Goal: Entertainment & Leisure: Consume media (video, audio)

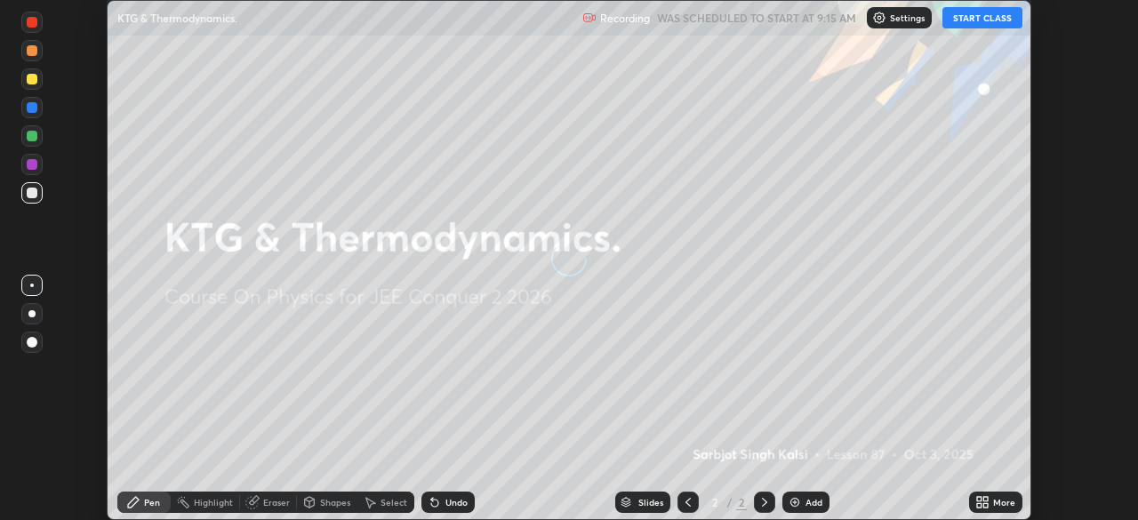
scroll to position [520, 1137]
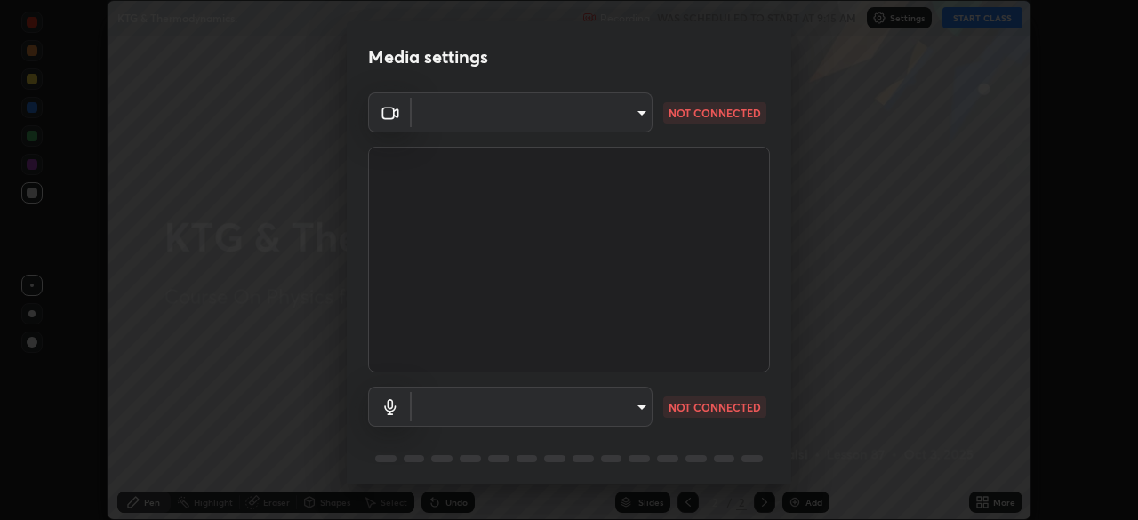
type input "ba13e312339ef8477216ddedc35df2f043033d031c8e6632ccfddaecbc9a7b0e"
type input "communications"
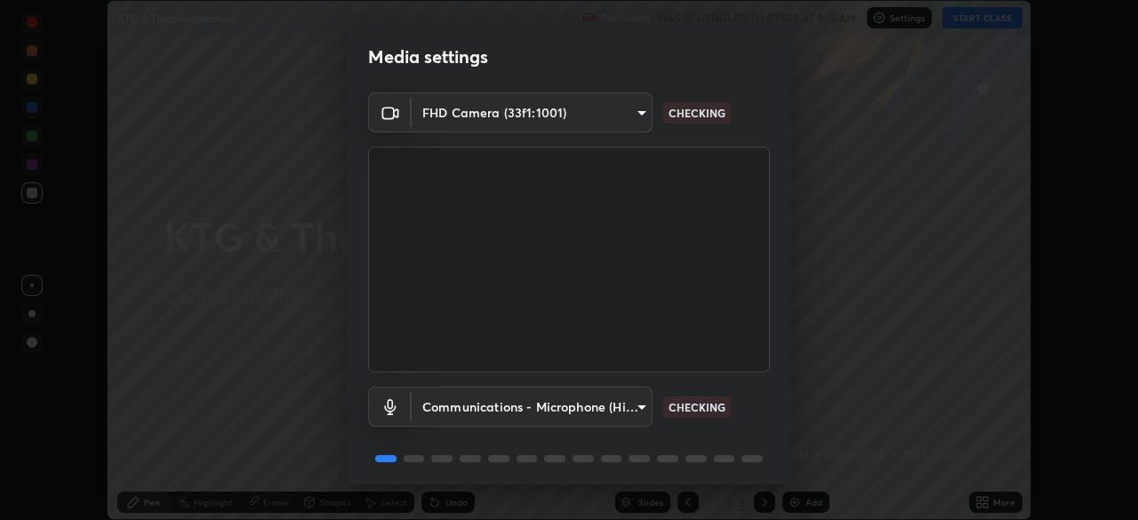
scroll to position [63, 0]
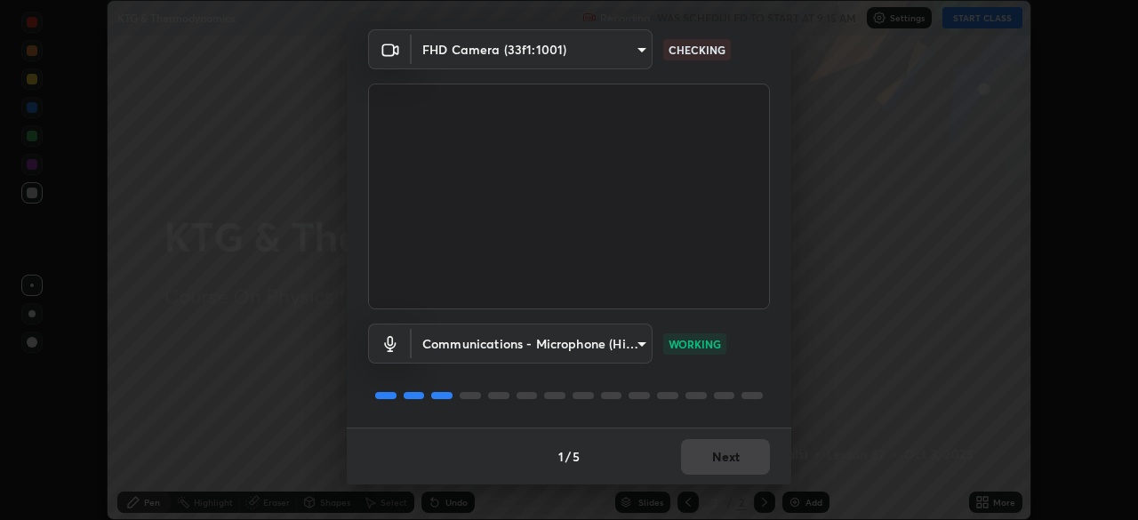
click at [730, 466] on div "1 / 5 Next" at bounding box center [569, 456] width 445 height 57
click at [703, 463] on button "Next" at bounding box center [725, 457] width 89 height 36
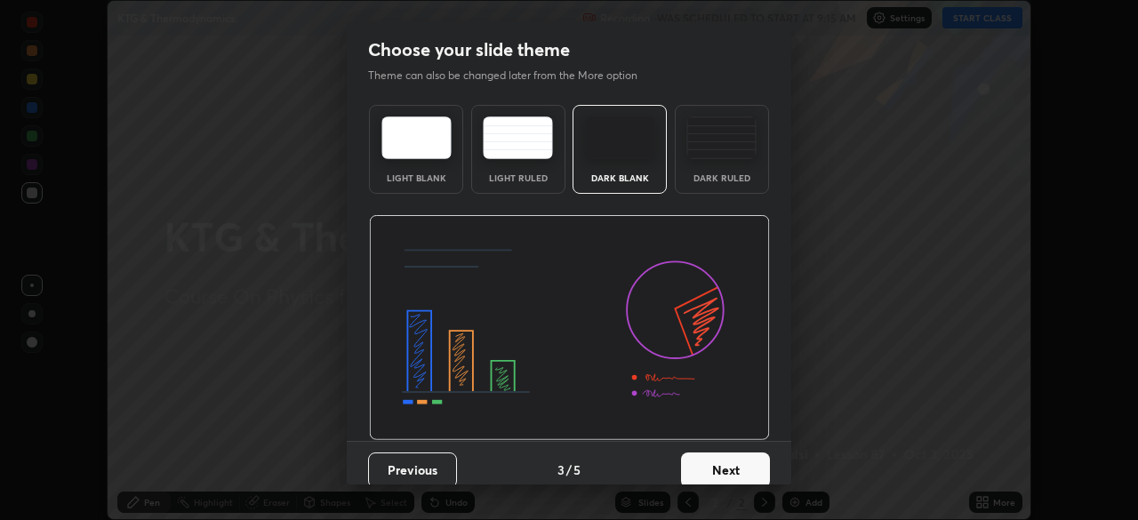
click at [712, 458] on button "Next" at bounding box center [725, 471] width 89 height 36
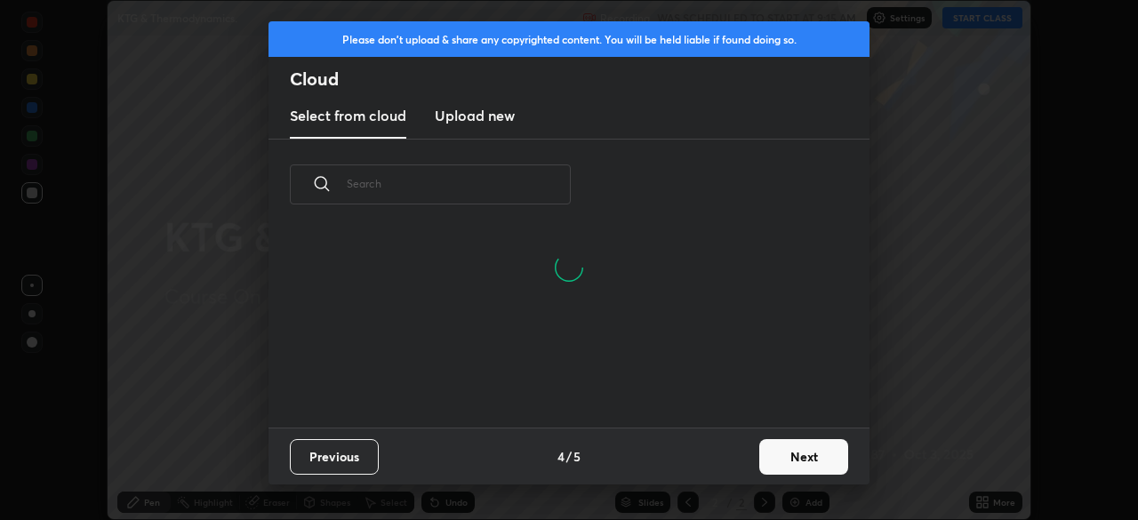
click at [805, 451] on button "Next" at bounding box center [803, 457] width 89 height 36
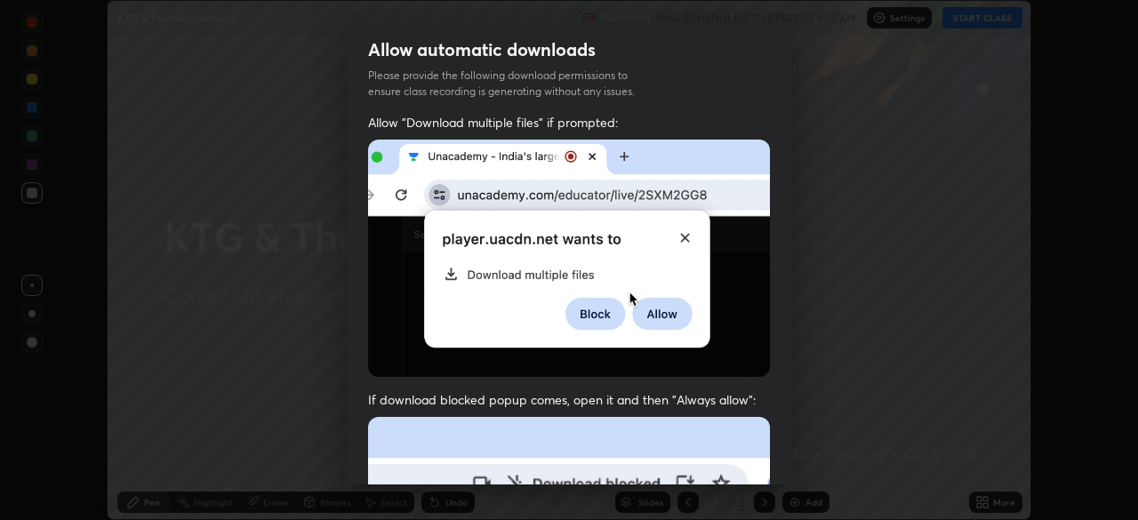
click at [810, 451] on div "Allow automatic downloads Please provide the following download permissions to …" at bounding box center [569, 260] width 1138 height 520
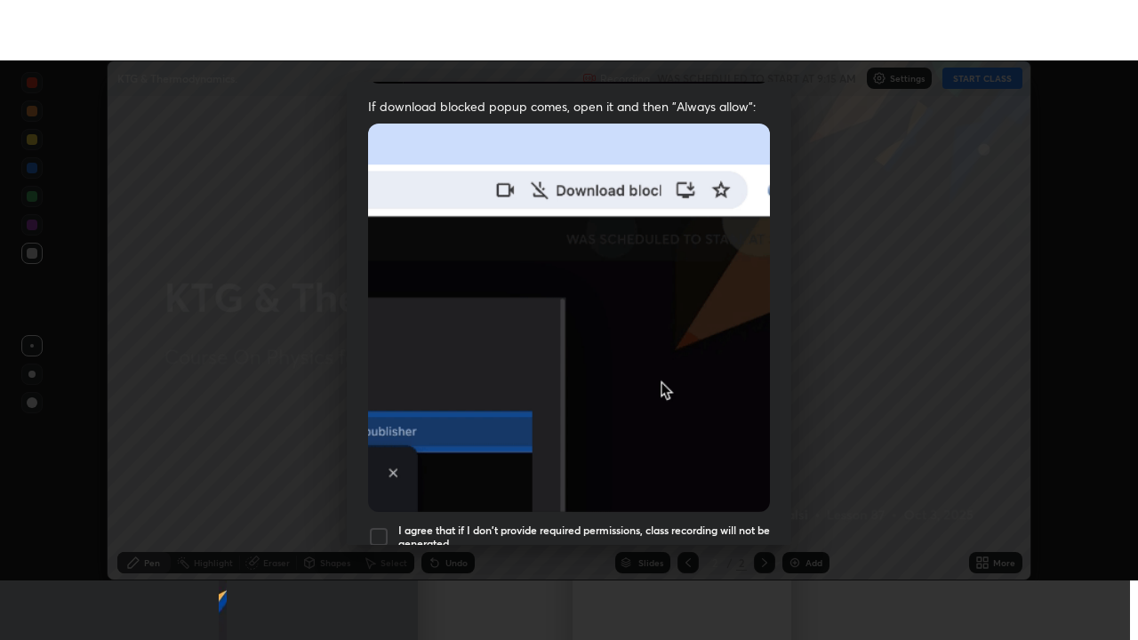
scroll to position [426, 0]
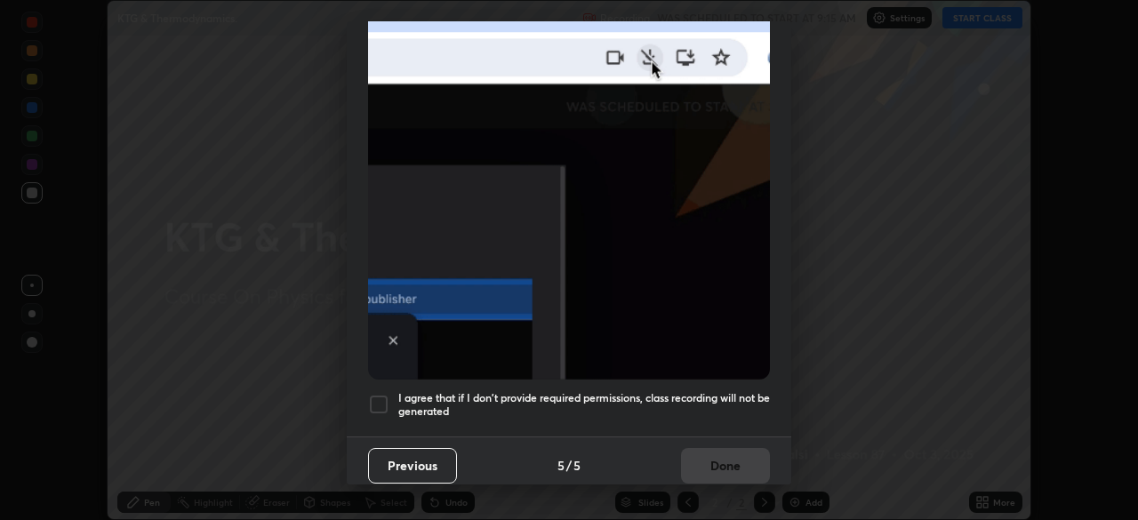
click at [498, 391] on h5 "I agree that if I don't provide required permissions, class recording will not …" at bounding box center [584, 405] width 372 height 28
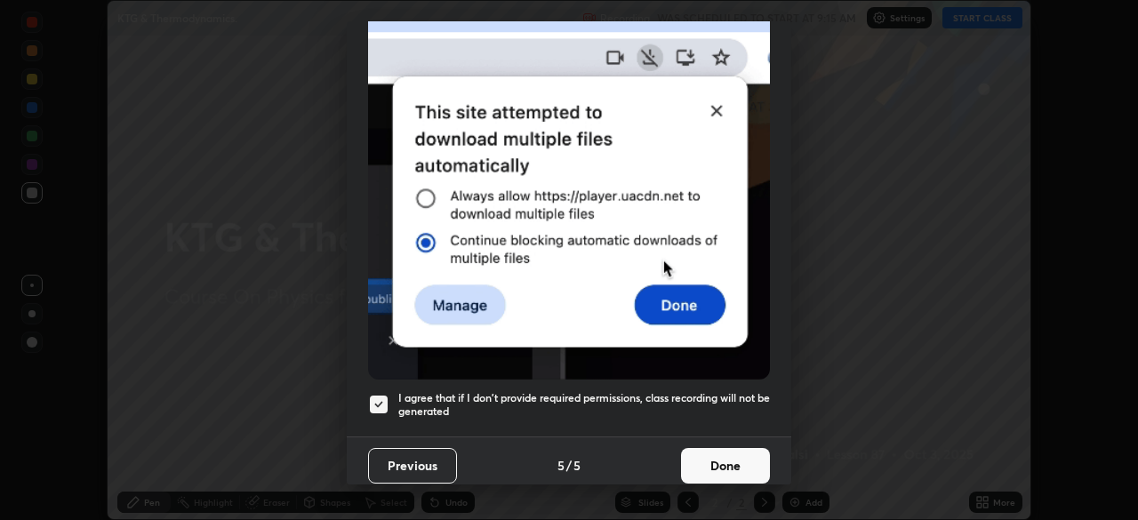
click at [728, 458] on button "Done" at bounding box center [725, 466] width 89 height 36
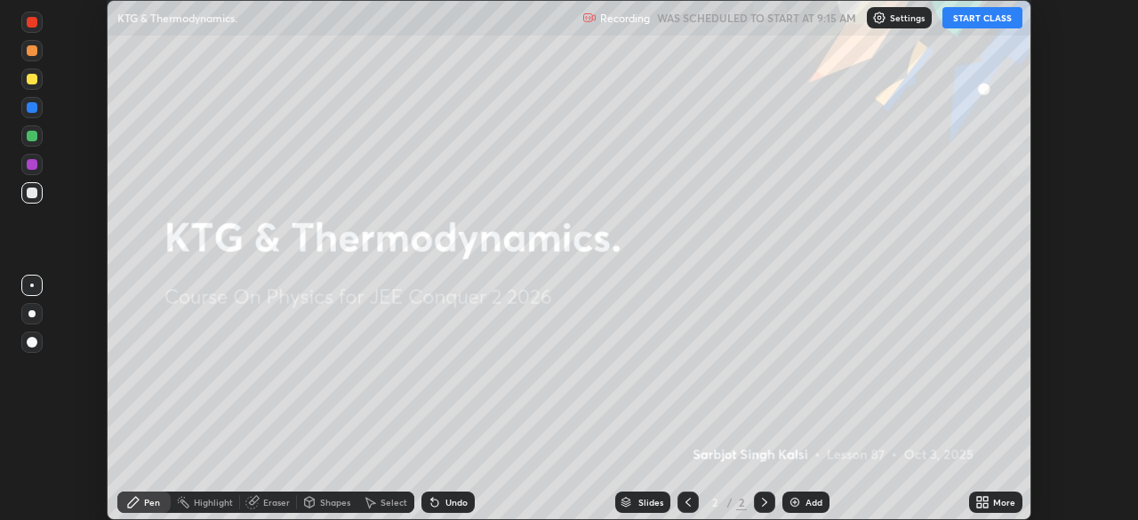
click at [984, 508] on icon at bounding box center [986, 505] width 4 height 4
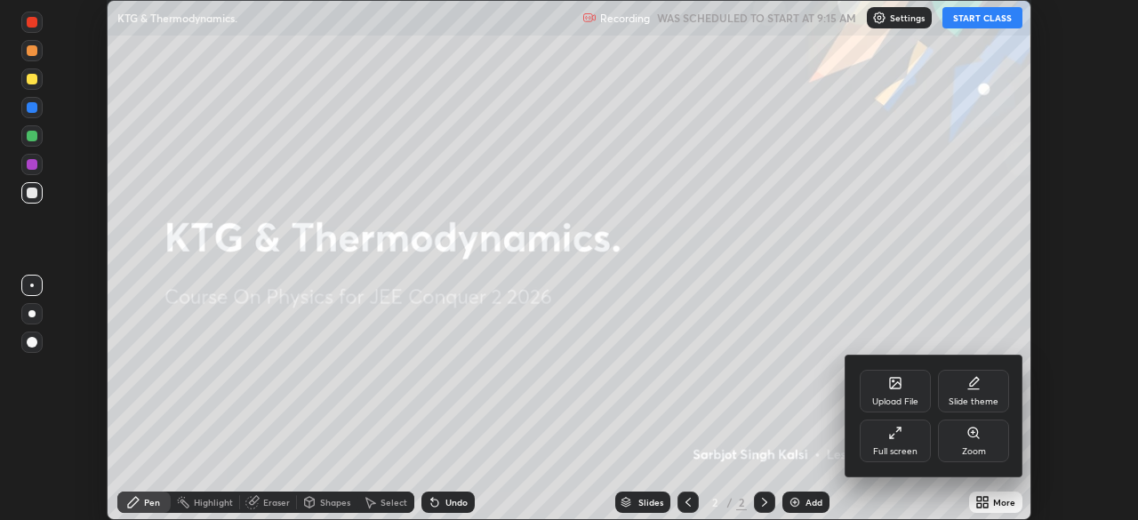
click at [903, 440] on div "Full screen" at bounding box center [895, 441] width 71 height 43
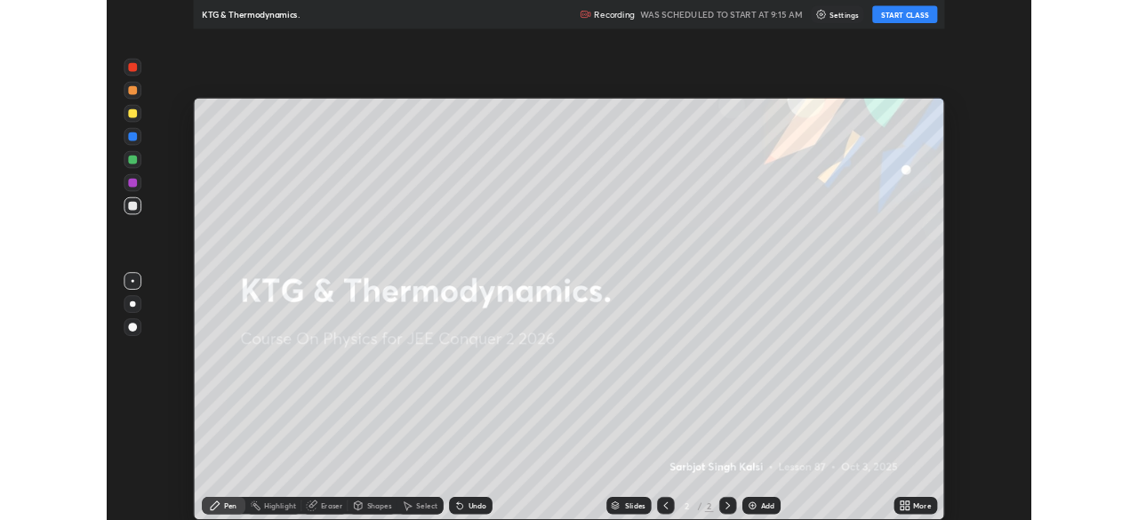
scroll to position [640, 1138]
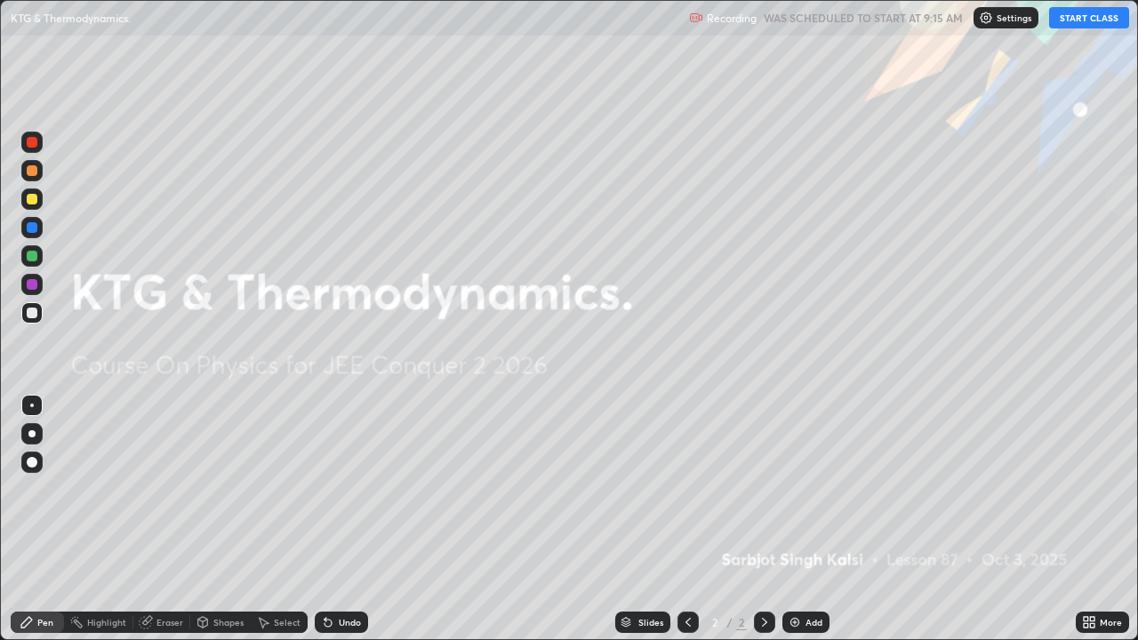
click at [1069, 20] on button "START CLASS" at bounding box center [1089, 17] width 80 height 21
click at [813, 519] on div "Add" at bounding box center [814, 622] width 17 height 9
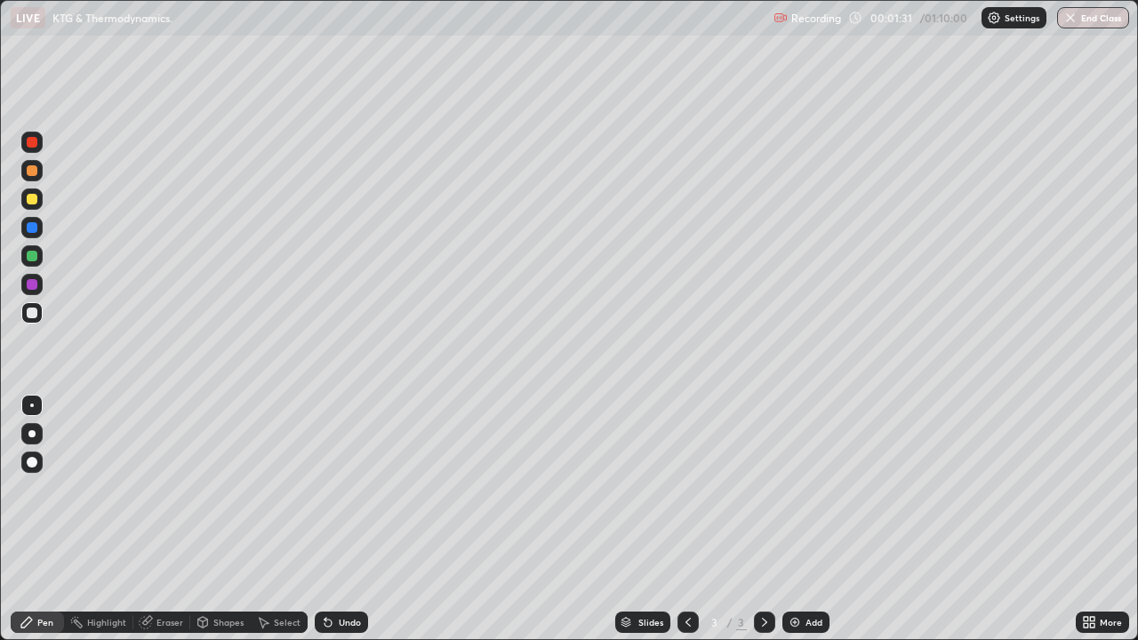
click at [34, 441] on div at bounding box center [31, 433] width 21 height 21
click at [36, 313] on div at bounding box center [32, 313] width 11 height 11
click at [31, 202] on div at bounding box center [32, 199] width 11 height 11
click at [32, 405] on div at bounding box center [32, 406] width 4 height 4
click at [28, 257] on div at bounding box center [32, 256] width 11 height 11
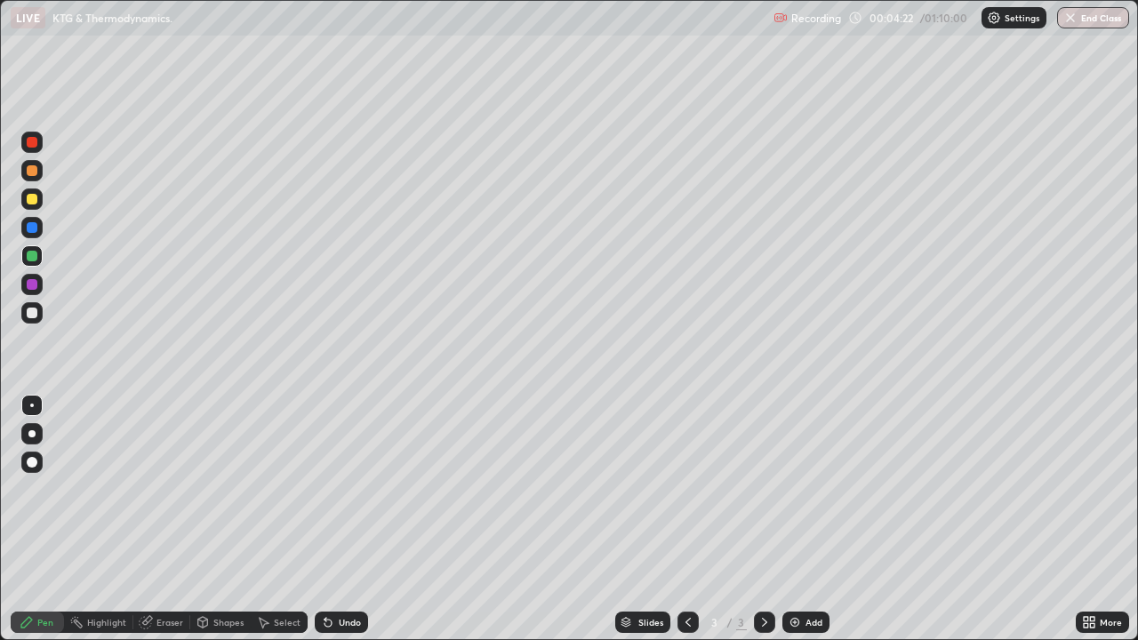
click at [32, 200] on div at bounding box center [32, 199] width 11 height 11
click at [28, 432] on div at bounding box center [31, 433] width 7 height 7
click at [32, 405] on div at bounding box center [32, 406] width 4 height 4
click at [346, 519] on div "Undo" at bounding box center [350, 622] width 22 height 9
click at [345, 519] on div "Undo" at bounding box center [350, 622] width 22 height 9
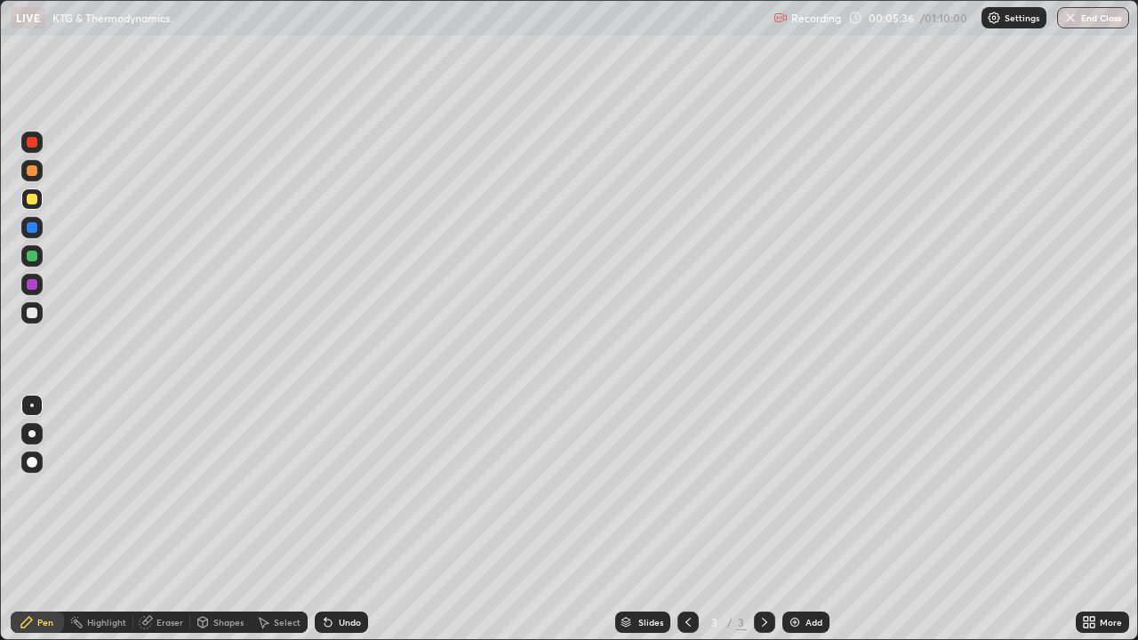
click at [29, 259] on div at bounding box center [32, 256] width 11 height 11
click at [802, 519] on div "Add" at bounding box center [806, 622] width 47 height 21
click at [32, 430] on div at bounding box center [31, 433] width 7 height 7
click at [34, 317] on div at bounding box center [32, 313] width 11 height 11
click at [36, 198] on div at bounding box center [32, 199] width 11 height 11
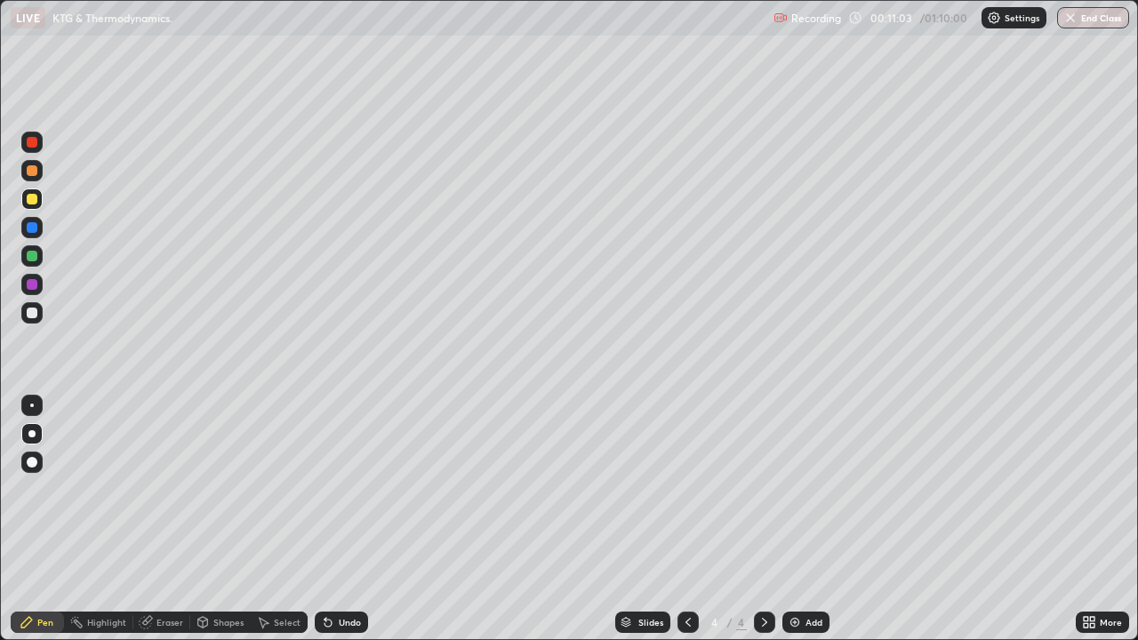
click at [28, 312] on div at bounding box center [32, 313] width 11 height 11
click at [29, 200] on div at bounding box center [32, 199] width 11 height 11
click at [32, 405] on div at bounding box center [32, 406] width 4 height 4
click at [38, 313] on div at bounding box center [31, 312] width 21 height 21
click at [686, 519] on icon at bounding box center [688, 622] width 14 height 14
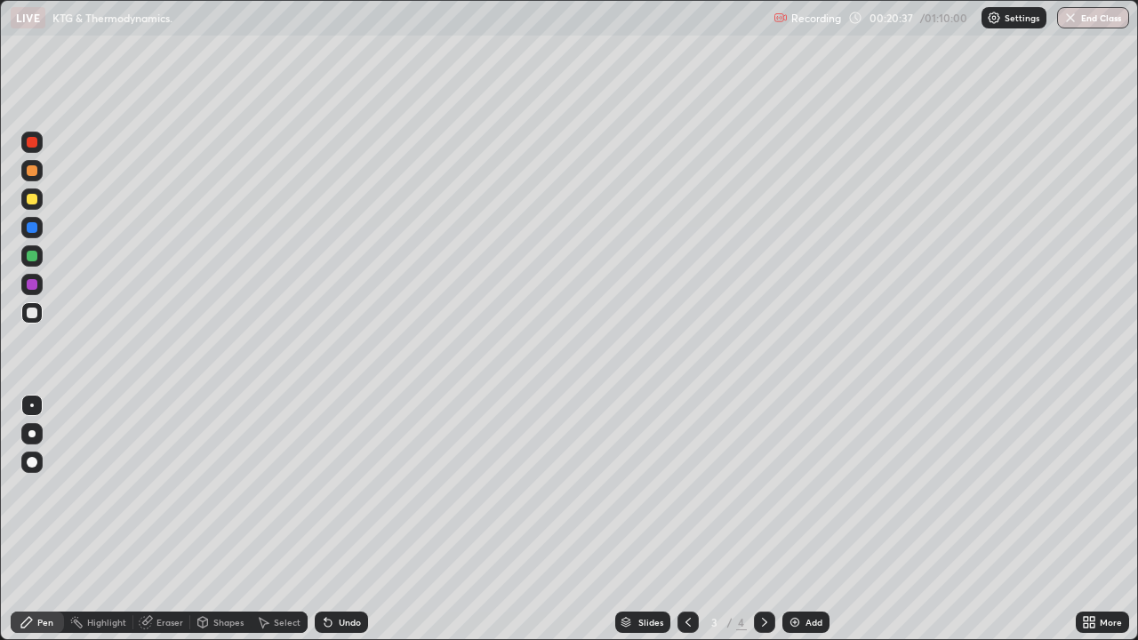
click at [763, 519] on icon at bounding box center [765, 622] width 14 height 14
click at [801, 519] on div "Add" at bounding box center [806, 622] width 47 height 21
click at [23, 313] on div at bounding box center [31, 312] width 21 height 21
click at [33, 142] on div at bounding box center [32, 142] width 11 height 11
click at [34, 317] on div at bounding box center [32, 313] width 11 height 11
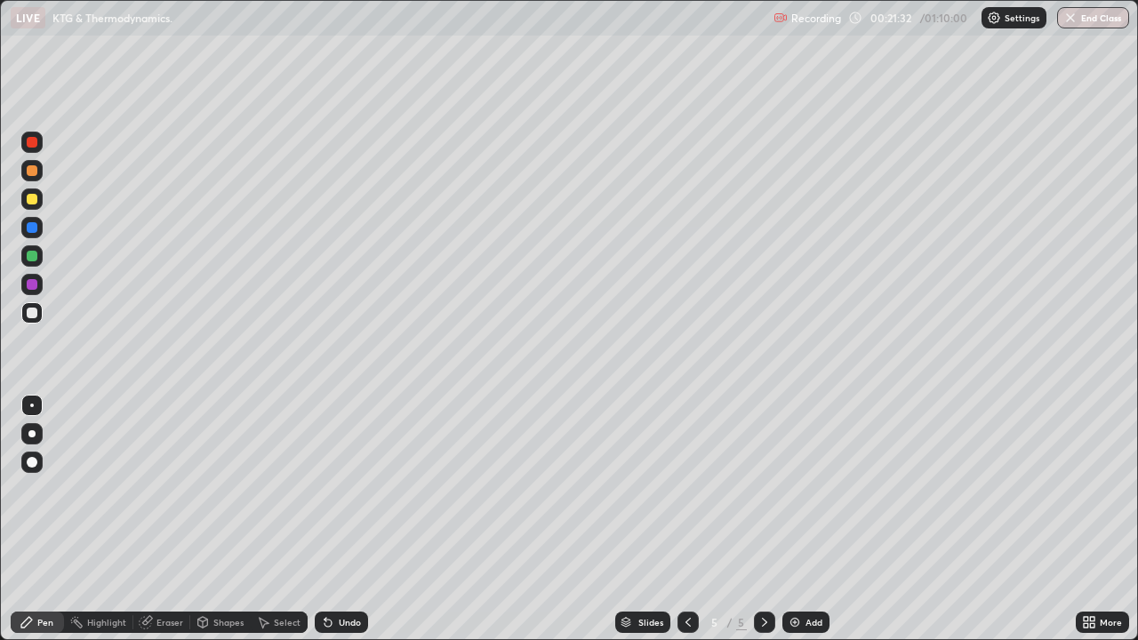
click at [162, 519] on div "Eraser" at bounding box center [170, 622] width 27 height 9
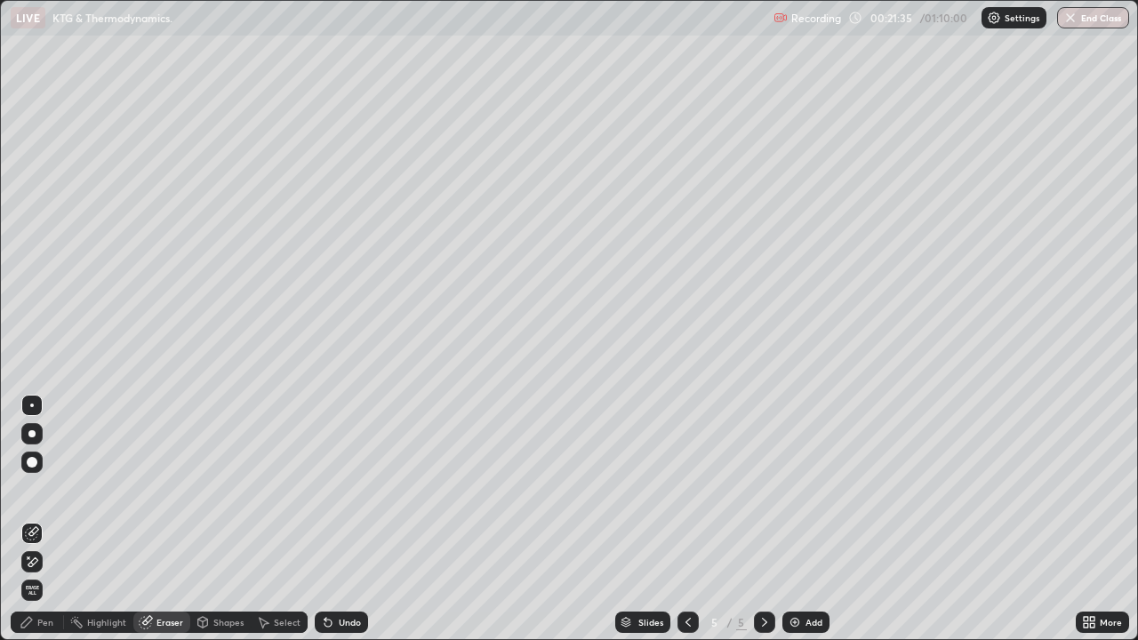
click at [44, 519] on div "Pen" at bounding box center [37, 622] width 53 height 21
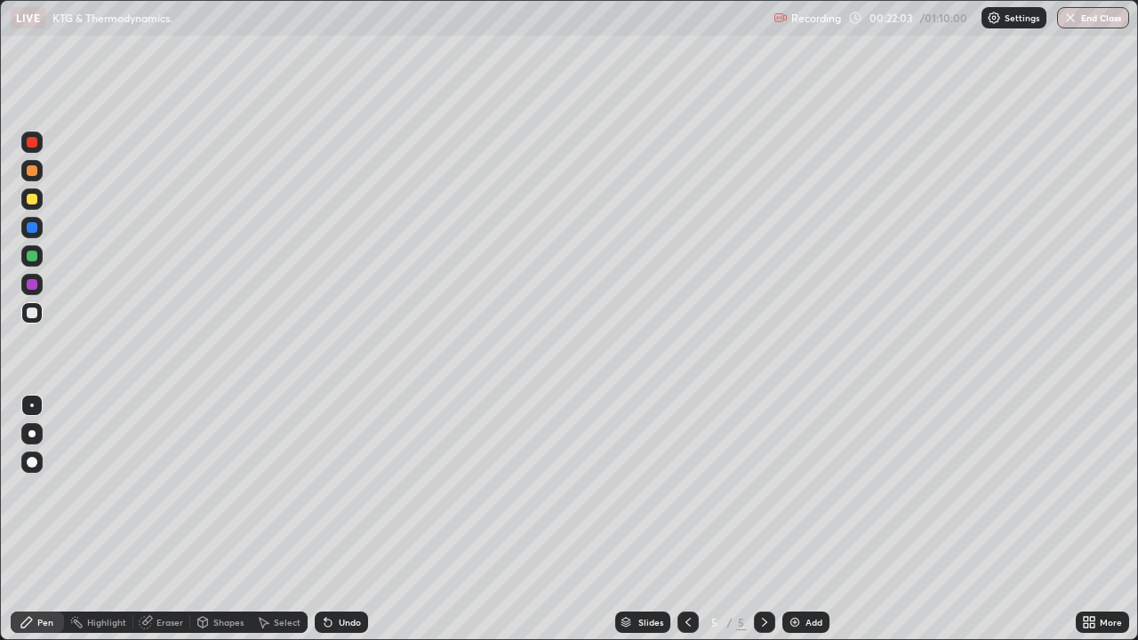
click at [347, 519] on div "Undo" at bounding box center [350, 622] width 22 height 9
click at [343, 519] on div "Undo" at bounding box center [341, 622] width 53 height 21
click at [155, 519] on div "Eraser" at bounding box center [161, 622] width 57 height 21
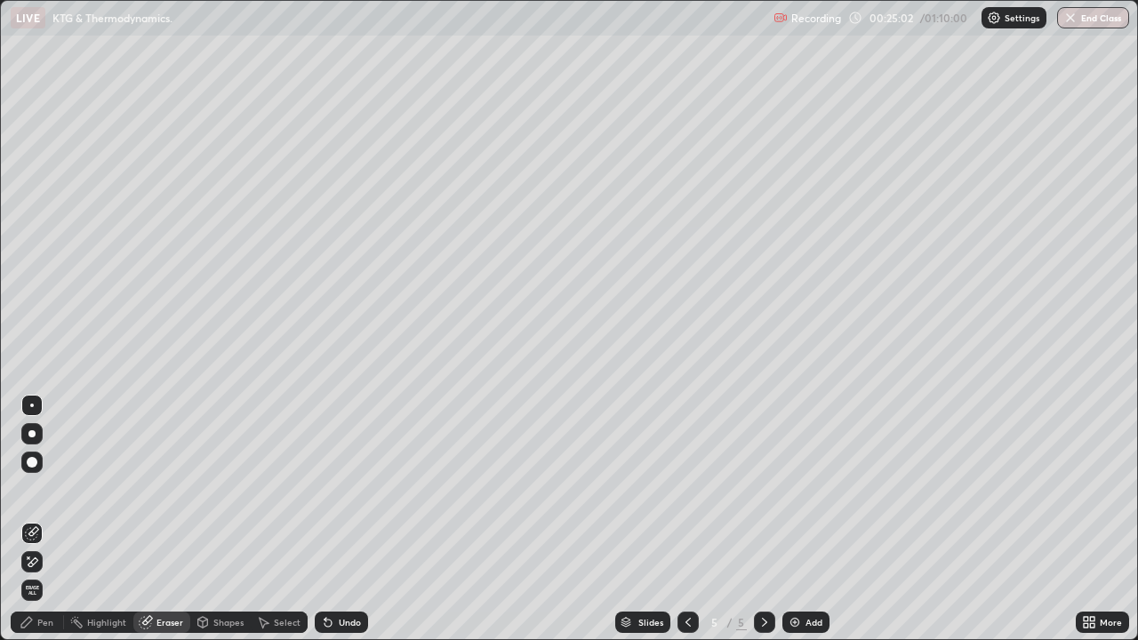
click at [42, 519] on div "Pen" at bounding box center [37, 622] width 53 height 21
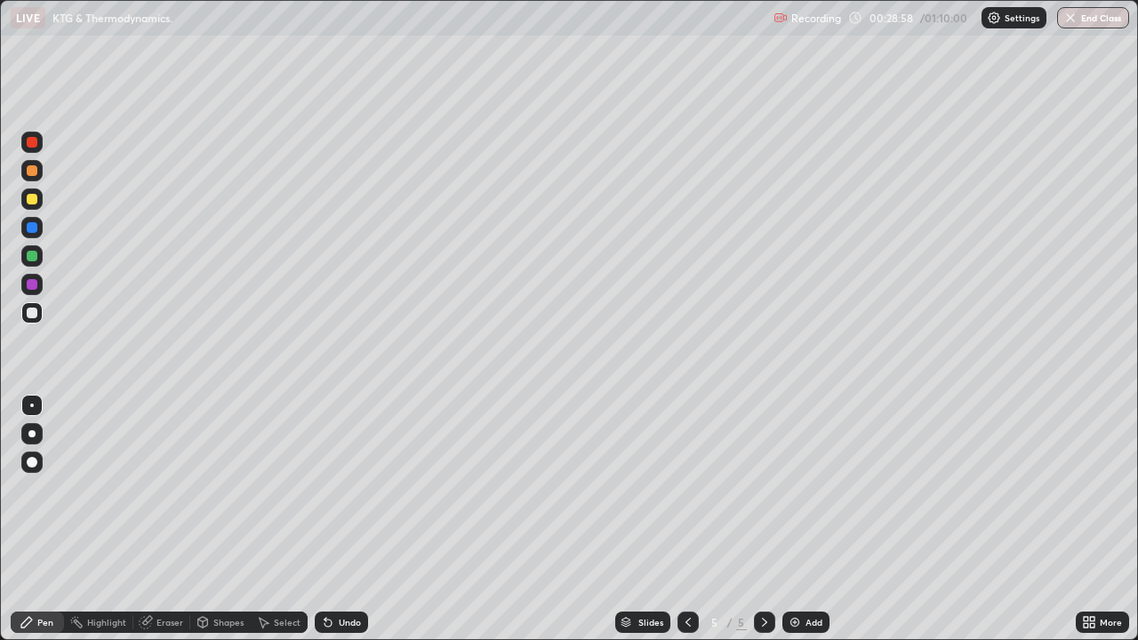
click at [28, 255] on div at bounding box center [32, 256] width 11 height 11
click at [1113, 519] on div "More" at bounding box center [1111, 622] width 22 height 9
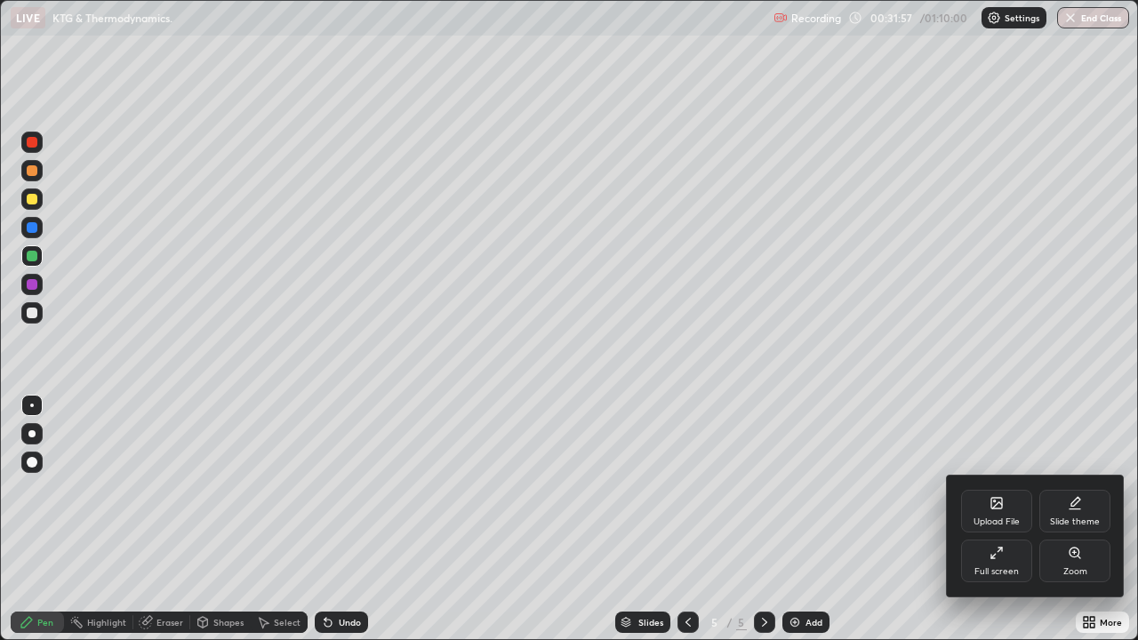
click at [1009, 519] on div "Full screen" at bounding box center [996, 561] width 71 height 43
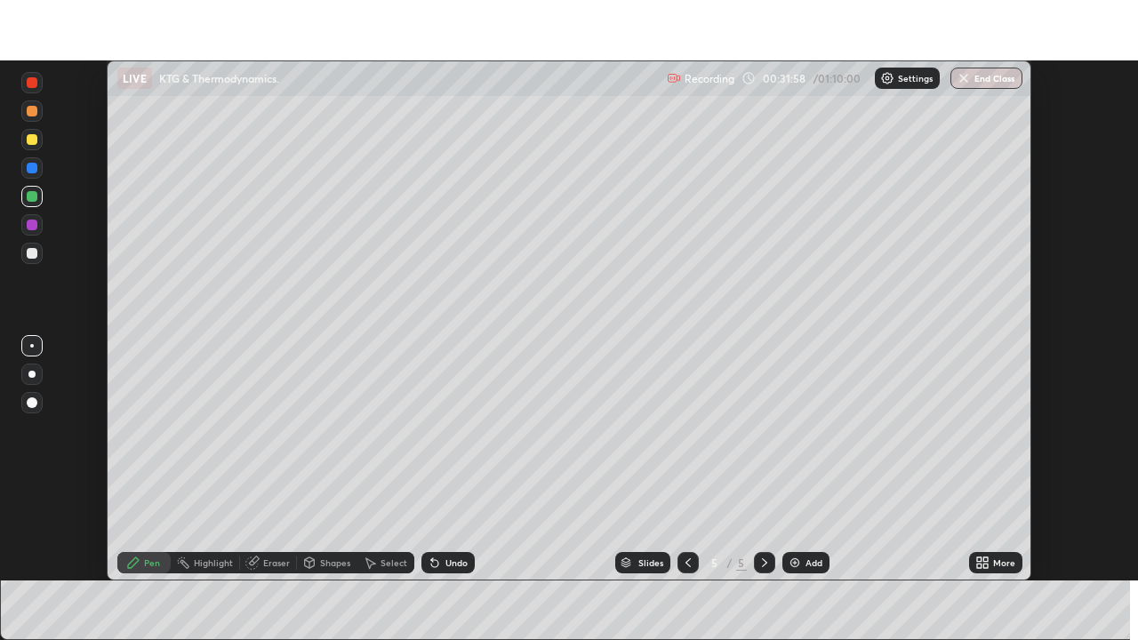
scroll to position [88404, 87786]
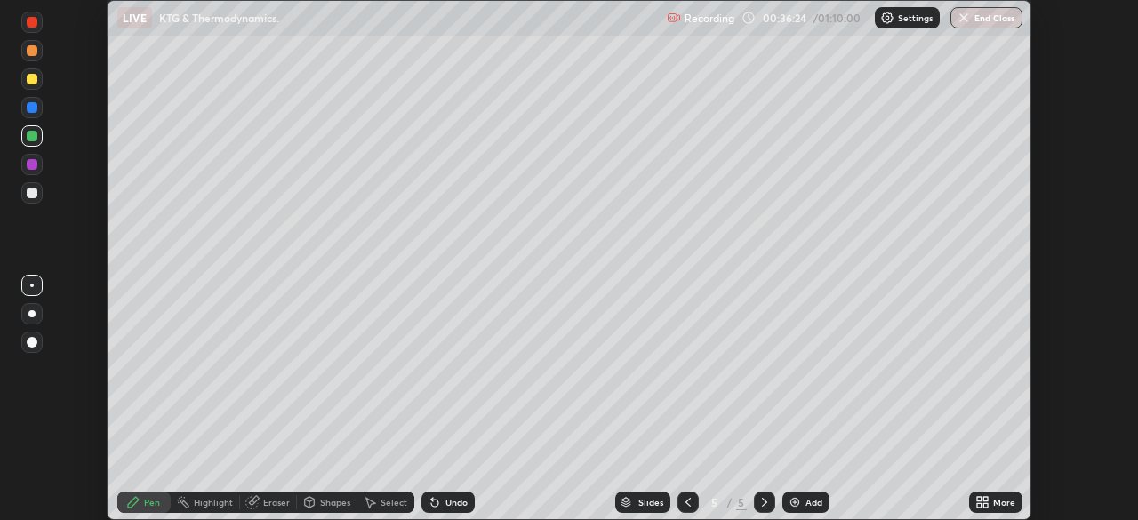
click at [979, 505] on icon at bounding box center [979, 505] width 4 height 4
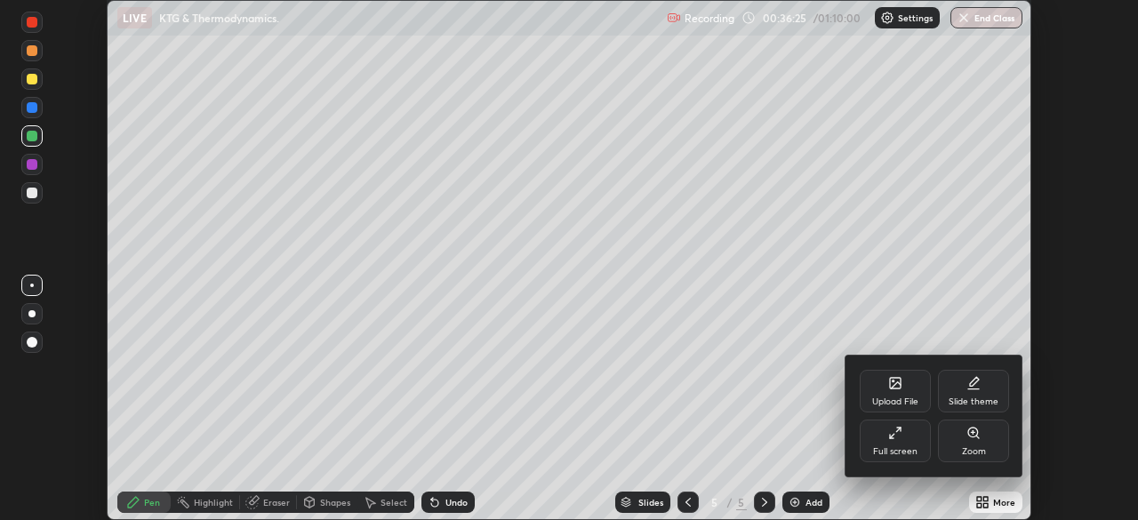
click at [904, 443] on div "Full screen" at bounding box center [895, 441] width 71 height 43
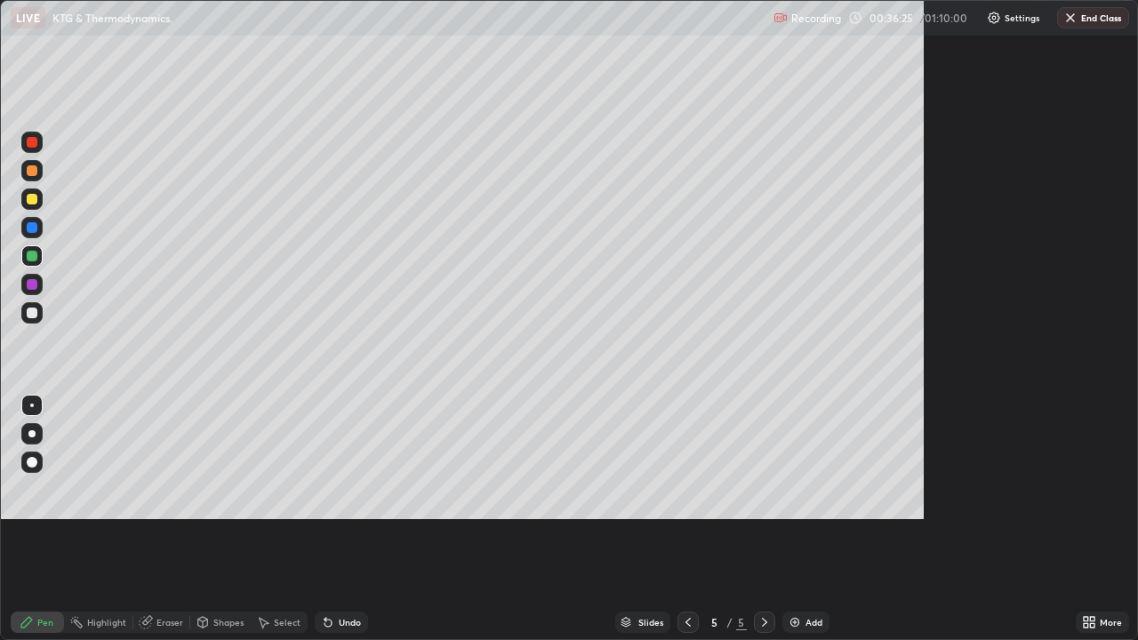
scroll to position [640, 1138]
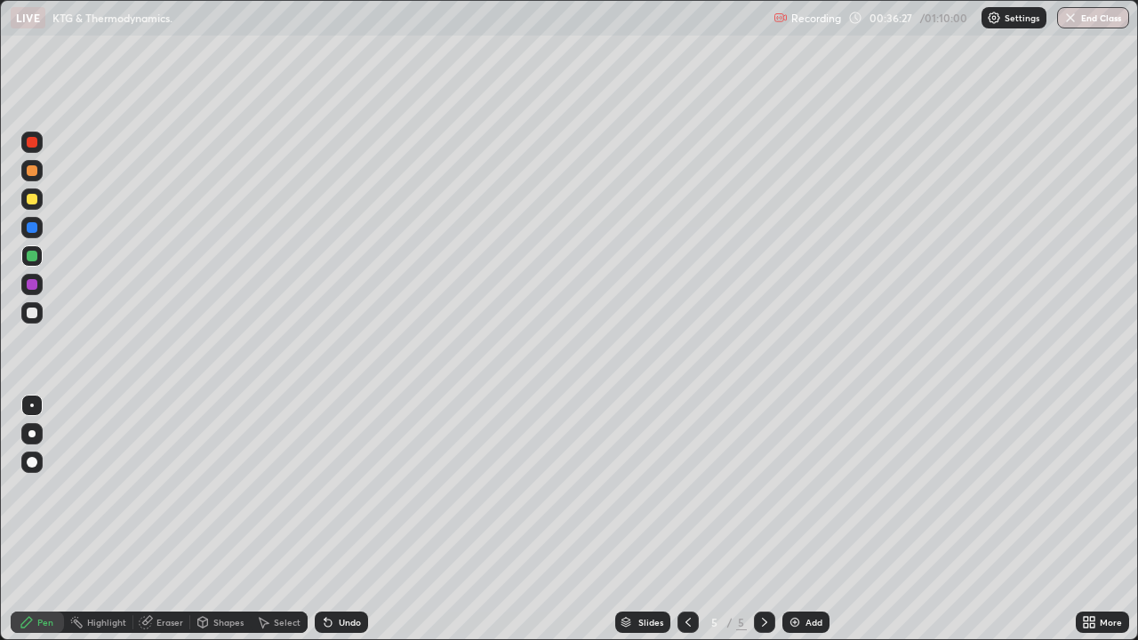
click at [686, 519] on icon at bounding box center [688, 622] width 14 height 14
click at [763, 519] on icon at bounding box center [765, 622] width 14 height 14
click at [809, 519] on div "Add" at bounding box center [814, 622] width 17 height 9
click at [38, 315] on div at bounding box center [31, 312] width 21 height 21
click at [36, 458] on div at bounding box center [31, 462] width 21 height 21
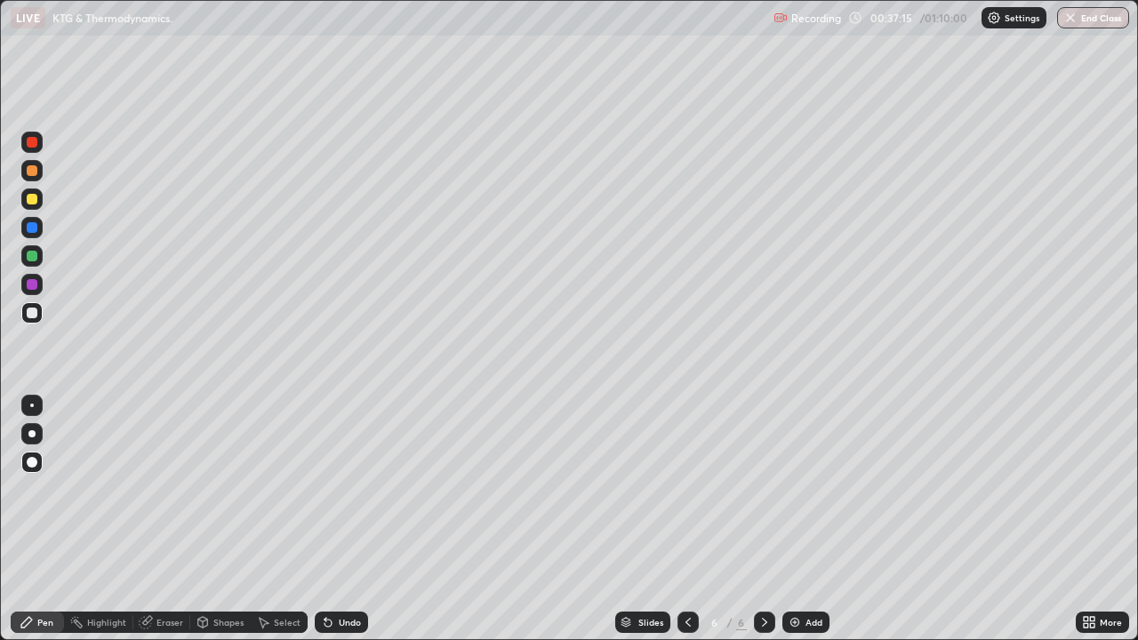
click at [35, 443] on div at bounding box center [31, 433] width 21 height 21
click at [32, 199] on div at bounding box center [32, 199] width 11 height 11
click at [39, 311] on div at bounding box center [31, 312] width 21 height 21
click at [146, 519] on icon at bounding box center [146, 623] width 12 height 12
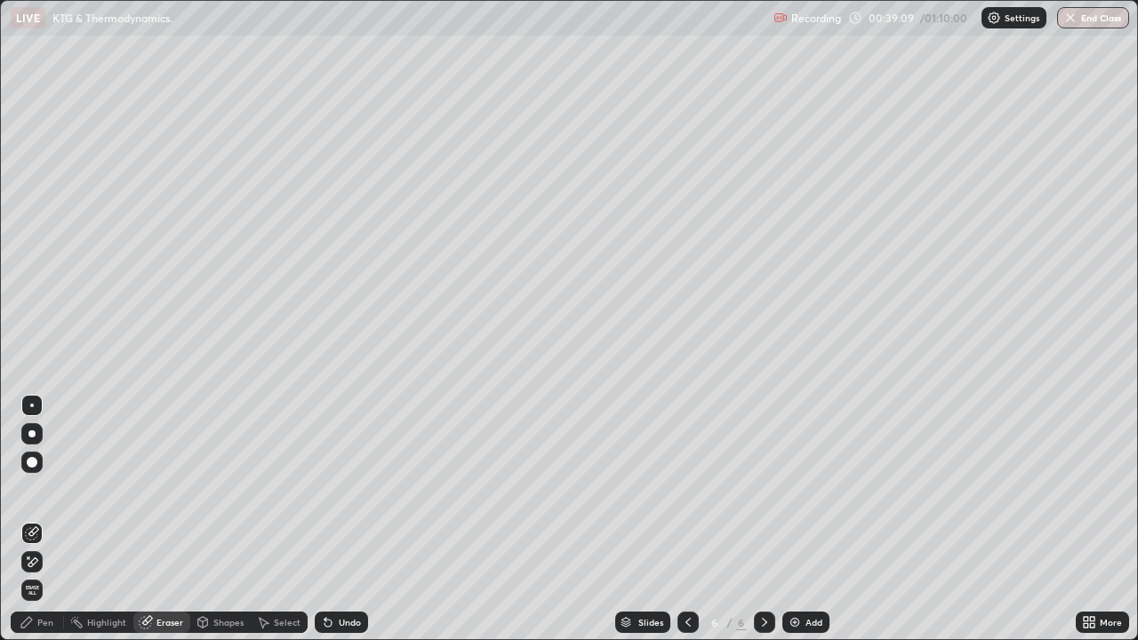
click at [37, 519] on icon at bounding box center [32, 562] width 14 height 15
click at [29, 519] on icon at bounding box center [27, 622] width 14 height 14
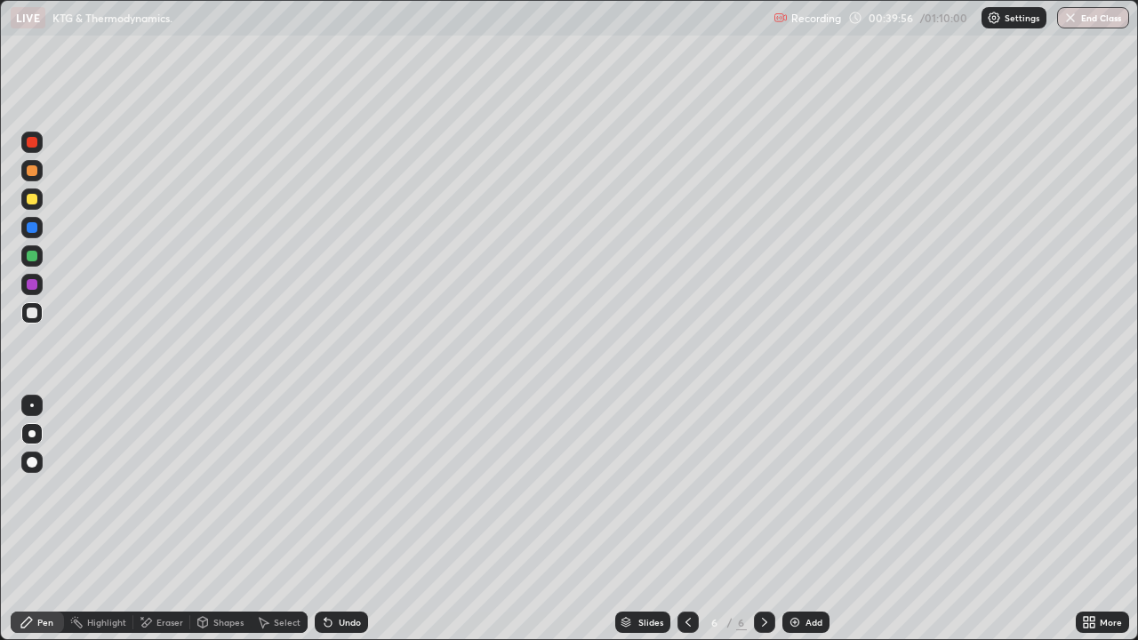
click at [32, 310] on div at bounding box center [32, 313] width 11 height 11
click at [32, 405] on div at bounding box center [32, 406] width 4 height 4
click at [145, 519] on div "Eraser" at bounding box center [161, 622] width 57 height 21
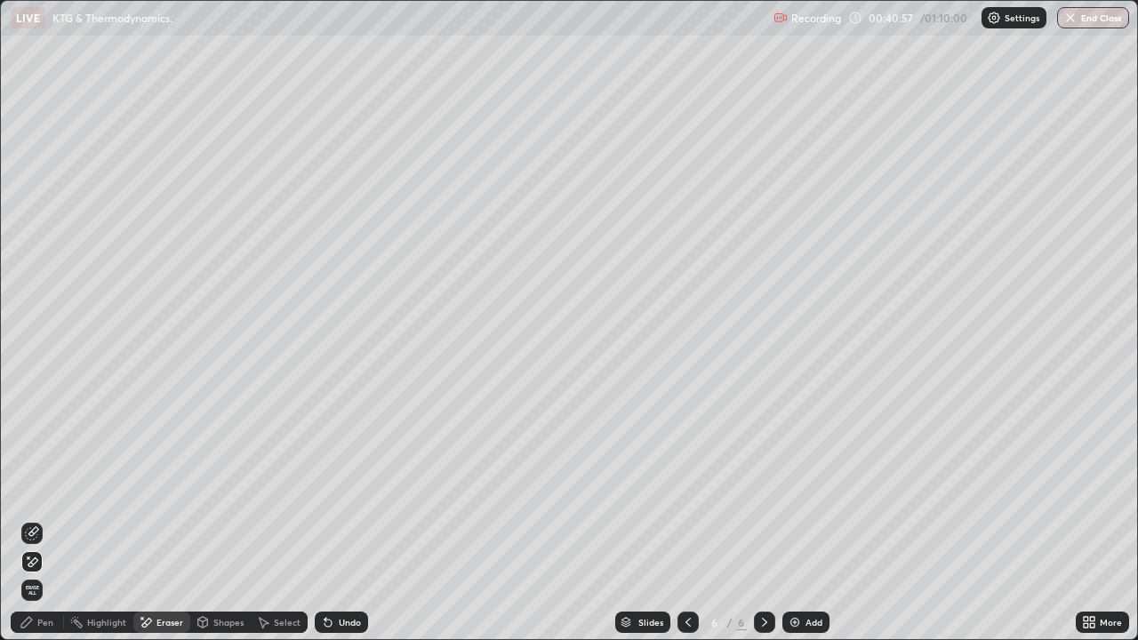
click at [44, 519] on div "Pen" at bounding box center [45, 622] width 16 height 9
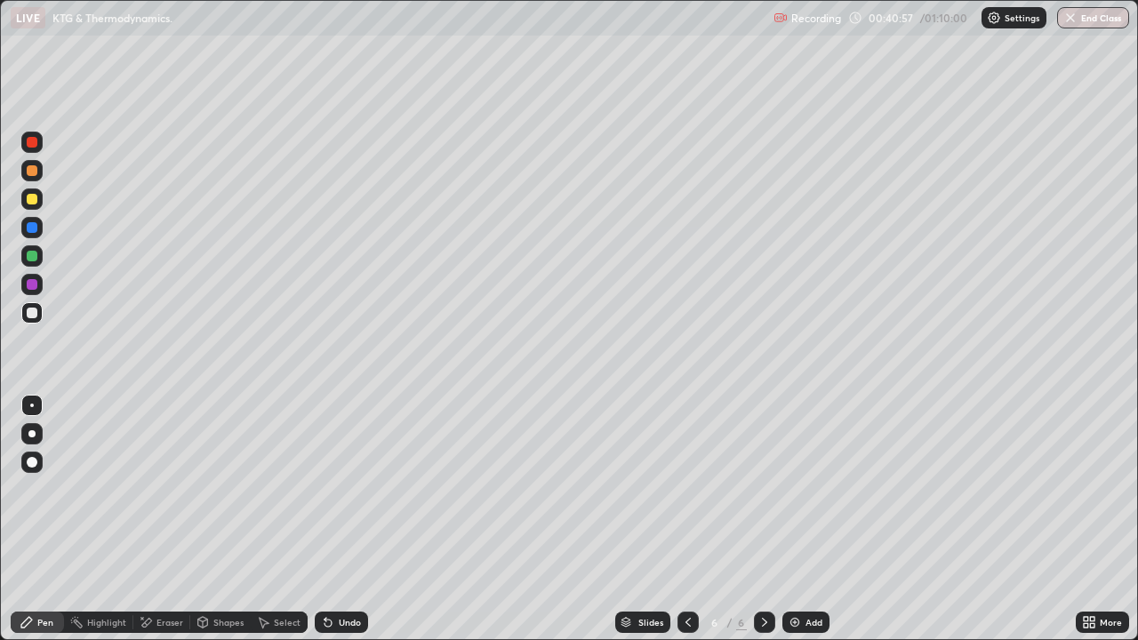
click at [29, 315] on div at bounding box center [32, 313] width 11 height 11
click at [38, 196] on div at bounding box center [31, 199] width 21 height 21
click at [345, 519] on div "Undo" at bounding box center [350, 622] width 22 height 9
click at [341, 519] on div "Undo" at bounding box center [350, 622] width 22 height 9
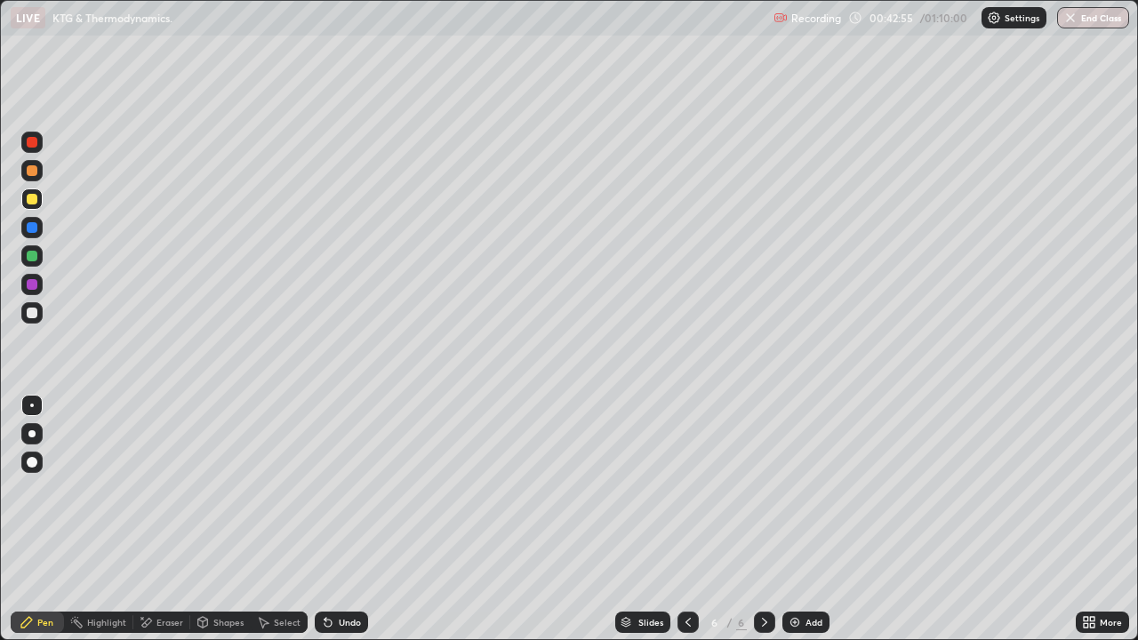
click at [341, 519] on div "Undo" at bounding box center [341, 622] width 53 height 21
click at [167, 519] on div "Eraser" at bounding box center [170, 622] width 27 height 9
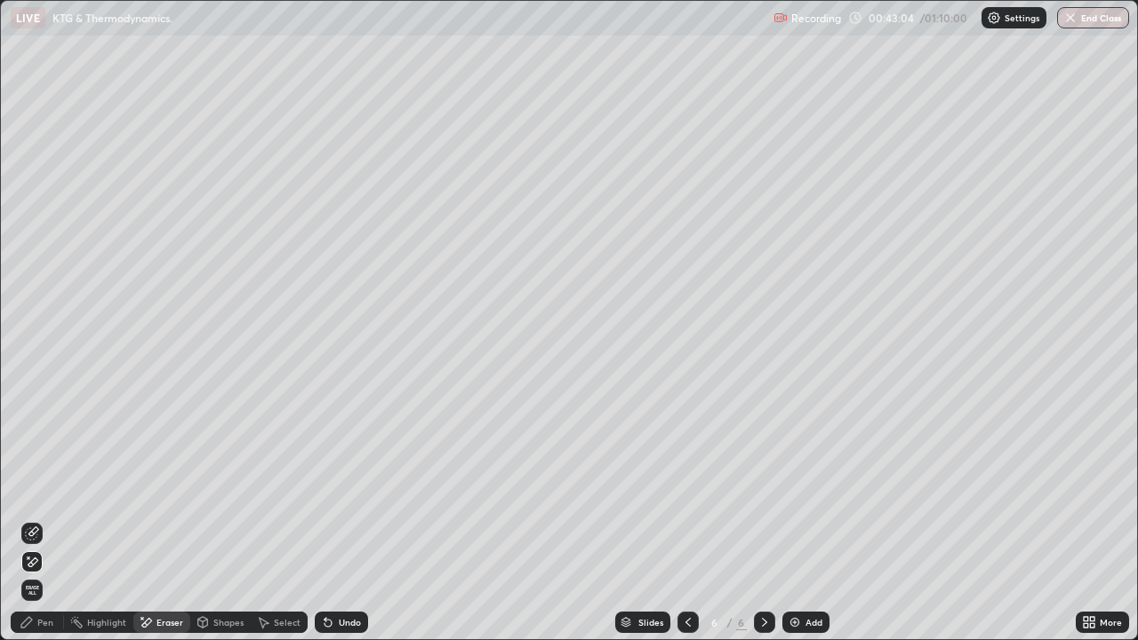
click at [38, 519] on icon at bounding box center [33, 531] width 10 height 9
click at [34, 519] on div "Pen" at bounding box center [37, 622] width 53 height 21
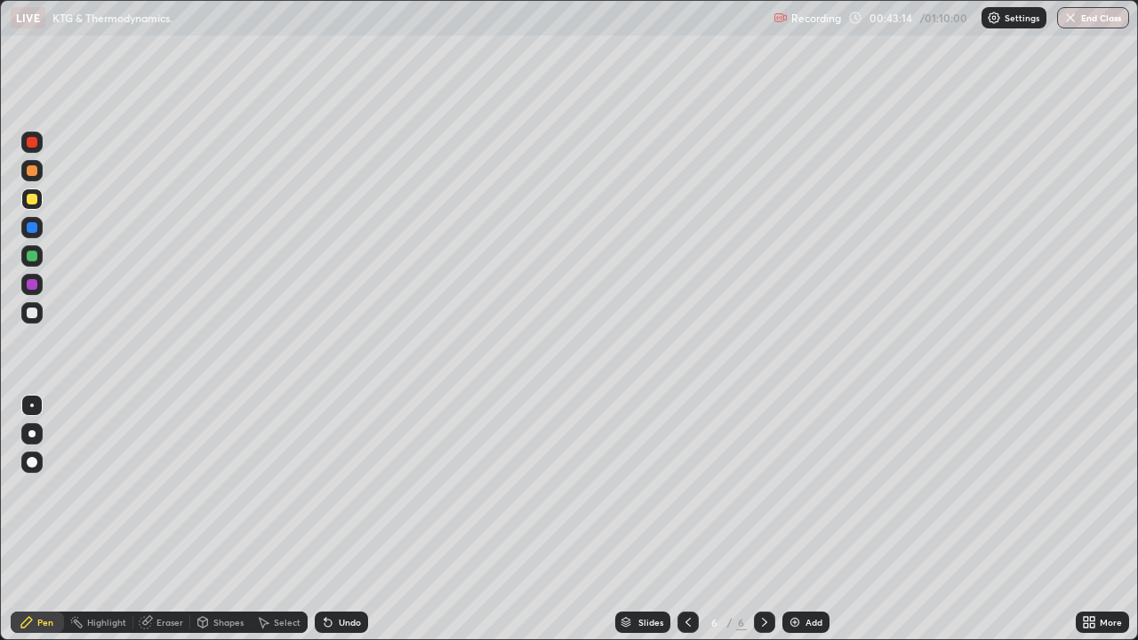
click at [34, 260] on div at bounding box center [32, 256] width 11 height 11
click at [36, 143] on div at bounding box center [32, 142] width 11 height 11
click at [33, 227] on div at bounding box center [32, 227] width 11 height 11
click at [33, 313] on div at bounding box center [32, 313] width 11 height 11
click at [686, 519] on icon at bounding box center [688, 622] width 14 height 14
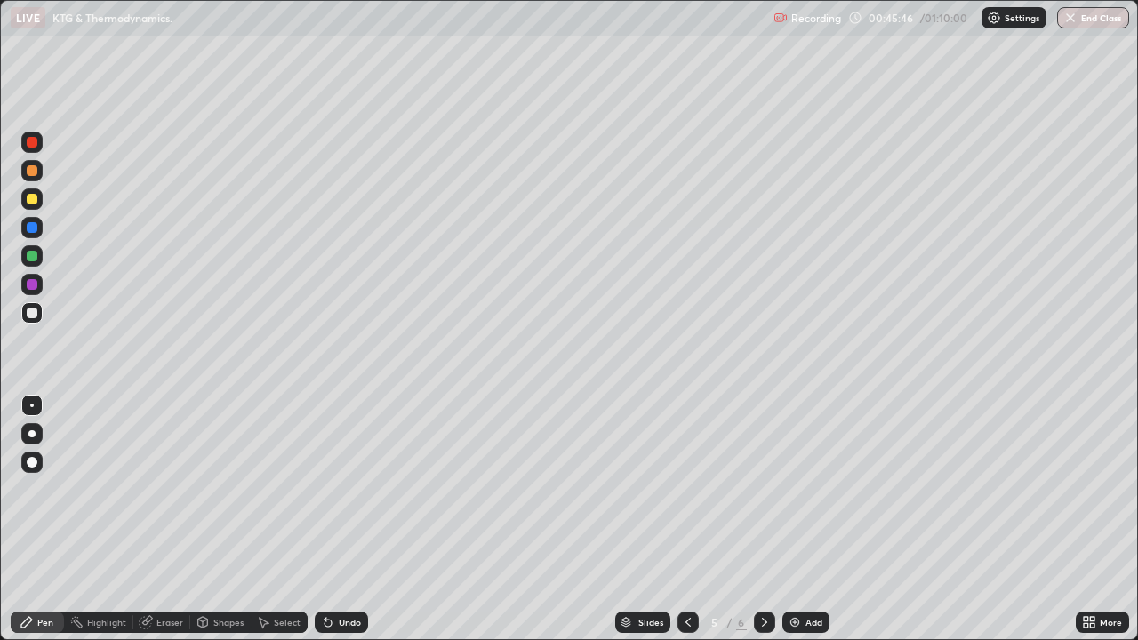
click at [763, 519] on icon at bounding box center [765, 622] width 14 height 14
click at [799, 519] on img at bounding box center [795, 622] width 14 height 14
click at [35, 315] on div at bounding box center [32, 313] width 11 height 11
click at [36, 203] on div at bounding box center [32, 199] width 11 height 11
click at [362, 519] on div "Undo" at bounding box center [341, 622] width 53 height 21
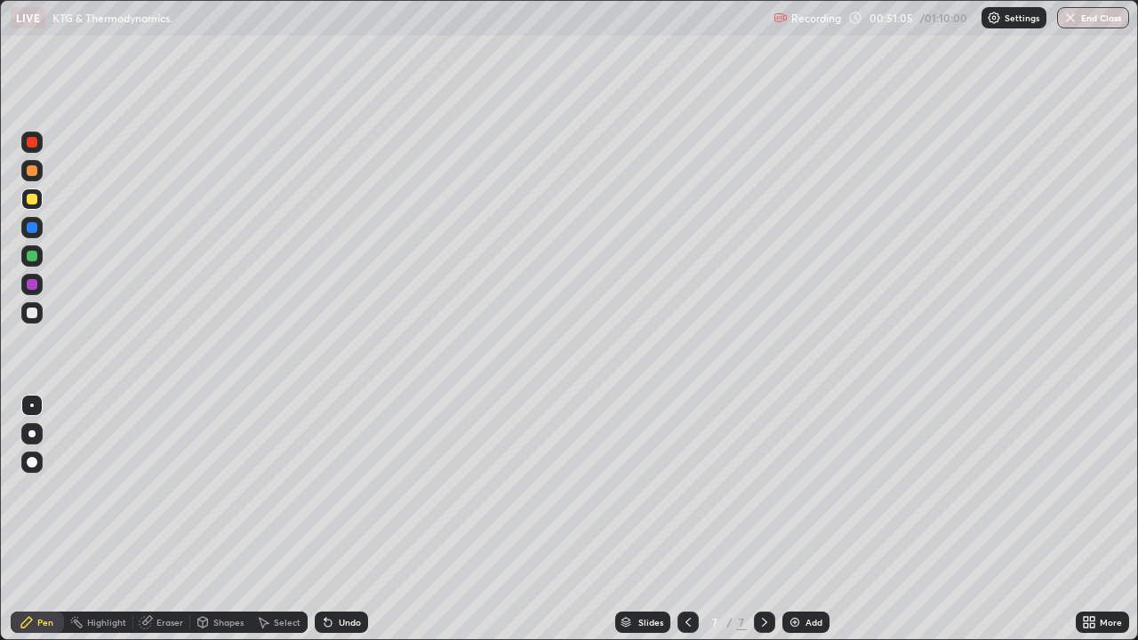
click at [351, 519] on div "Undo" at bounding box center [350, 622] width 22 height 9
click at [25, 323] on div at bounding box center [31, 313] width 21 height 28
click at [24, 229] on div at bounding box center [31, 227] width 21 height 21
click at [29, 316] on div at bounding box center [32, 313] width 11 height 11
click at [154, 519] on div "Eraser" at bounding box center [161, 622] width 57 height 21
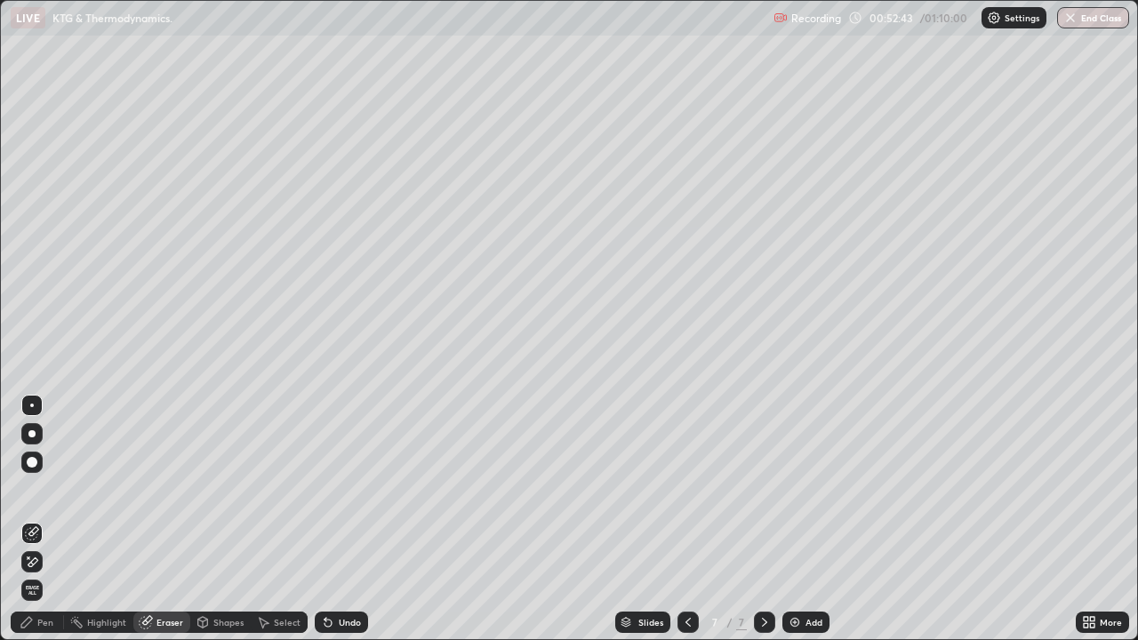
click at [38, 519] on div "Pen" at bounding box center [45, 622] width 16 height 9
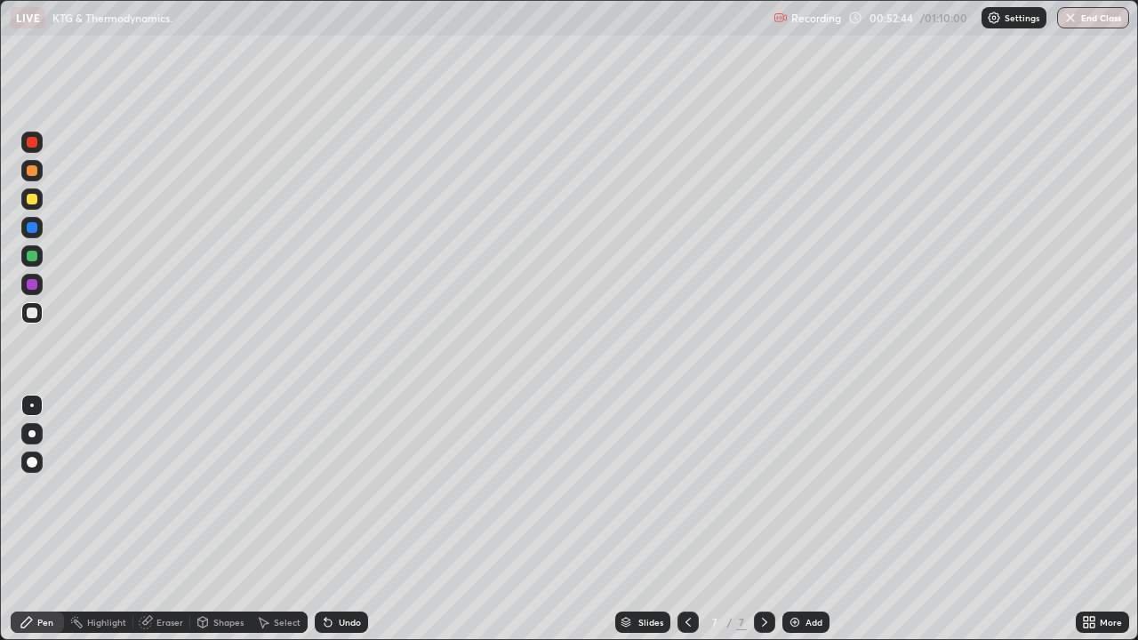
click at [33, 199] on div at bounding box center [32, 199] width 11 height 11
click at [35, 312] on div at bounding box center [32, 313] width 11 height 11
click at [35, 254] on div at bounding box center [32, 256] width 11 height 11
click at [35, 316] on div at bounding box center [32, 313] width 11 height 11
click at [682, 519] on icon at bounding box center [688, 622] width 14 height 14
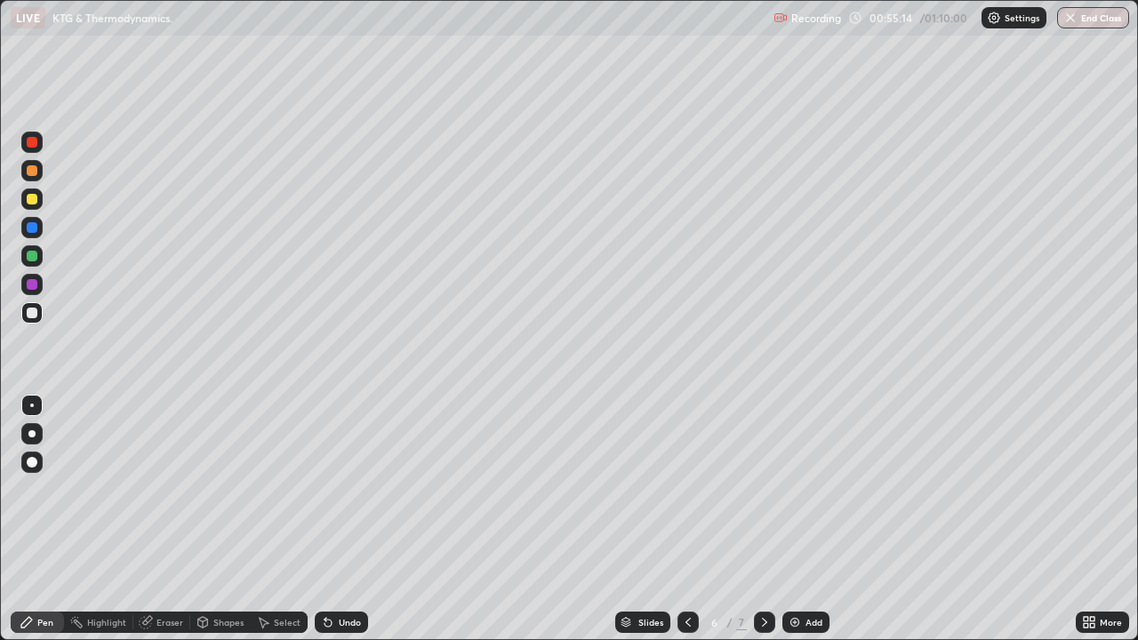
click at [763, 519] on icon at bounding box center [765, 622] width 14 height 14
click at [30, 253] on div at bounding box center [32, 256] width 11 height 11
click at [26, 319] on div at bounding box center [31, 312] width 21 height 21
click at [36, 316] on div at bounding box center [32, 313] width 11 height 11
click at [35, 257] on div at bounding box center [32, 256] width 11 height 11
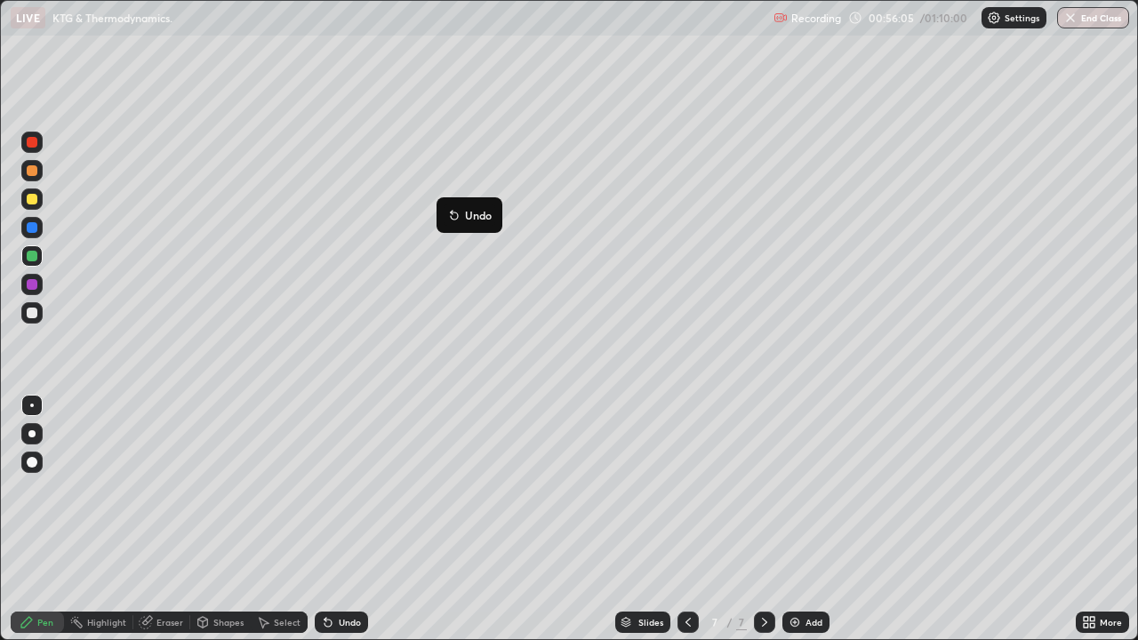
click at [450, 208] on icon at bounding box center [454, 215] width 14 height 14
click at [155, 519] on div "Eraser" at bounding box center [161, 622] width 57 height 21
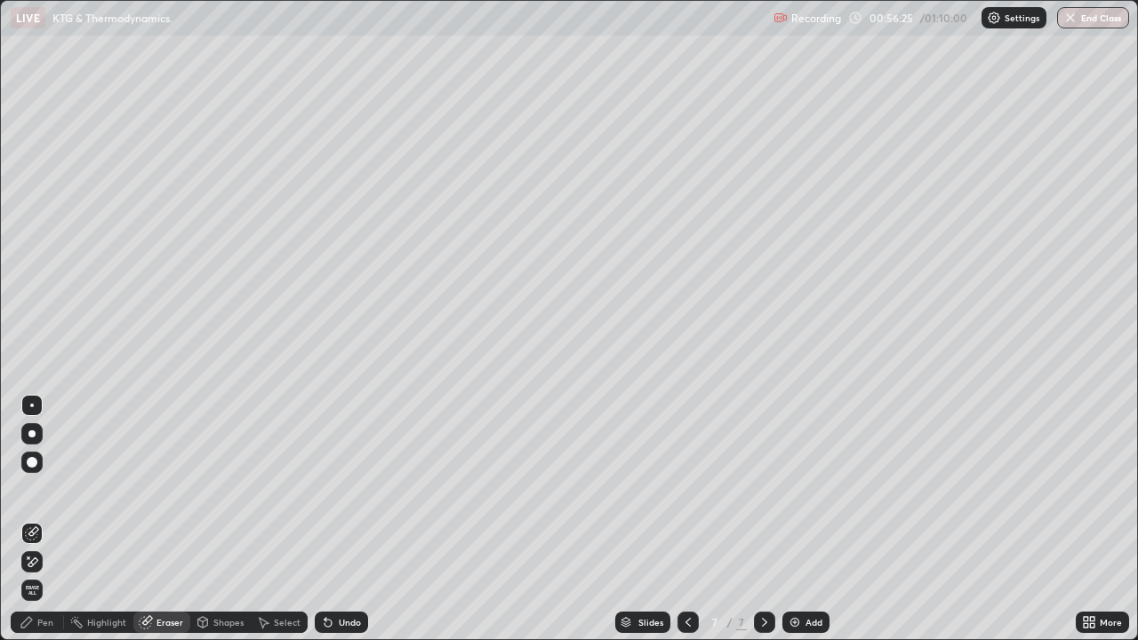
click at [36, 519] on icon at bounding box center [33, 562] width 10 height 9
click at [31, 519] on icon at bounding box center [27, 622] width 14 height 14
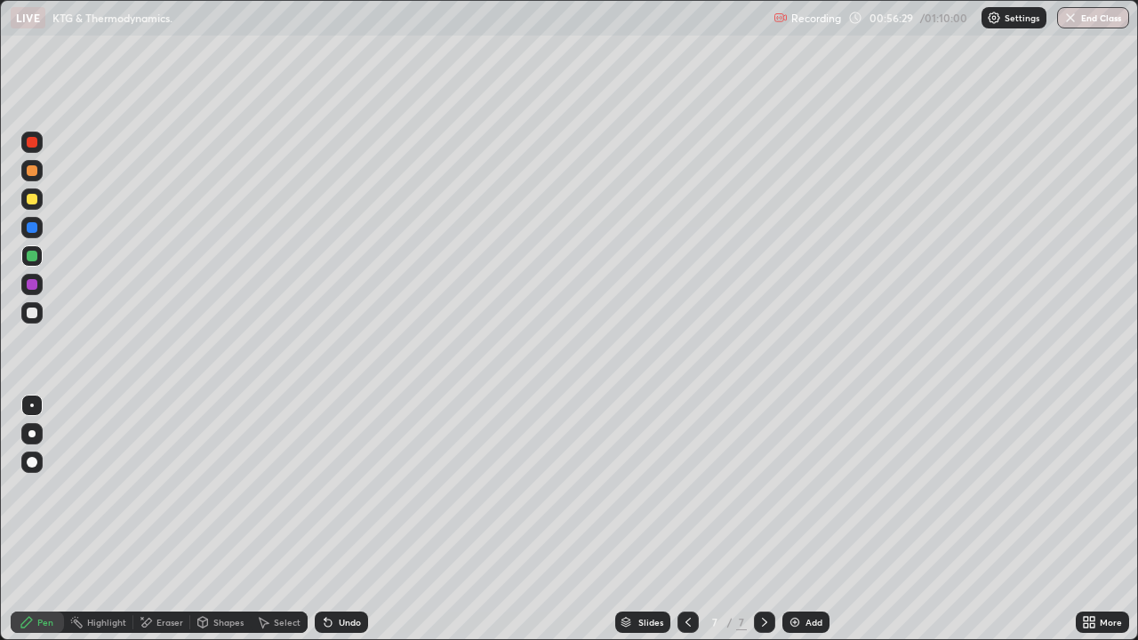
click at [32, 314] on div at bounding box center [32, 313] width 11 height 11
click at [349, 519] on div "Undo" at bounding box center [350, 622] width 22 height 9
click at [28, 285] on div at bounding box center [32, 284] width 11 height 11
click at [686, 519] on icon at bounding box center [688, 622] width 14 height 14
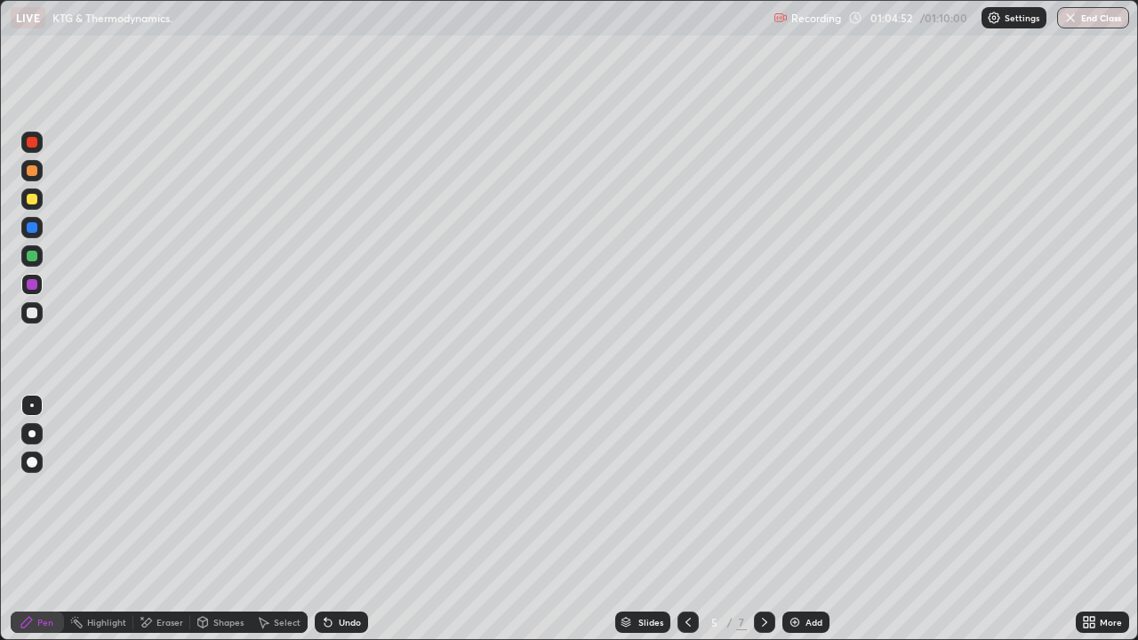
click at [688, 519] on div at bounding box center [688, 623] width 21 height 36
click at [685, 519] on icon at bounding box center [688, 622] width 14 height 14
click at [686, 519] on icon at bounding box center [688, 622] width 14 height 14
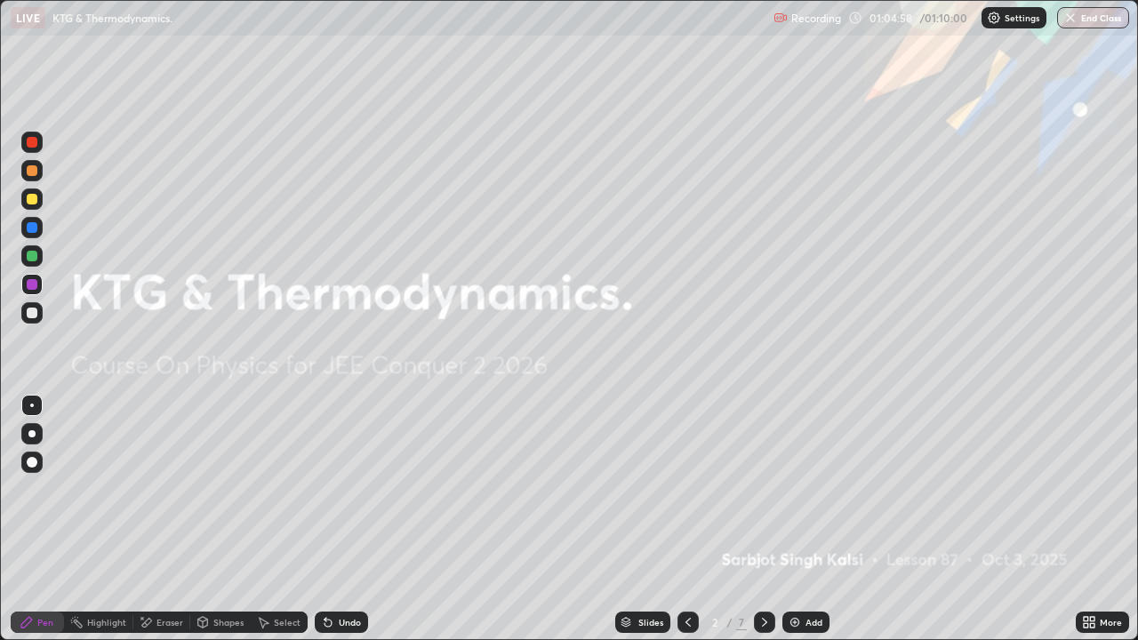
click at [763, 519] on icon at bounding box center [765, 622] width 14 height 14
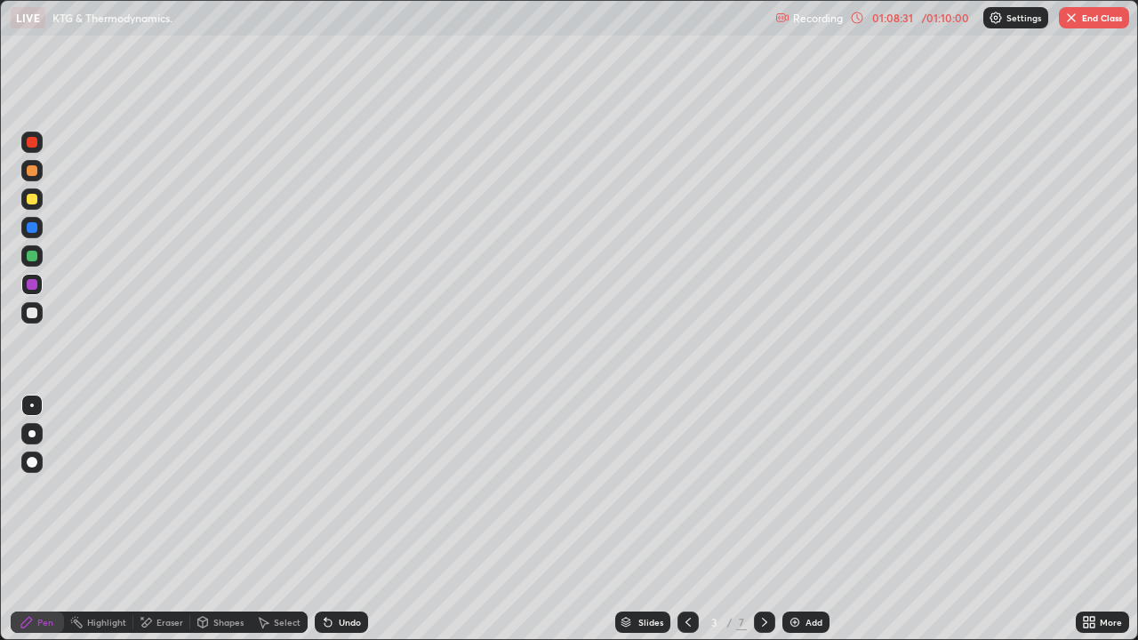
click at [765, 519] on div at bounding box center [764, 623] width 21 height 36
click at [1098, 13] on button "End Class" at bounding box center [1094, 17] width 70 height 21
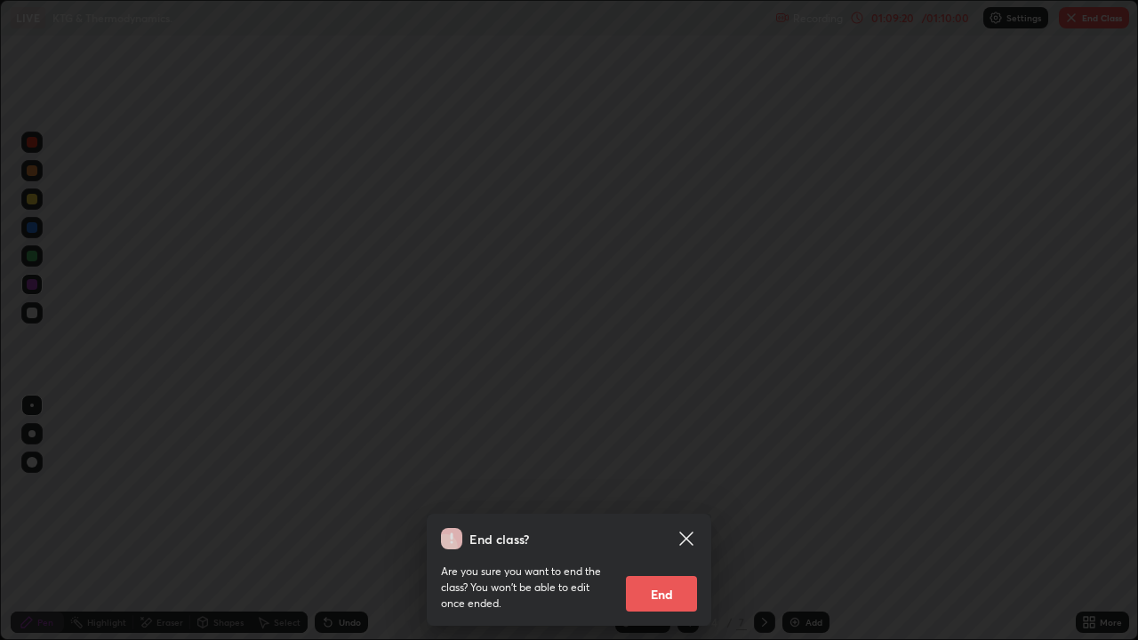
click at [682, 519] on button "End" at bounding box center [661, 594] width 71 height 36
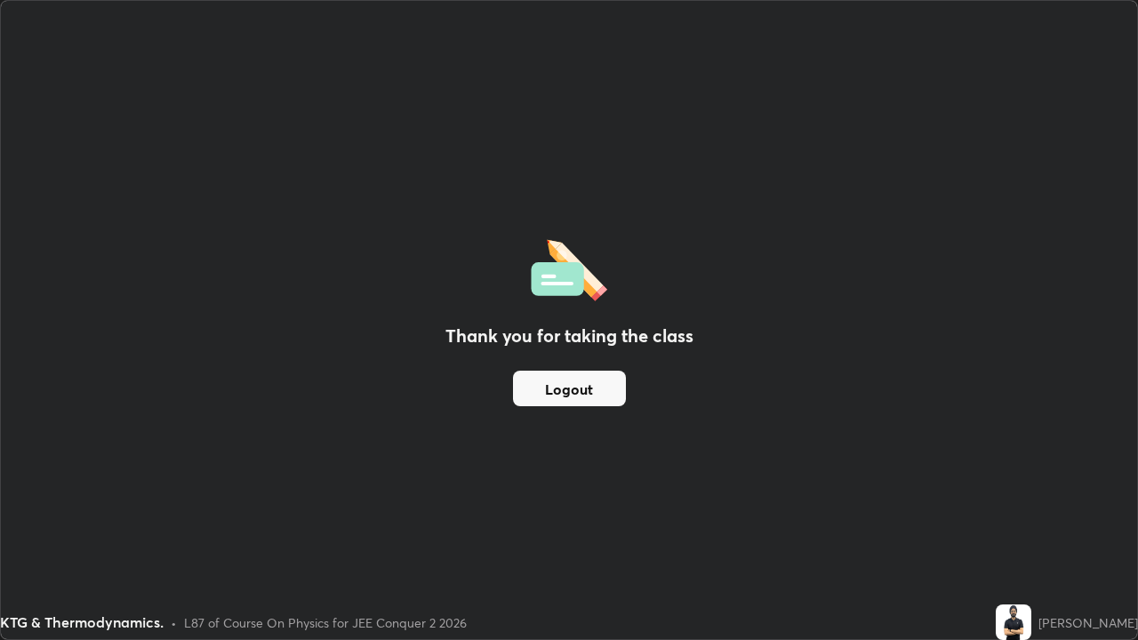
click at [927, 398] on div "Thank you for taking the class Logout" at bounding box center [569, 320] width 1136 height 638
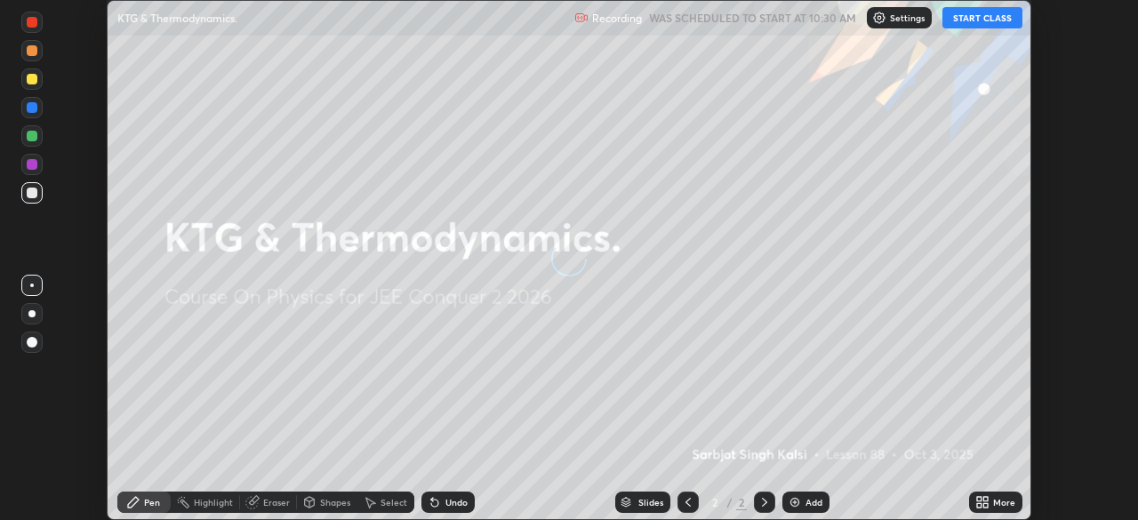
scroll to position [520, 1138]
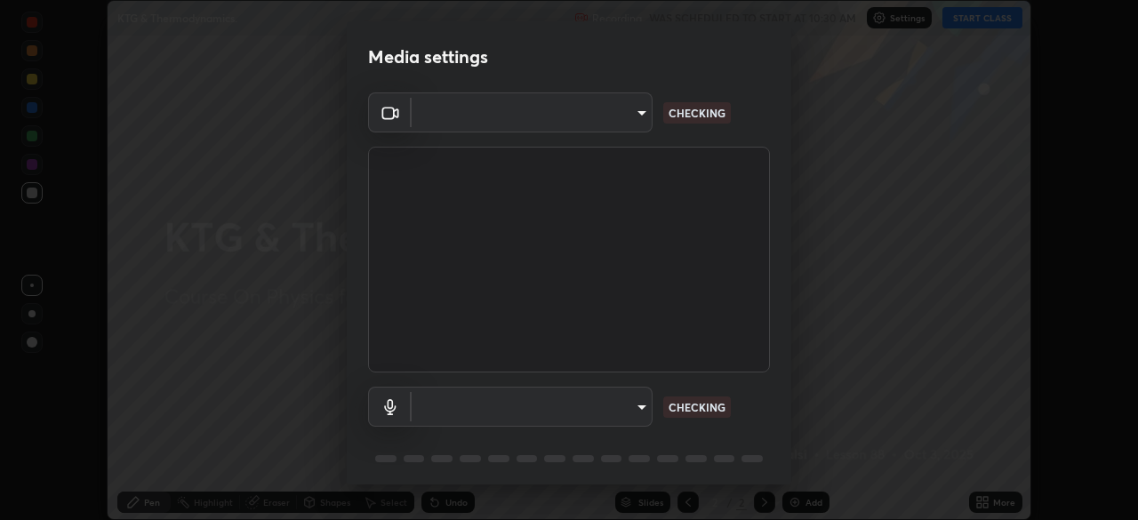
type input "ba13e312339ef8477216ddedc35df2f043033d031c8e6632ccfddaecbc9a7b0e"
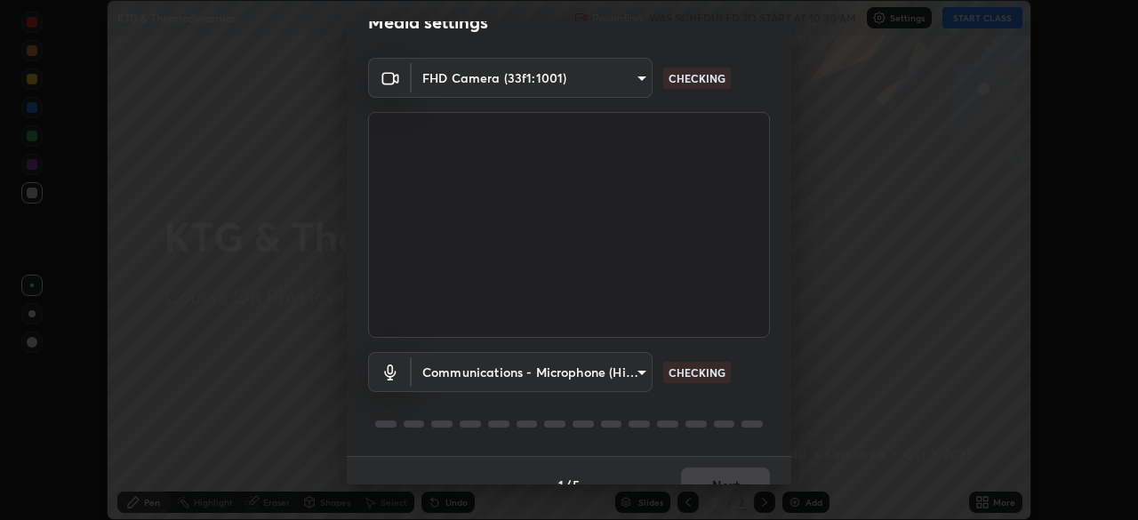
scroll to position [63, 0]
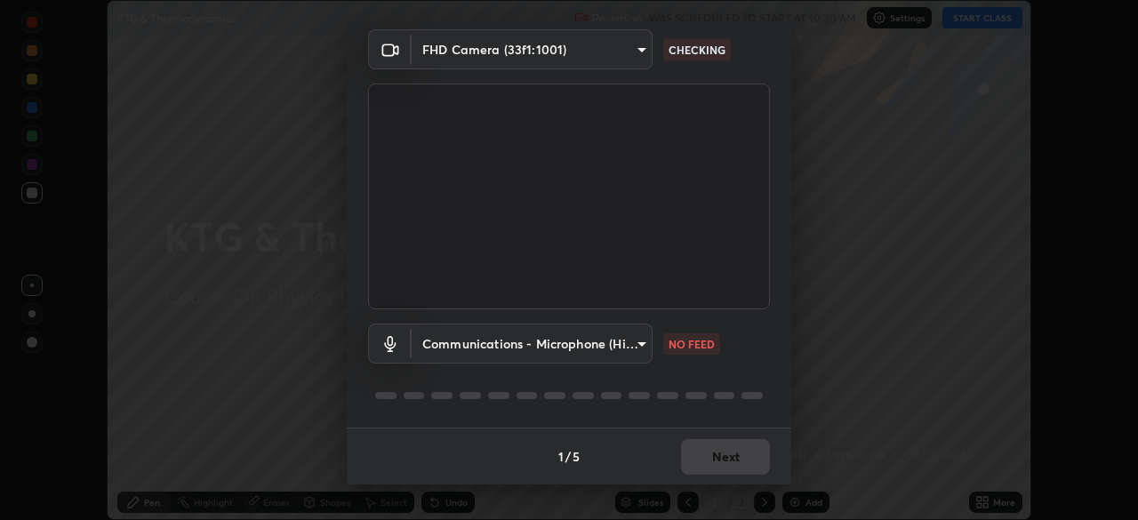
click at [554, 344] on body "Erase all KTG & Thermodynamics. Recording WAS SCHEDULED TO START AT 10:30 AM Se…" at bounding box center [569, 260] width 1138 height 520
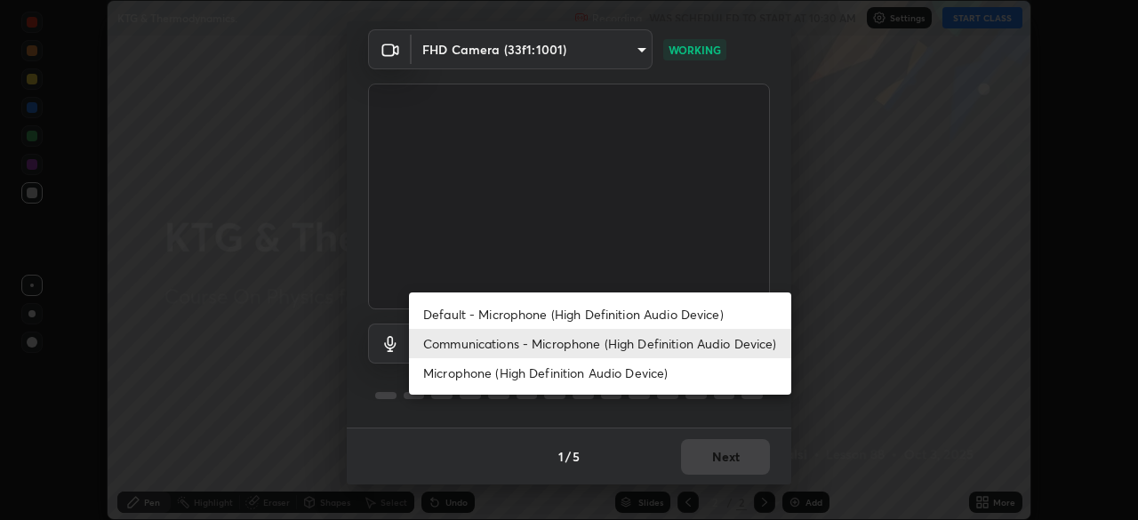
click at [516, 373] on li "Microphone (High Definition Audio Device)" at bounding box center [600, 372] width 382 height 29
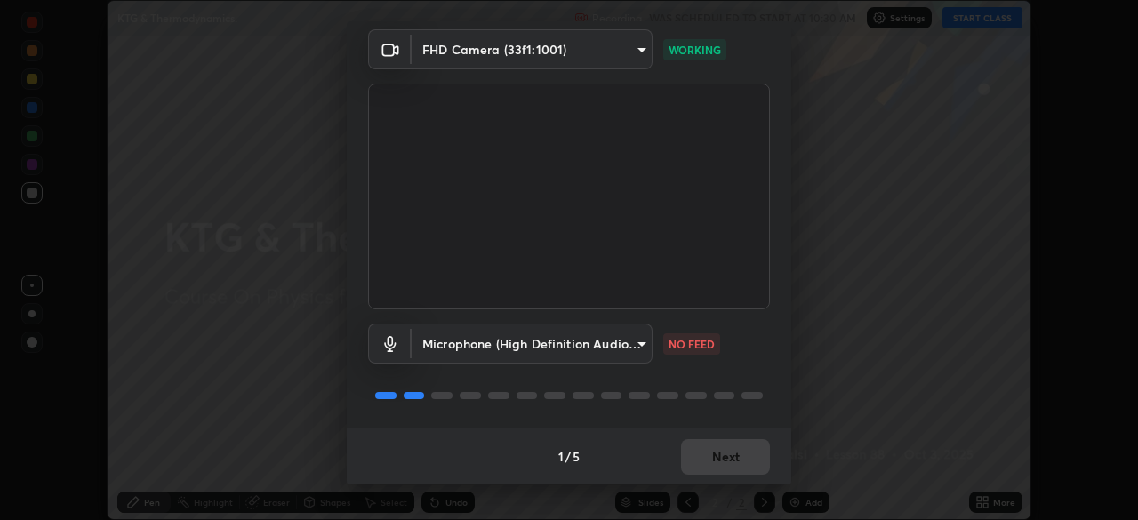
click at [495, 340] on body "Erase all KTG & Thermodynamics. Recording WAS SCHEDULED TO START AT 10:30 AM Se…" at bounding box center [569, 260] width 1138 height 520
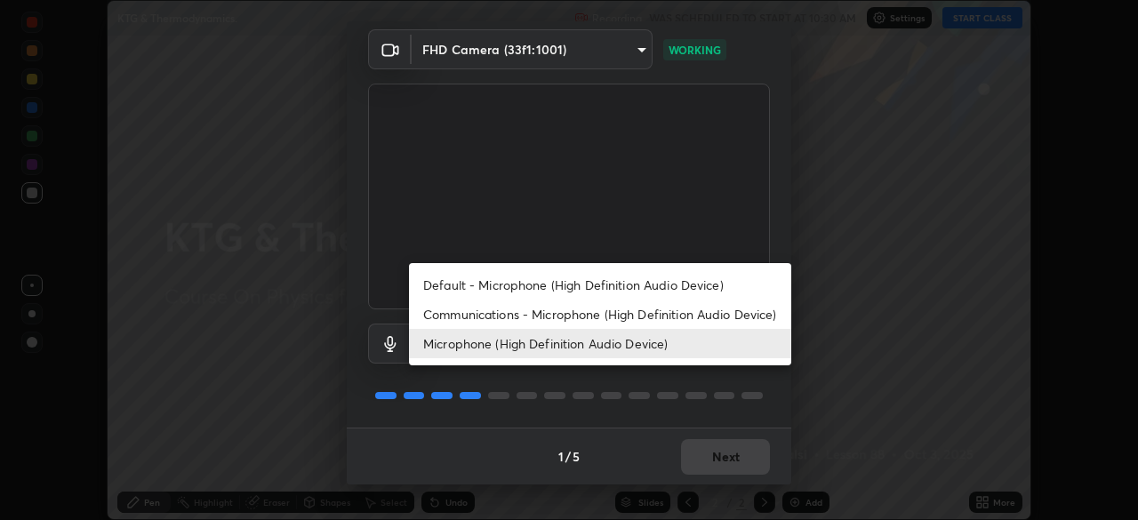
click at [486, 315] on li "Communications - Microphone (High Definition Audio Device)" at bounding box center [600, 314] width 382 height 29
type input "communications"
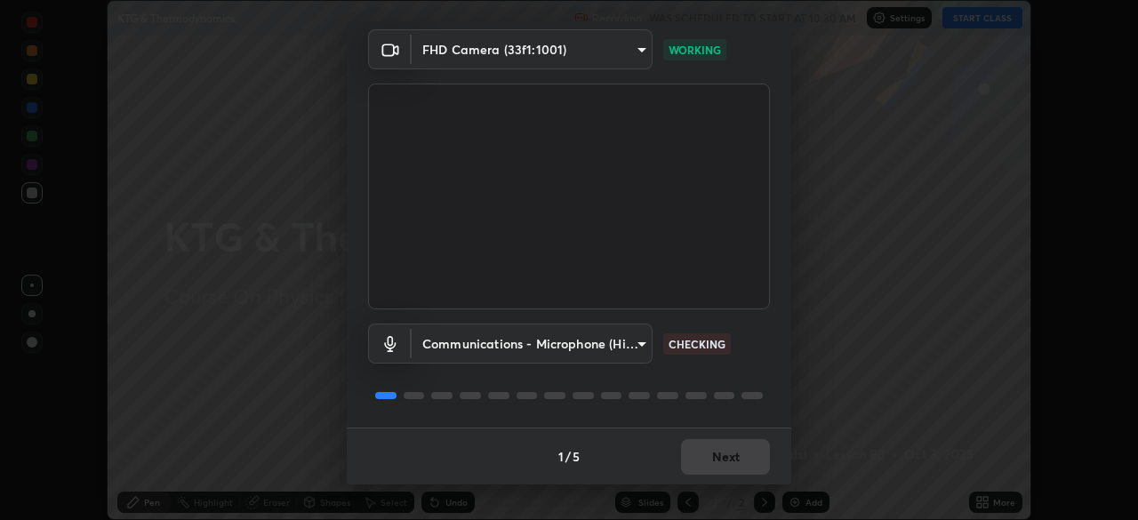
click at [699, 458] on div "1 / 5 Next" at bounding box center [569, 456] width 445 height 57
click at [698, 454] on div "1 / 5 Next" at bounding box center [569, 456] width 445 height 57
click at [694, 452] on div "1 / 5 Next" at bounding box center [569, 456] width 445 height 57
click at [711, 468] on button "Next" at bounding box center [725, 457] width 89 height 36
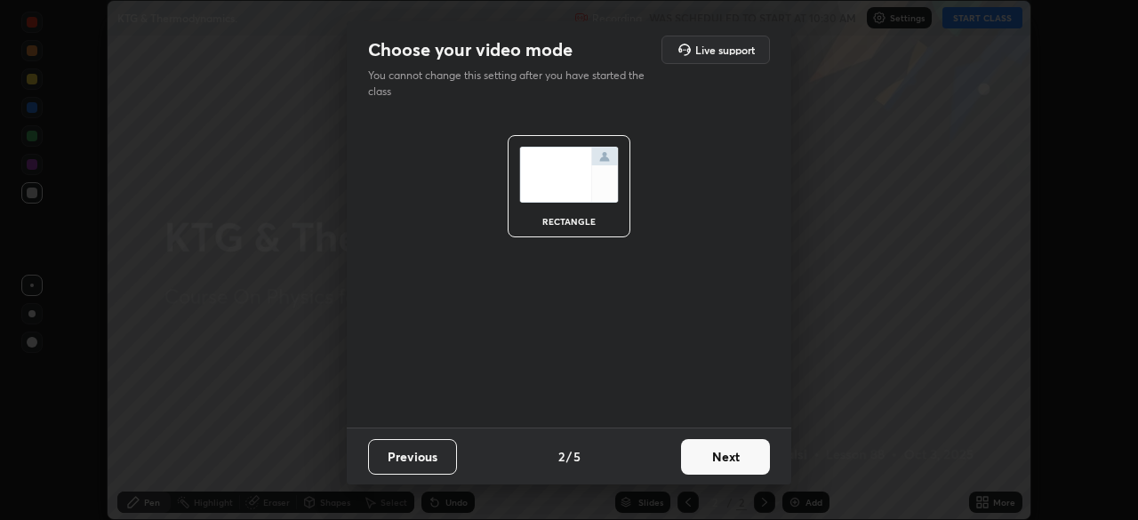
click at [725, 463] on button "Next" at bounding box center [725, 457] width 89 height 36
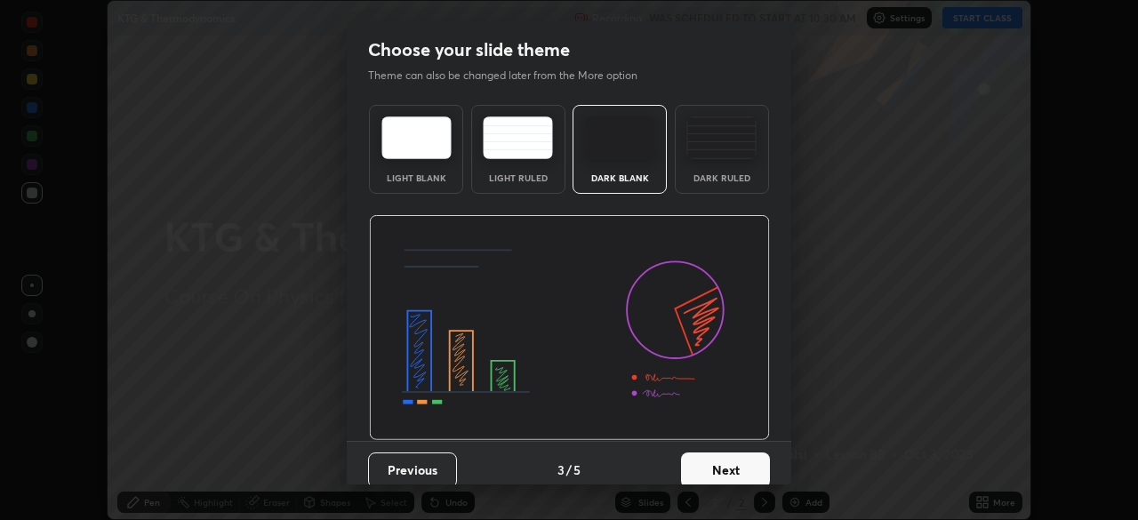
click at [743, 461] on button "Next" at bounding box center [725, 471] width 89 height 36
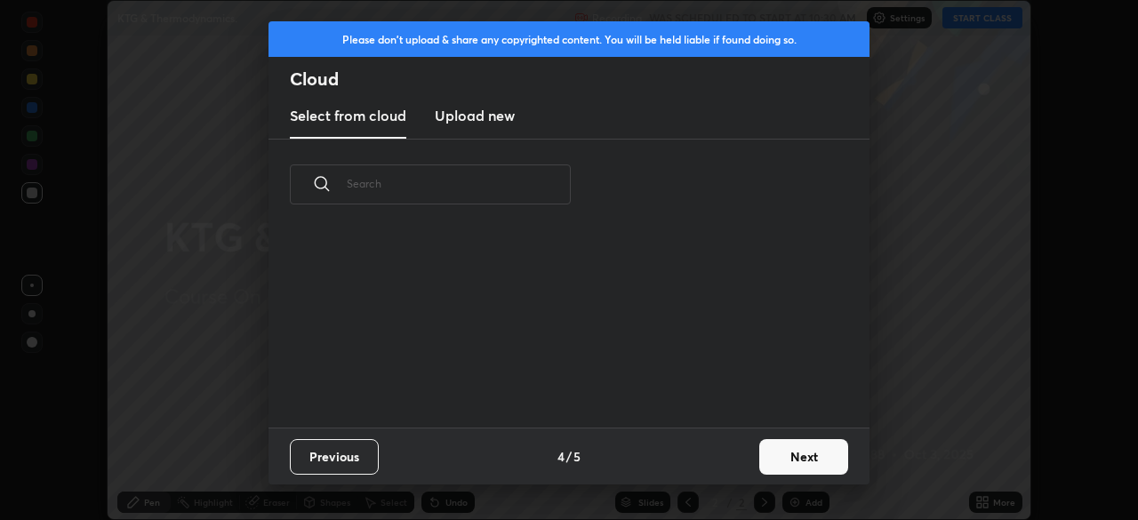
click at [769, 457] on button "Next" at bounding box center [803, 457] width 89 height 36
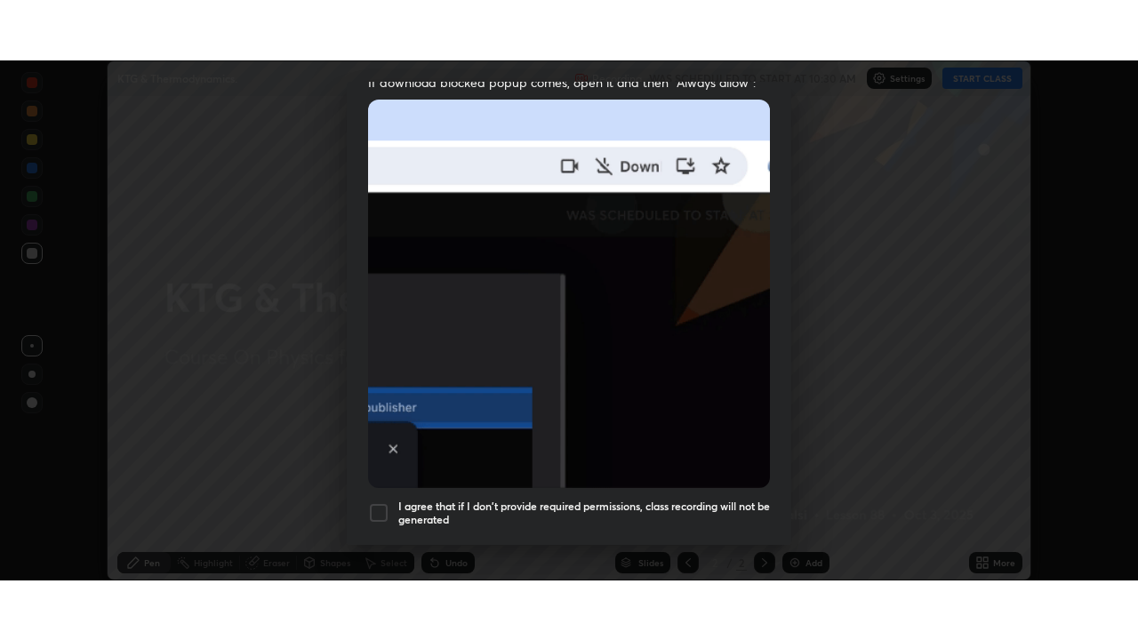
scroll to position [426, 0]
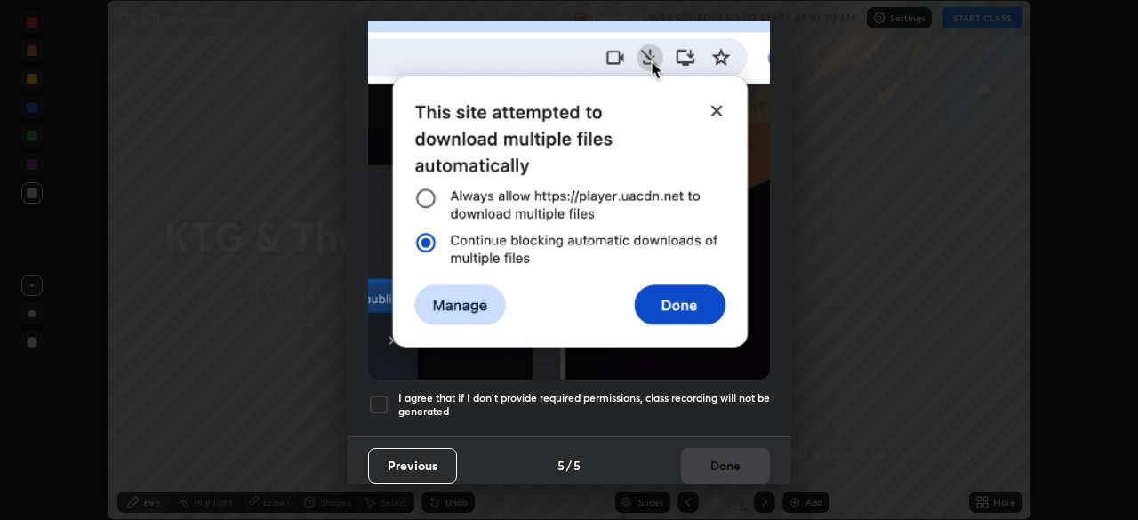
click at [725, 394] on h5 "I agree that if I don't provide required permissions, class recording will not …" at bounding box center [584, 405] width 372 height 28
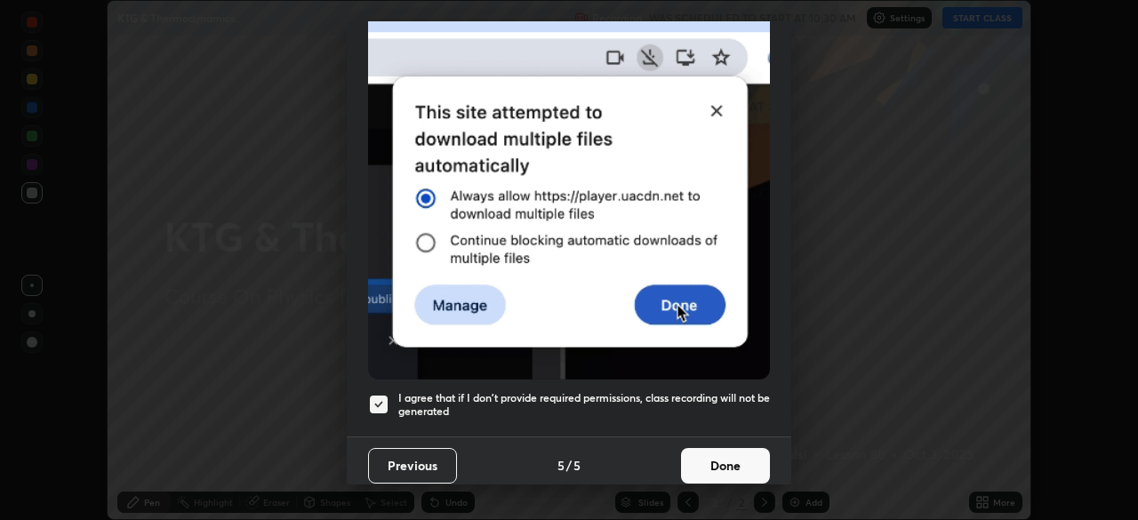
click at [734, 459] on button "Done" at bounding box center [725, 466] width 89 height 36
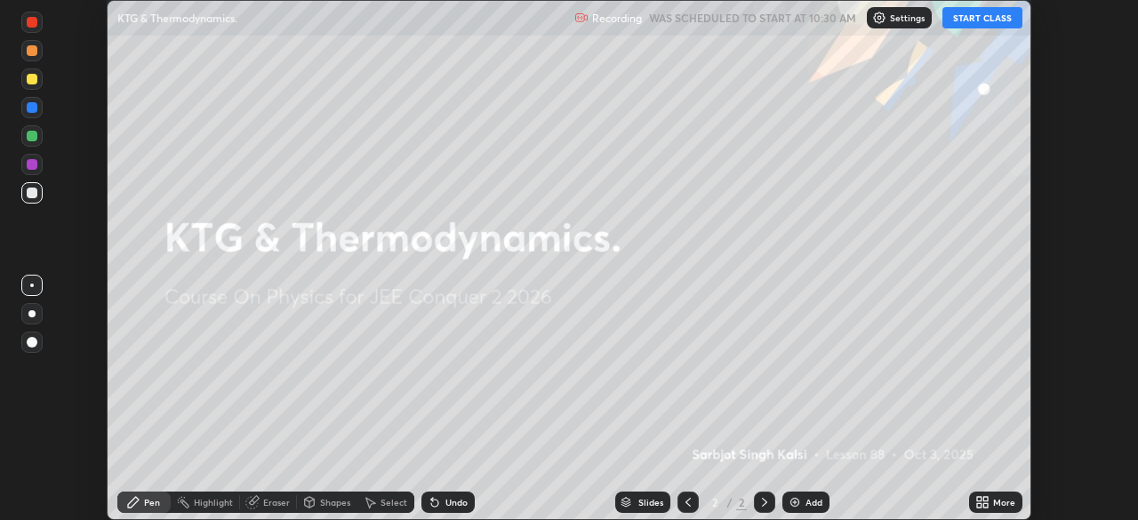
click at [978, 503] on icon at bounding box center [979, 505] width 4 height 4
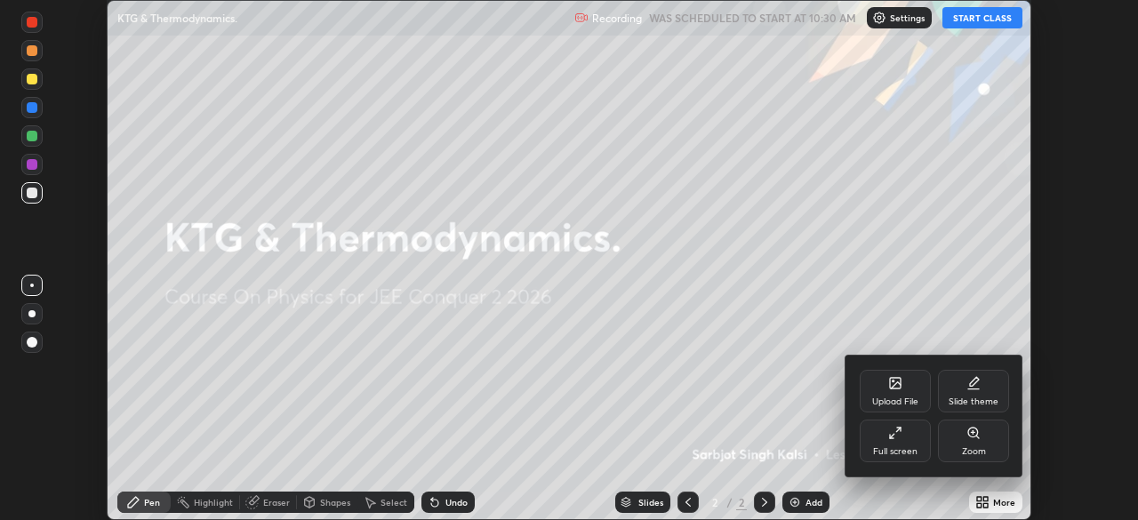
click at [912, 445] on div "Full screen" at bounding box center [895, 441] width 71 height 43
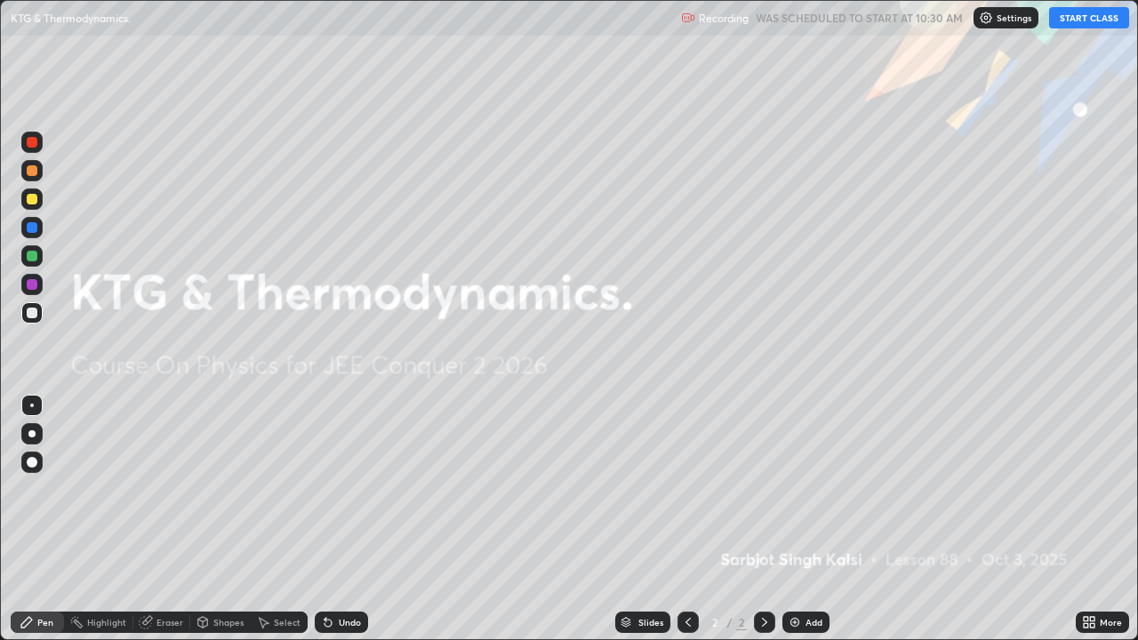
scroll to position [640, 1138]
click at [1083, 20] on button "START CLASS" at bounding box center [1089, 17] width 80 height 21
click at [806, 519] on div "Add" at bounding box center [814, 622] width 17 height 9
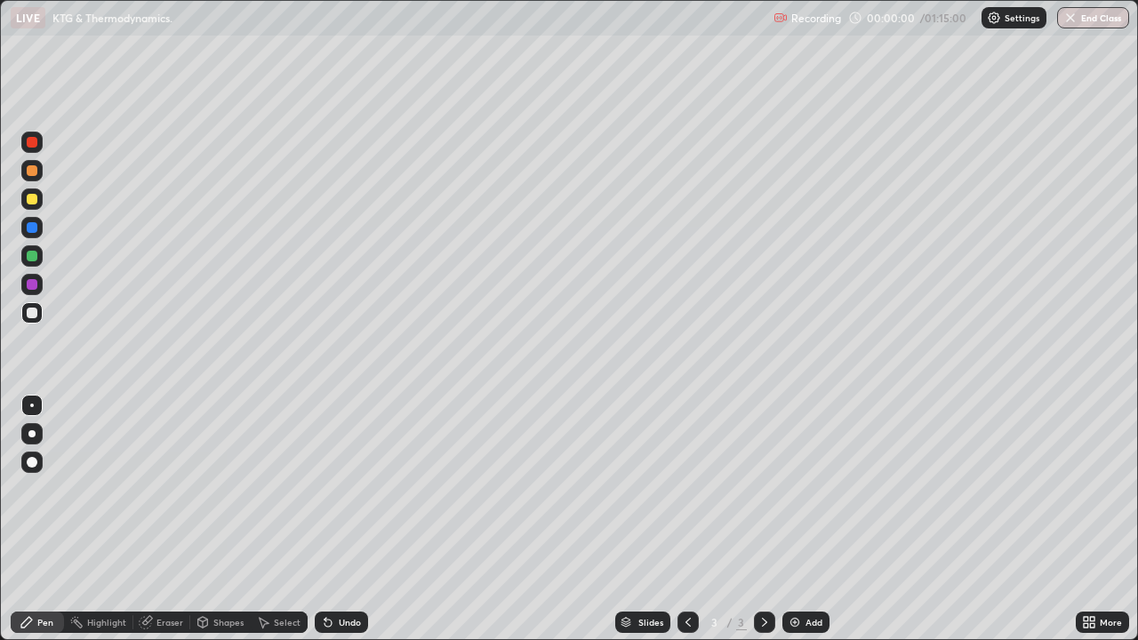
click at [35, 319] on div at bounding box center [31, 312] width 21 height 21
click at [32, 198] on div at bounding box center [32, 199] width 11 height 11
click at [32, 254] on div at bounding box center [32, 256] width 11 height 11
click at [815, 519] on div "Add" at bounding box center [806, 622] width 47 height 21
click at [41, 314] on div at bounding box center [31, 312] width 21 height 21
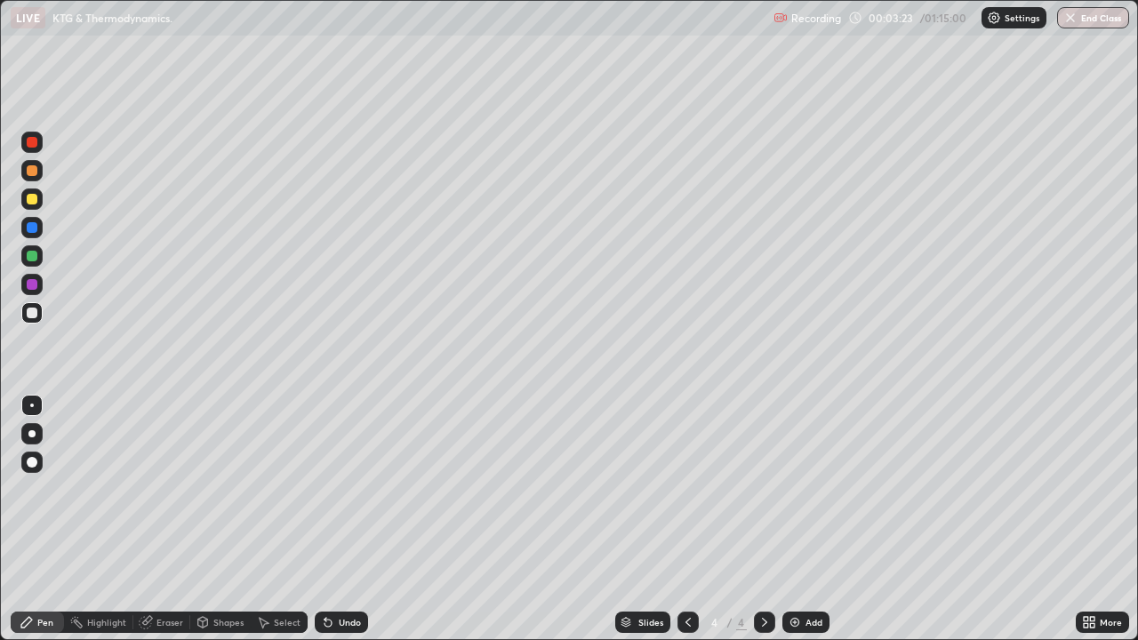
click at [337, 519] on div "Undo" at bounding box center [341, 622] width 53 height 21
click at [34, 309] on div at bounding box center [32, 313] width 11 height 11
click at [28, 317] on div at bounding box center [32, 313] width 11 height 11
click at [160, 519] on div "Eraser" at bounding box center [161, 622] width 57 height 21
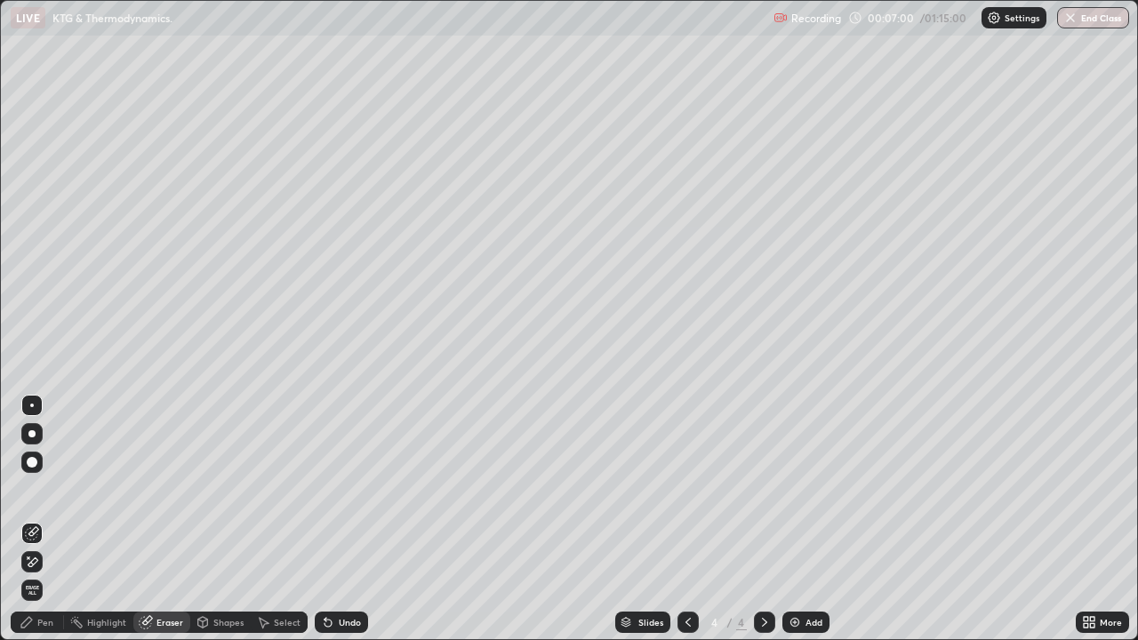
click at [42, 519] on div "Pen" at bounding box center [37, 622] width 53 height 21
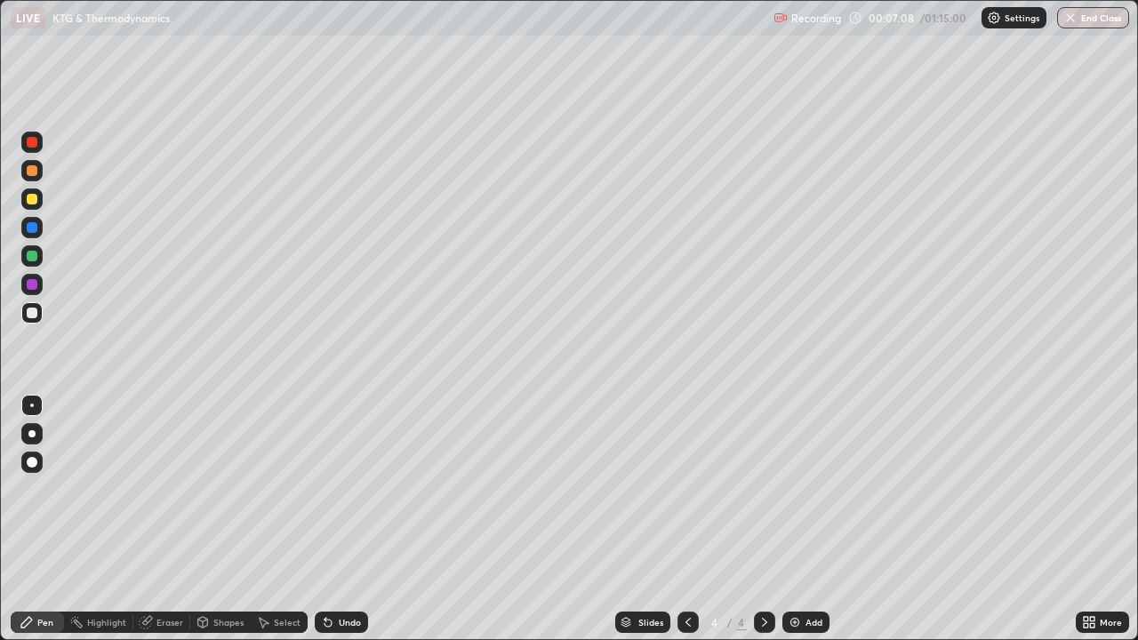
click at [31, 259] on div at bounding box center [32, 256] width 11 height 11
click at [800, 519] on div "Add" at bounding box center [806, 622] width 47 height 21
click at [33, 313] on div at bounding box center [32, 313] width 11 height 11
click at [32, 257] on div at bounding box center [32, 256] width 11 height 11
click at [334, 519] on div "Undo" at bounding box center [341, 622] width 53 height 21
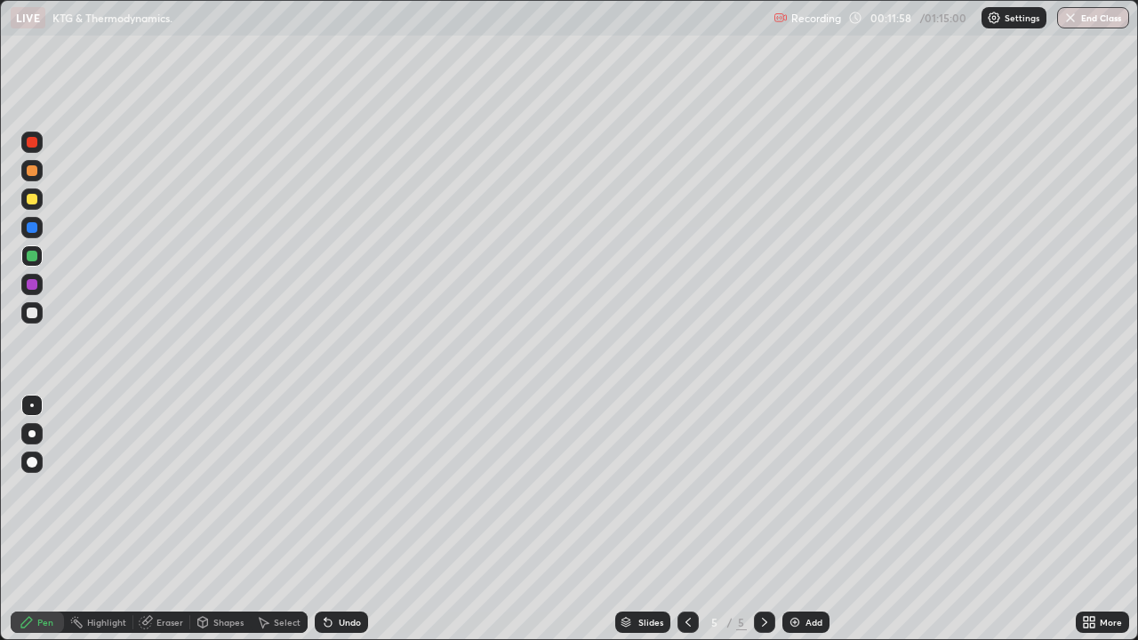
click at [29, 284] on div at bounding box center [32, 284] width 11 height 11
click at [342, 519] on div "Undo" at bounding box center [350, 622] width 22 height 9
click at [29, 316] on div at bounding box center [32, 313] width 11 height 11
click at [163, 519] on div "Eraser" at bounding box center [170, 622] width 27 height 9
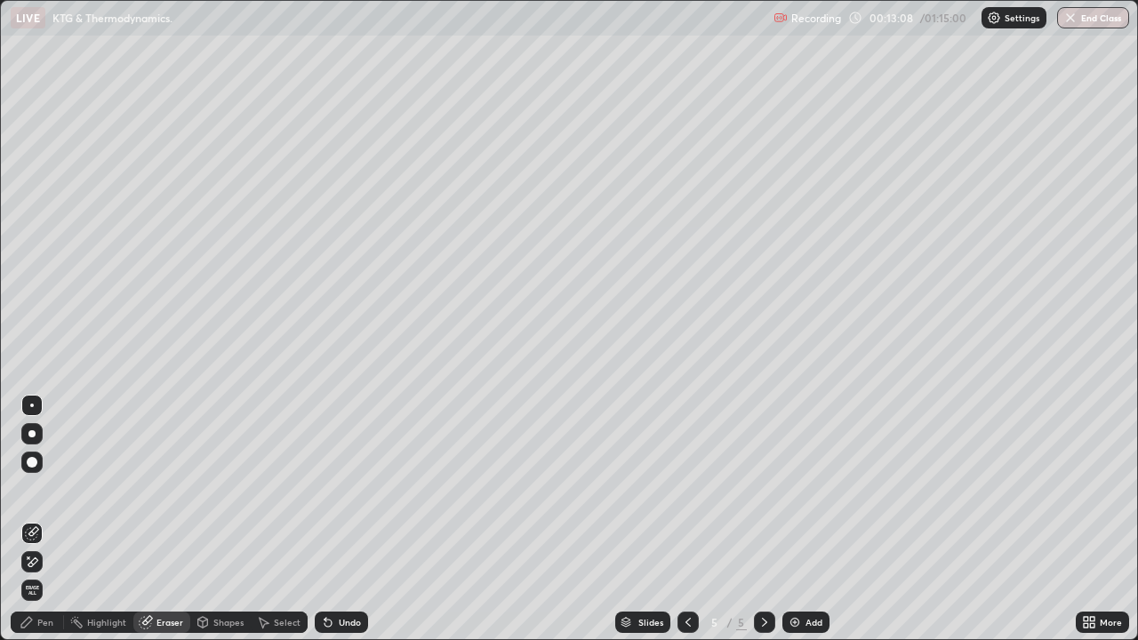
click at [38, 519] on div "Pen" at bounding box center [45, 622] width 16 height 9
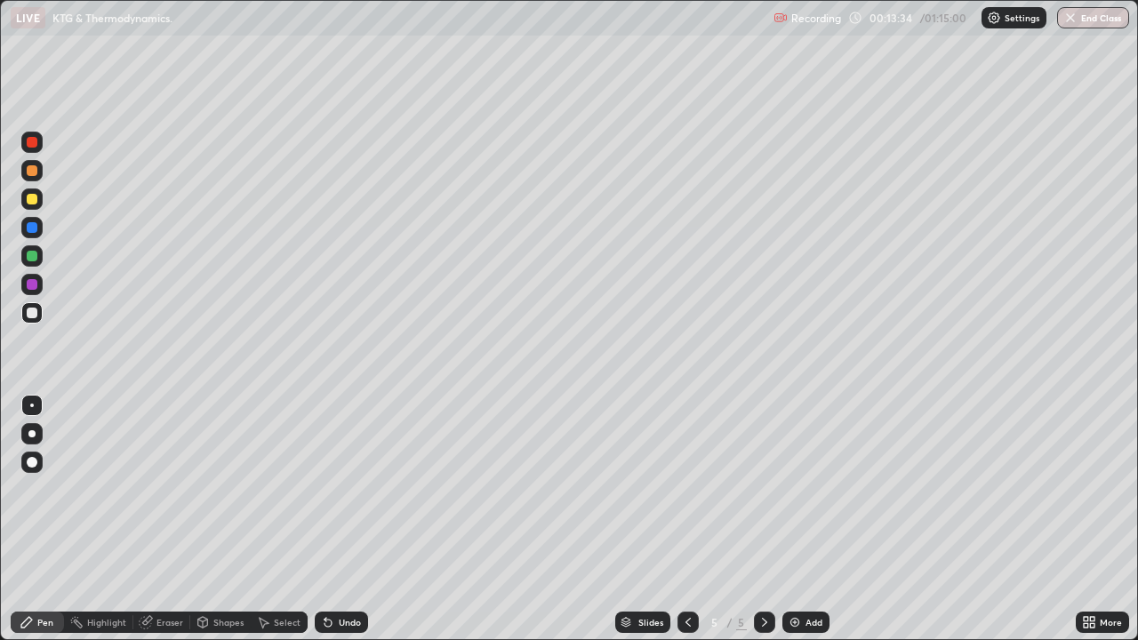
click at [149, 519] on icon at bounding box center [146, 623] width 12 height 12
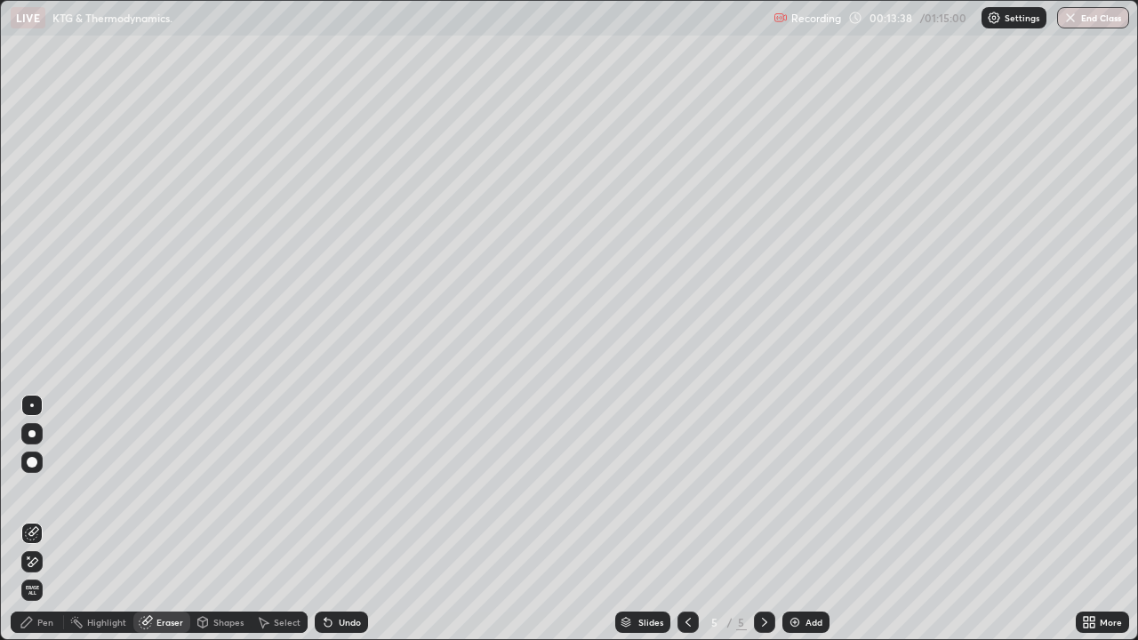
click at [38, 519] on div "Pen" at bounding box center [37, 622] width 53 height 21
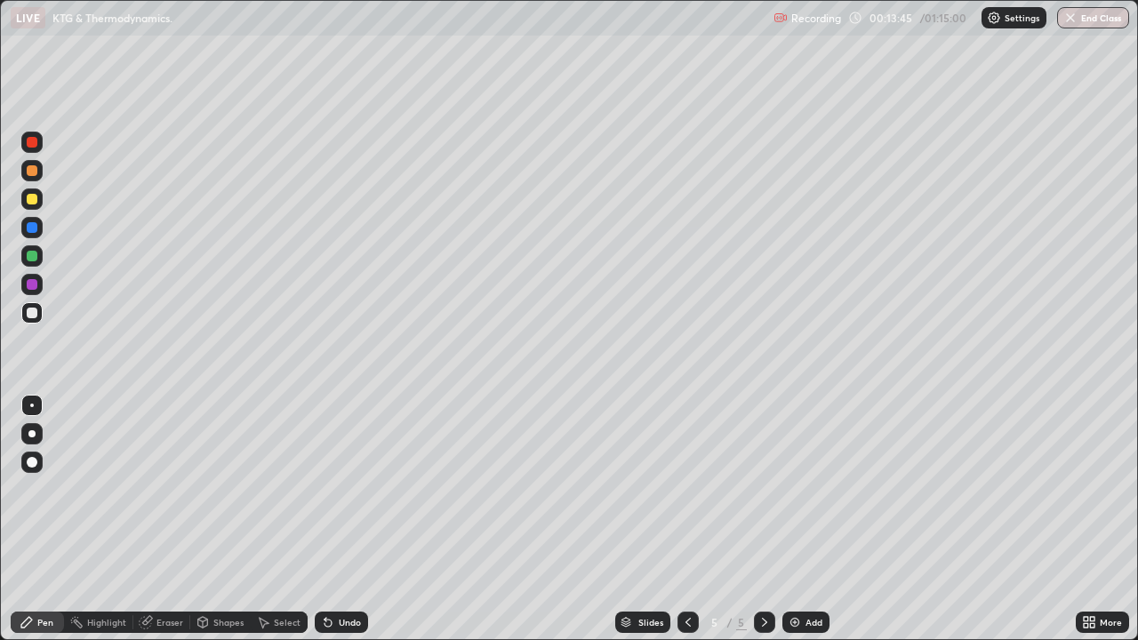
click at [173, 519] on div "Eraser" at bounding box center [161, 622] width 57 height 21
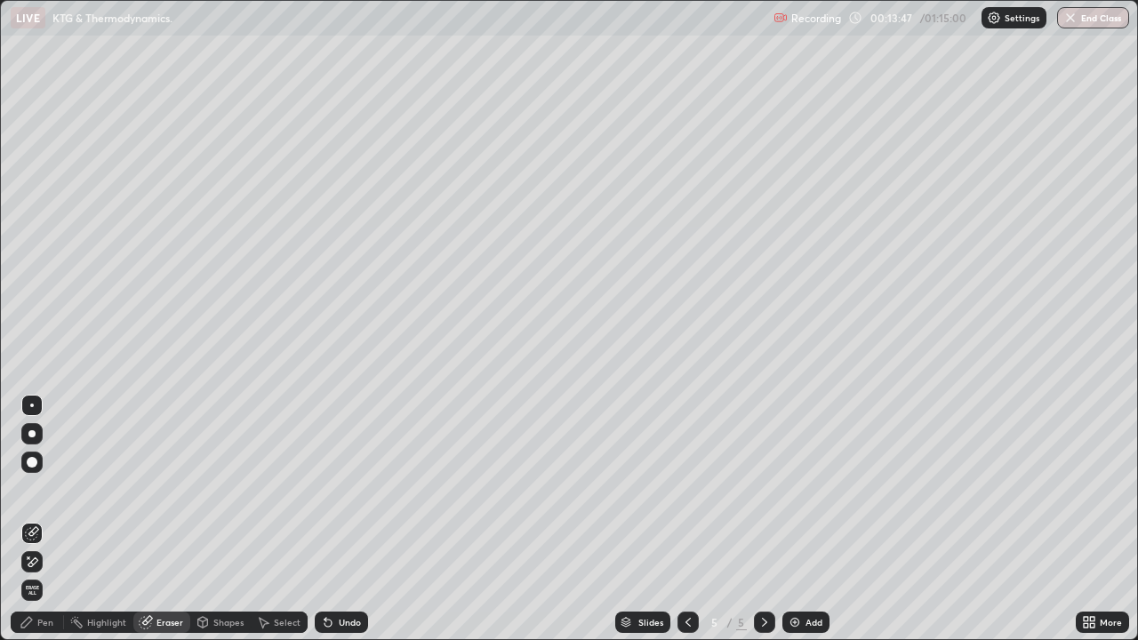
click at [50, 519] on div "Pen" at bounding box center [45, 622] width 16 height 9
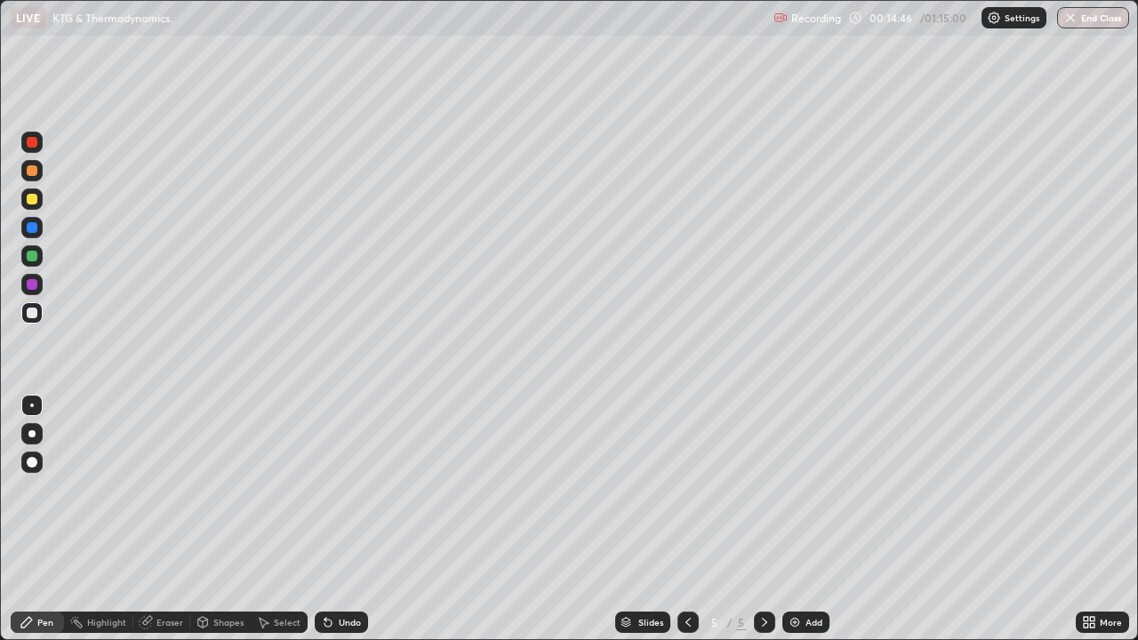
click at [796, 519] on img at bounding box center [795, 622] width 14 height 14
click at [39, 436] on div at bounding box center [31, 433] width 21 height 21
click at [39, 316] on div at bounding box center [31, 312] width 21 height 21
click at [36, 198] on div at bounding box center [32, 199] width 11 height 11
click at [32, 314] on div at bounding box center [32, 313] width 11 height 11
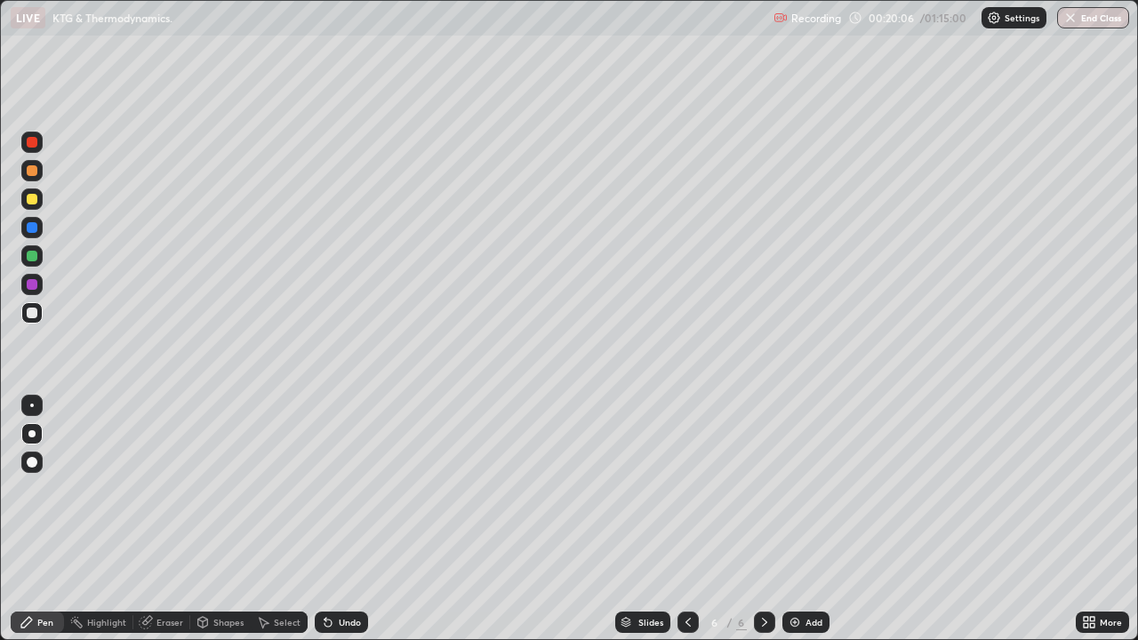
click at [329, 519] on icon at bounding box center [328, 622] width 14 height 14
click at [36, 316] on div at bounding box center [32, 313] width 11 height 11
click at [32, 405] on div at bounding box center [32, 406] width 4 height 4
click at [25, 282] on div at bounding box center [31, 284] width 21 height 21
click at [33, 313] on div at bounding box center [32, 313] width 11 height 11
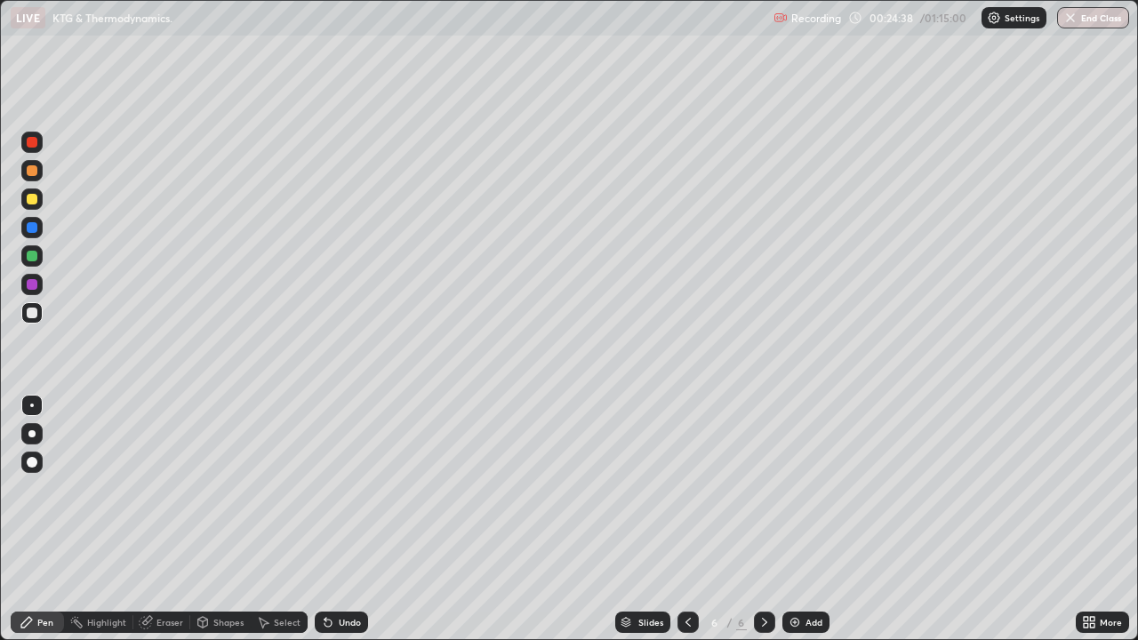
click at [32, 285] on div at bounding box center [32, 284] width 11 height 11
click at [32, 315] on div at bounding box center [32, 313] width 11 height 11
click at [32, 197] on div at bounding box center [32, 199] width 11 height 11
click at [814, 519] on div "Add" at bounding box center [814, 622] width 17 height 9
click at [33, 313] on div at bounding box center [32, 313] width 11 height 11
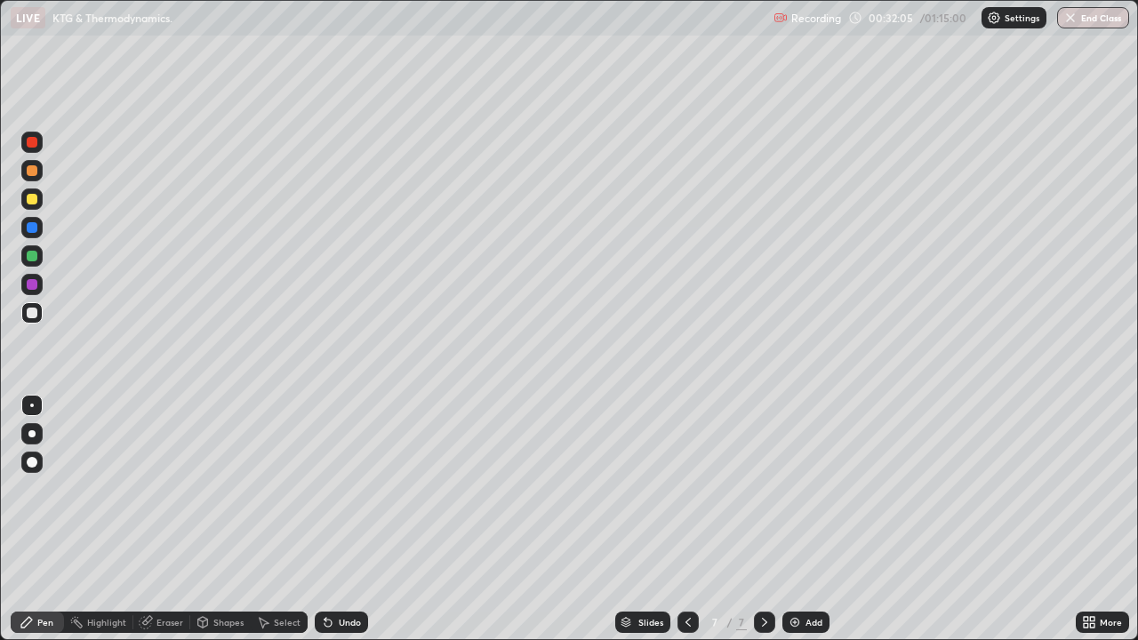
click at [150, 519] on icon at bounding box center [146, 622] width 14 height 14
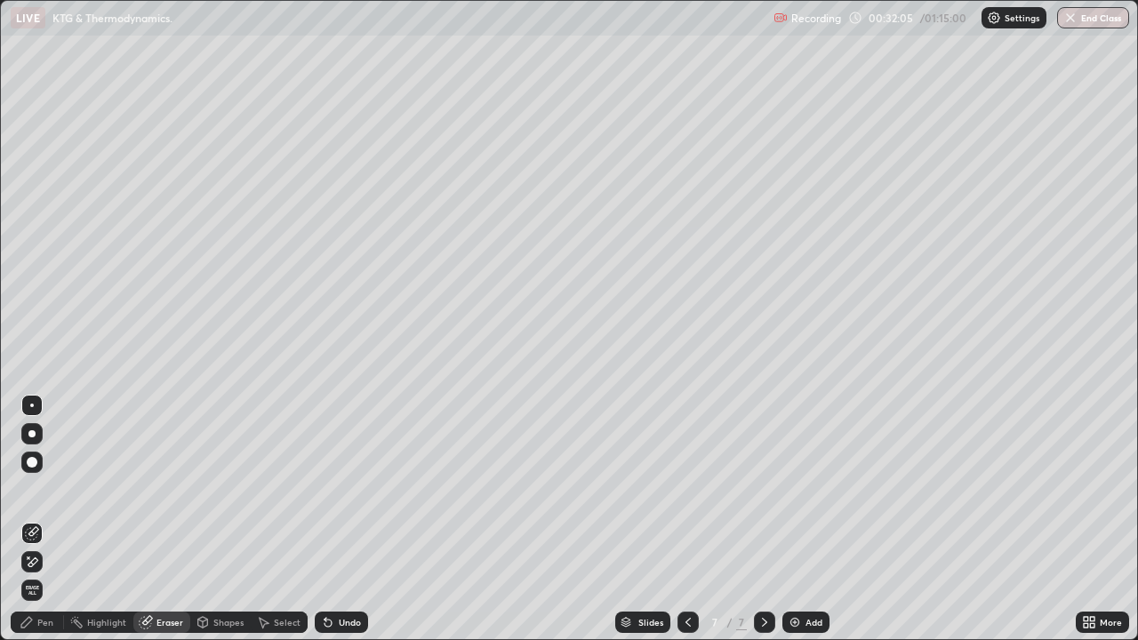
click at [38, 519] on icon at bounding box center [32, 562] width 14 height 15
click at [48, 519] on div "Pen" at bounding box center [37, 622] width 53 height 21
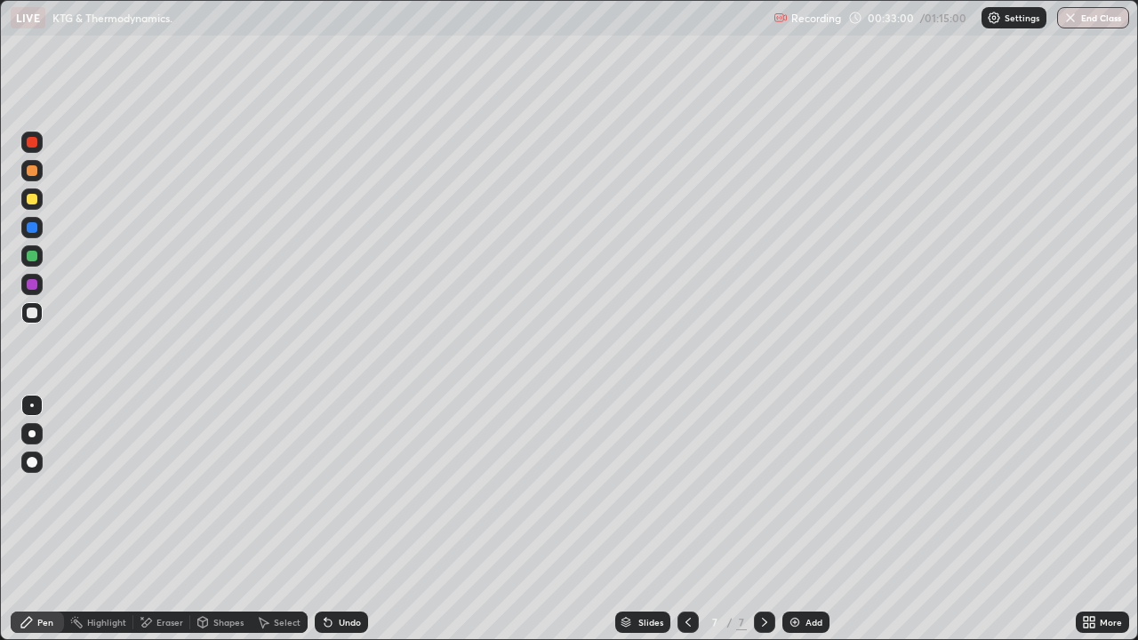
click at [40, 315] on div at bounding box center [31, 312] width 21 height 21
click at [162, 519] on div "Eraser" at bounding box center [170, 622] width 27 height 9
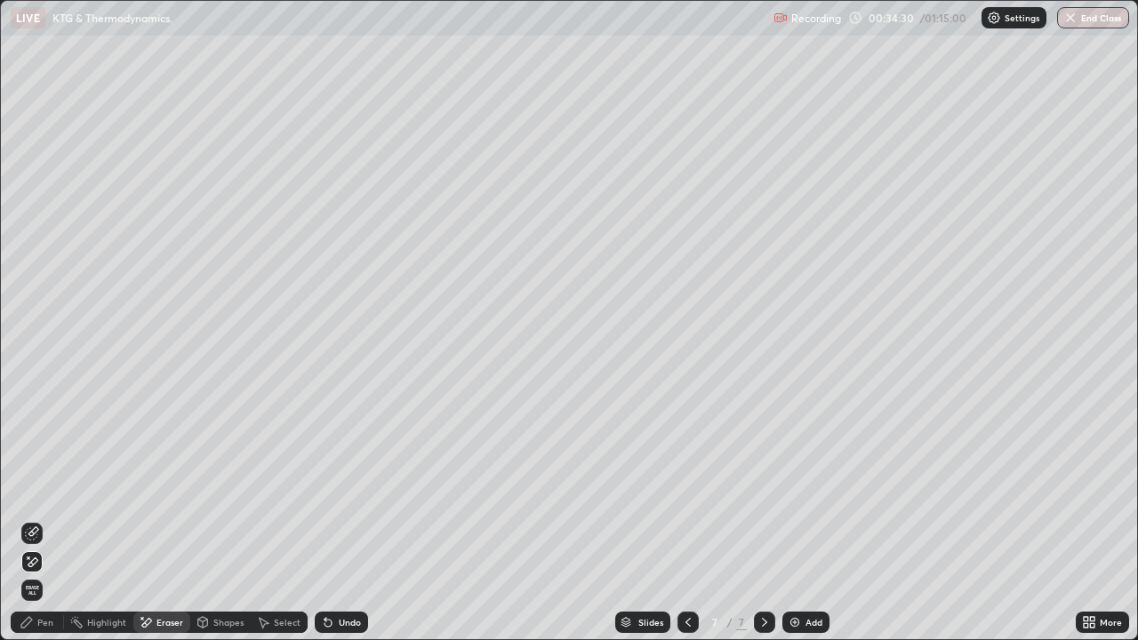
click at [50, 519] on div "Pen" at bounding box center [45, 622] width 16 height 9
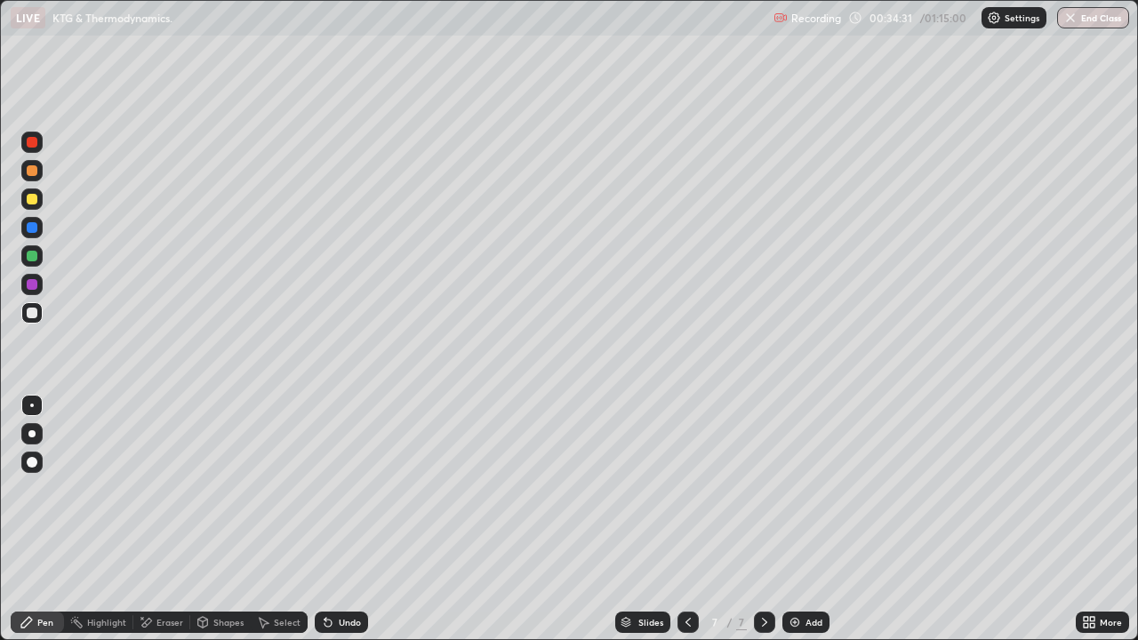
click at [32, 257] on div at bounding box center [32, 256] width 11 height 11
click at [154, 519] on div "Eraser" at bounding box center [161, 622] width 57 height 21
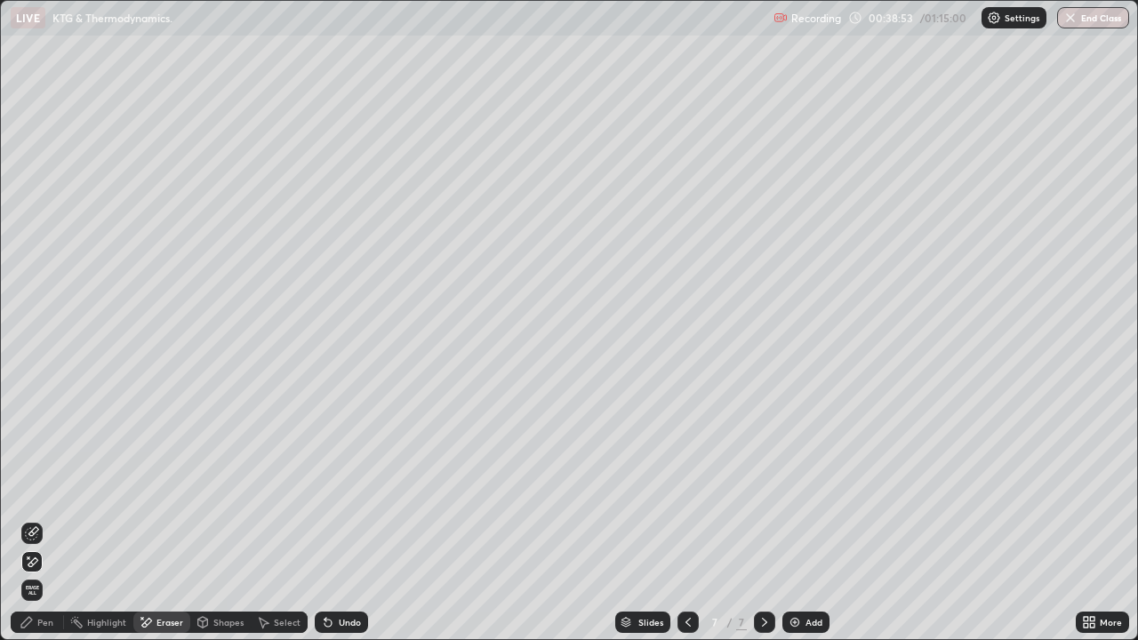
click at [30, 519] on icon at bounding box center [27, 622] width 14 height 14
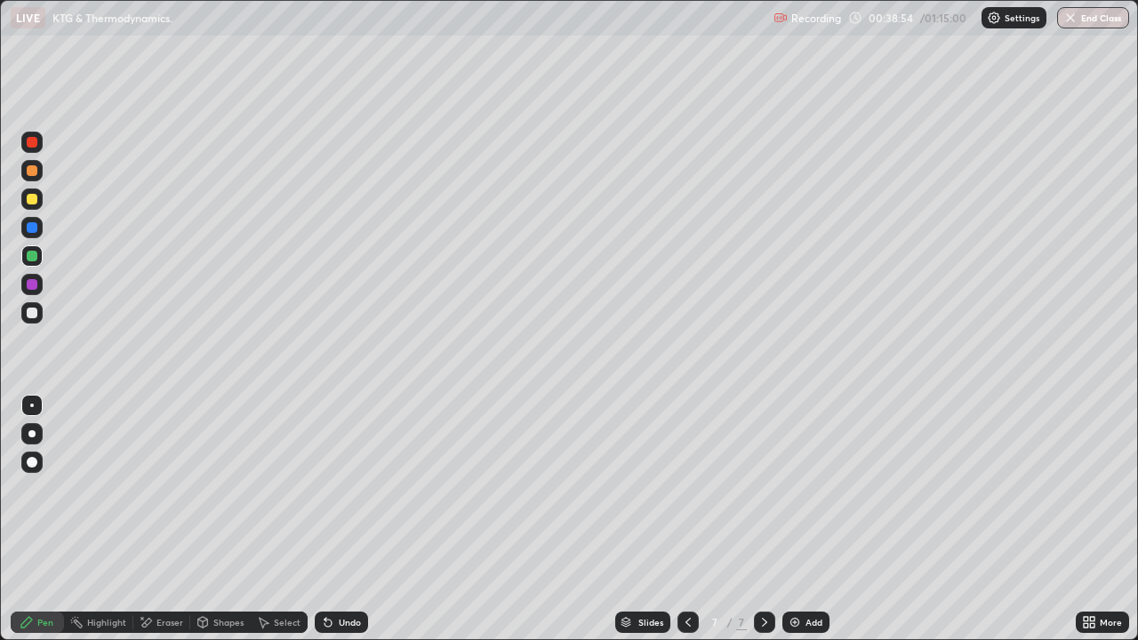
click at [28, 316] on div at bounding box center [32, 313] width 11 height 11
click at [802, 519] on div "Add" at bounding box center [806, 622] width 47 height 21
click at [36, 311] on div at bounding box center [32, 313] width 11 height 11
click at [39, 283] on div at bounding box center [31, 284] width 21 height 21
click at [809, 519] on div "Add" at bounding box center [814, 622] width 17 height 9
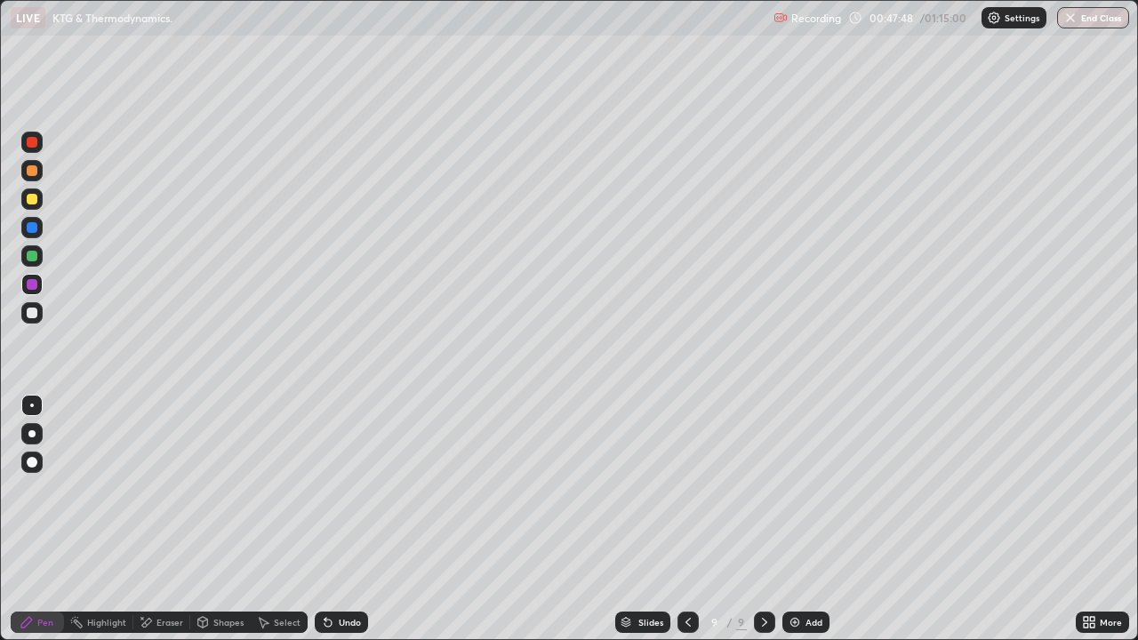
click at [689, 519] on icon at bounding box center [688, 622] width 14 height 14
click at [763, 519] on icon at bounding box center [764, 622] width 5 height 9
click at [42, 311] on div at bounding box center [31, 312] width 21 height 21
click at [36, 200] on div at bounding box center [32, 199] width 11 height 11
click at [28, 312] on div at bounding box center [32, 313] width 11 height 11
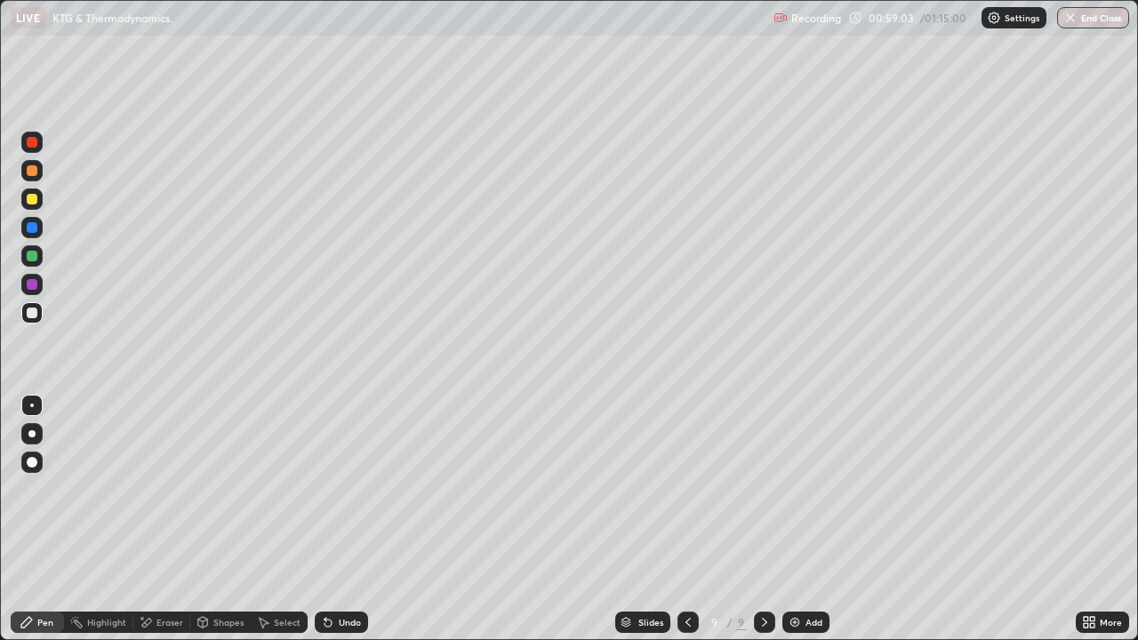
click at [30, 312] on div at bounding box center [32, 313] width 11 height 11
click at [30, 315] on div at bounding box center [32, 313] width 11 height 11
click at [348, 519] on div "Undo" at bounding box center [341, 622] width 53 height 21
click at [151, 519] on icon at bounding box center [146, 622] width 14 height 15
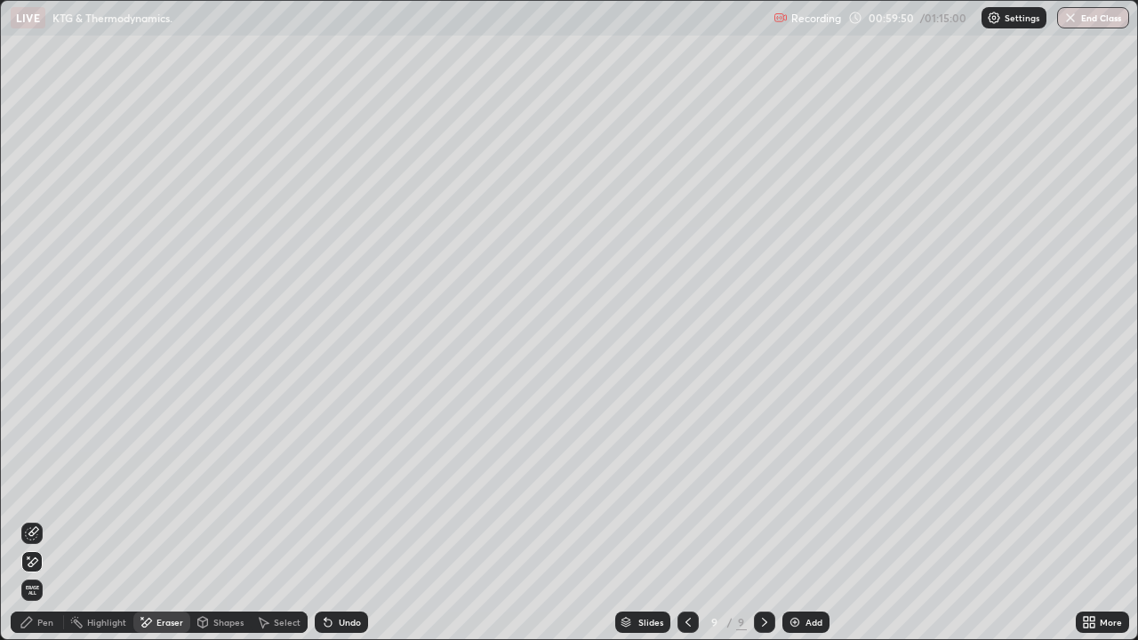
click at [36, 519] on div "Pen" at bounding box center [37, 622] width 53 height 21
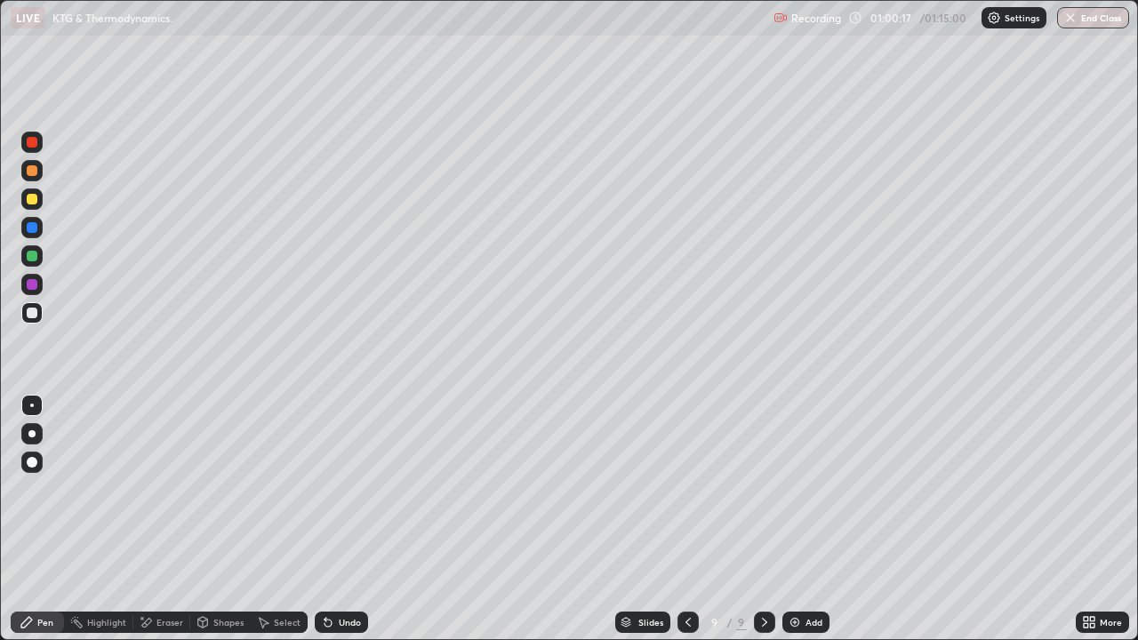
click at [344, 519] on div "Undo" at bounding box center [350, 622] width 22 height 9
click at [343, 519] on div "Undo" at bounding box center [350, 622] width 22 height 9
click at [335, 519] on div "Undo" at bounding box center [341, 622] width 53 height 21
click at [791, 519] on img at bounding box center [795, 622] width 14 height 14
click at [40, 314] on div at bounding box center [31, 312] width 21 height 21
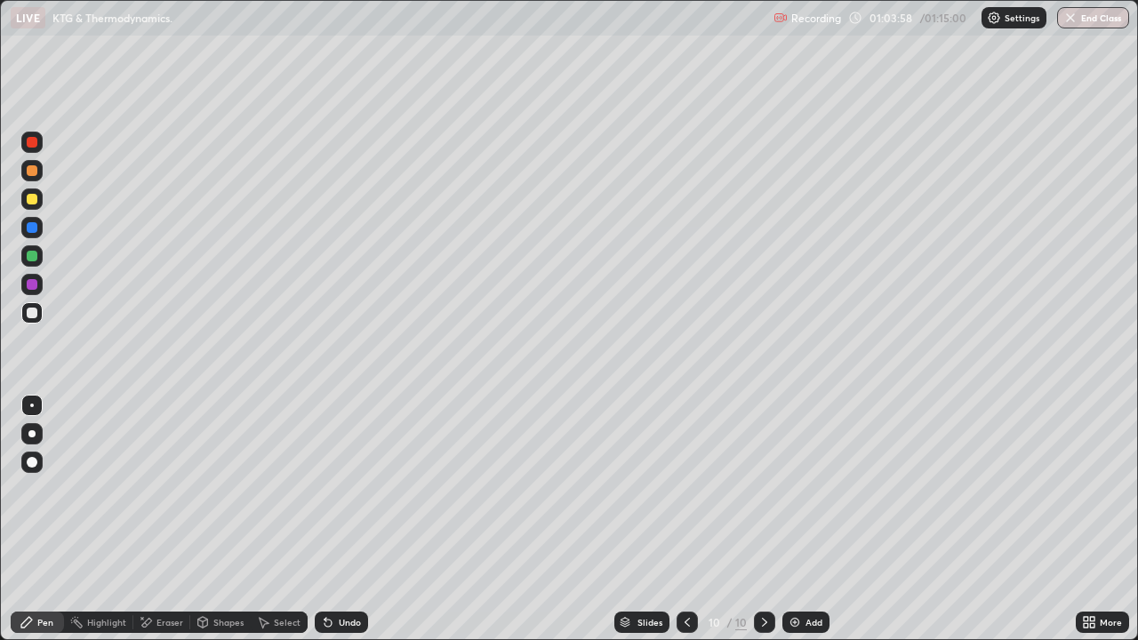
click at [335, 519] on div "Undo" at bounding box center [341, 622] width 53 height 21
click at [334, 519] on div "Undo" at bounding box center [341, 622] width 53 height 21
click at [34, 254] on div at bounding box center [32, 256] width 11 height 11
click at [21, 312] on div at bounding box center [31, 312] width 21 height 21
click at [807, 519] on div "Add" at bounding box center [814, 622] width 17 height 9
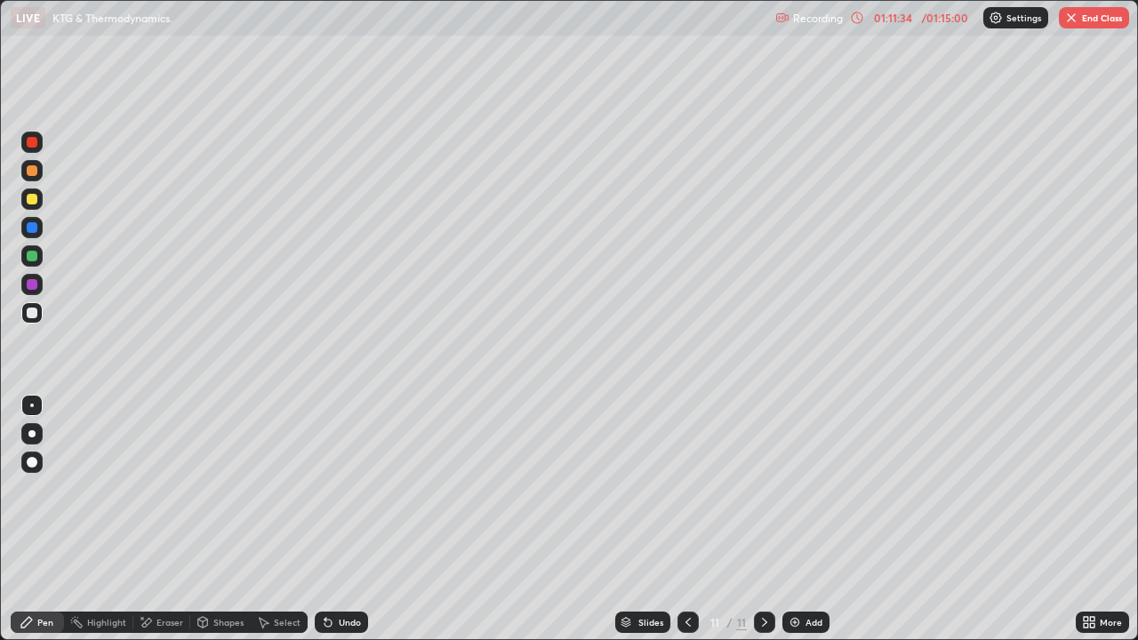
click at [41, 313] on div at bounding box center [31, 312] width 21 height 21
click at [24, 256] on div at bounding box center [31, 255] width 21 height 21
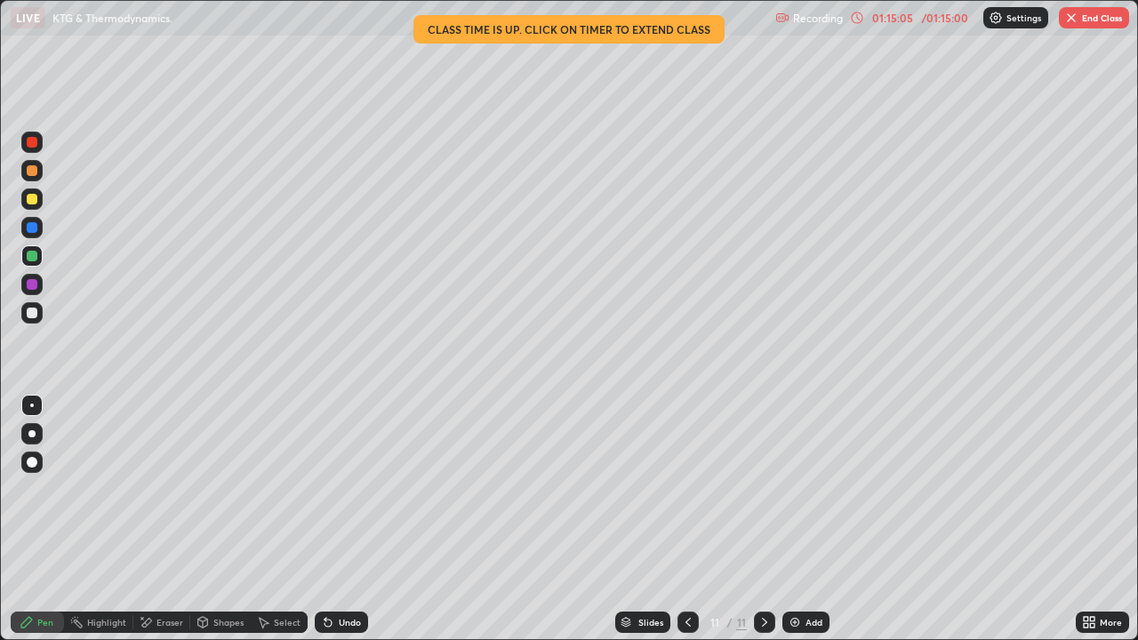
click at [38, 314] on div at bounding box center [31, 312] width 21 height 21
click at [336, 519] on div "Undo" at bounding box center [341, 622] width 53 height 21
click at [335, 519] on div "Undo" at bounding box center [341, 622] width 53 height 21
click at [34, 286] on div at bounding box center [32, 284] width 11 height 11
click at [36, 313] on div at bounding box center [32, 313] width 11 height 11
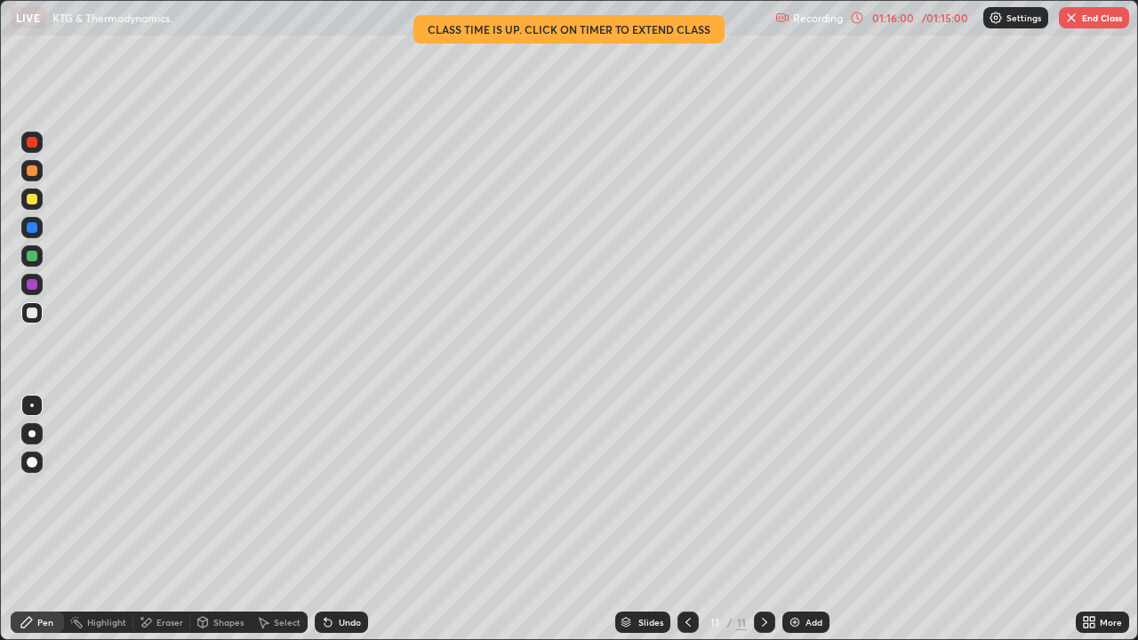
click at [32, 285] on div at bounding box center [32, 284] width 11 height 11
click at [31, 314] on div at bounding box center [32, 313] width 11 height 11
click at [1075, 20] on img "button" at bounding box center [1071, 18] width 14 height 14
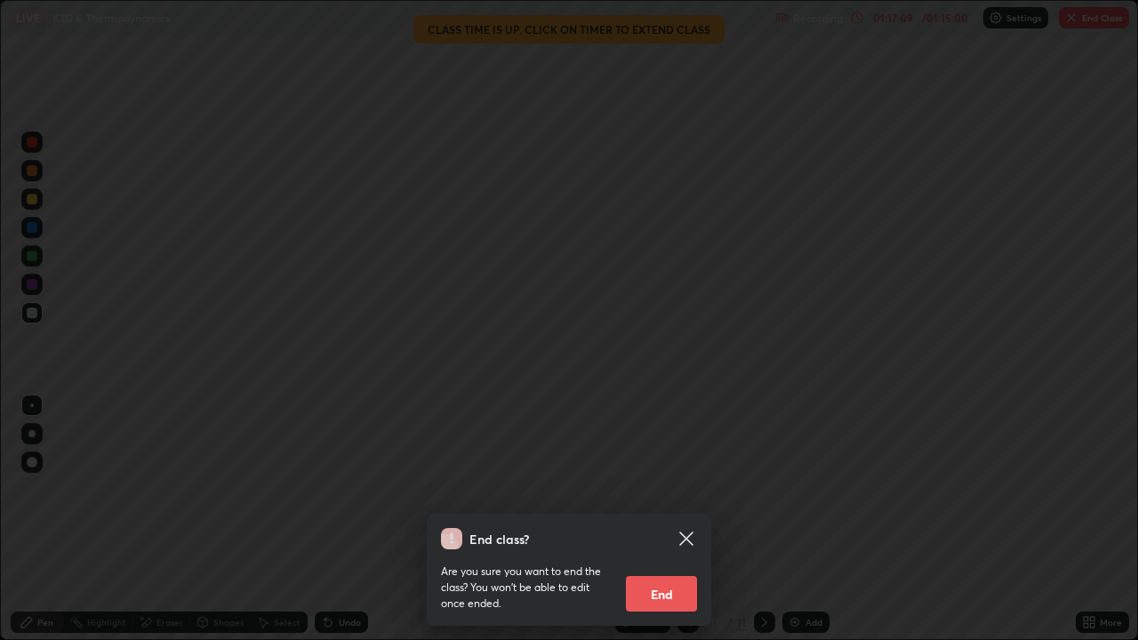
click at [665, 519] on button "End" at bounding box center [661, 594] width 71 height 36
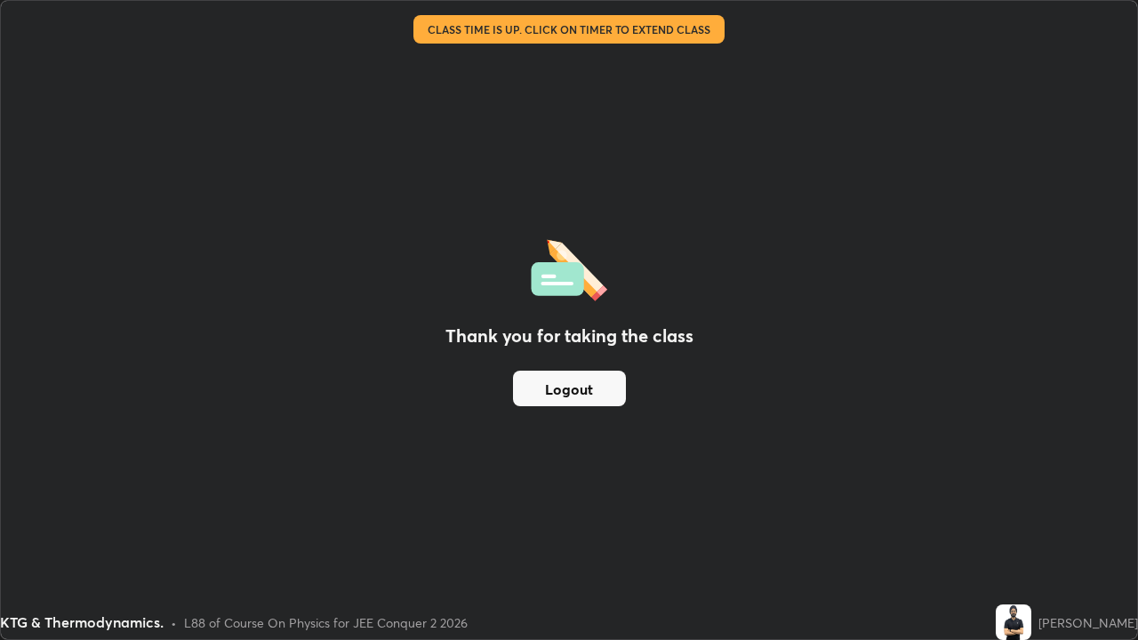
click at [550, 397] on button "Logout" at bounding box center [569, 389] width 113 height 36
click at [571, 391] on button "Logout" at bounding box center [569, 389] width 113 height 36
